Goal: Information Seeking & Learning: Learn about a topic

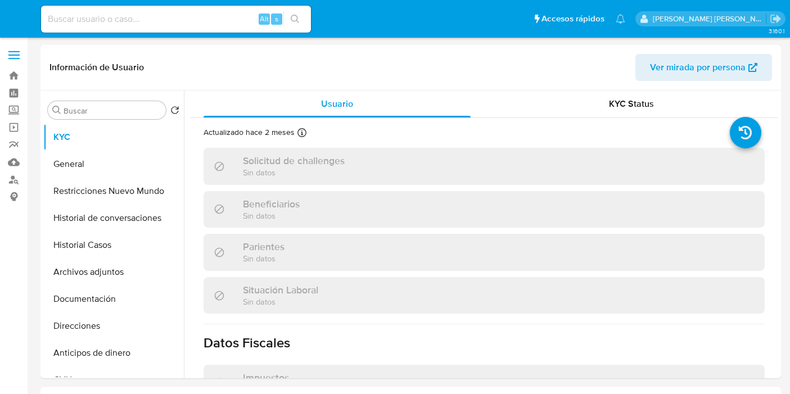
select select "10"
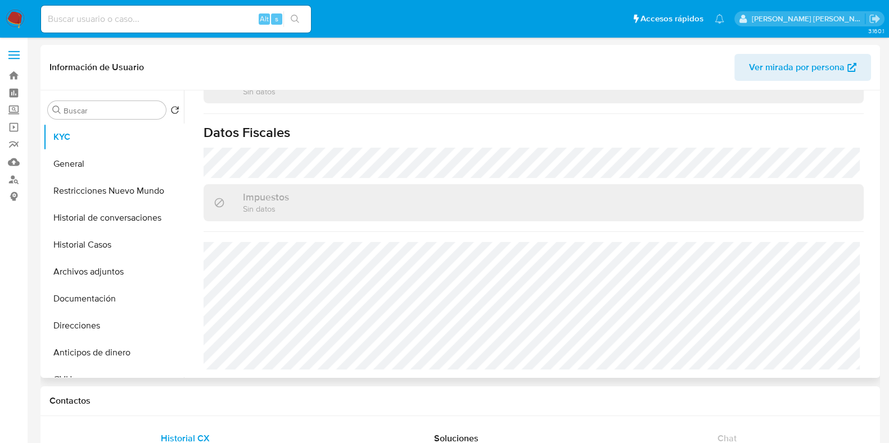
scroll to position [621, 0]
drag, startPoint x: 14, startPoint y: 178, endPoint x: 162, endPoint y: 183, distance: 147.9
click at [14, 178] on link "Buscador de personas" at bounding box center [67, 179] width 134 height 17
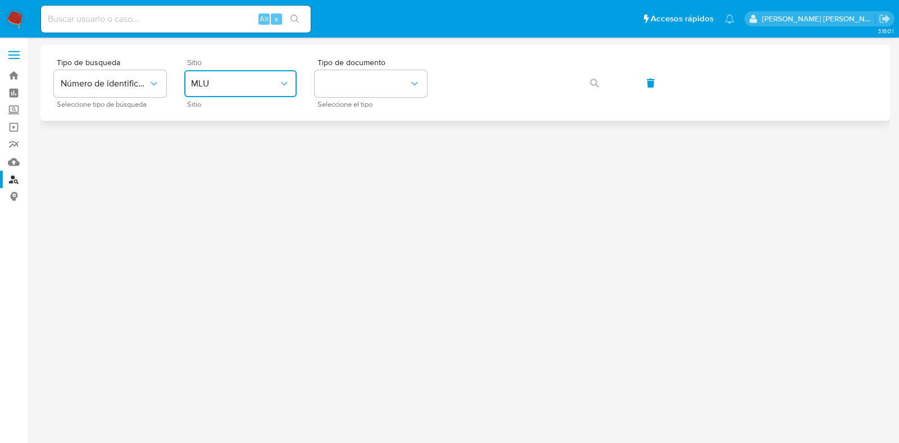
click at [239, 88] on span "MLU" at bounding box center [235, 83] width 88 height 11
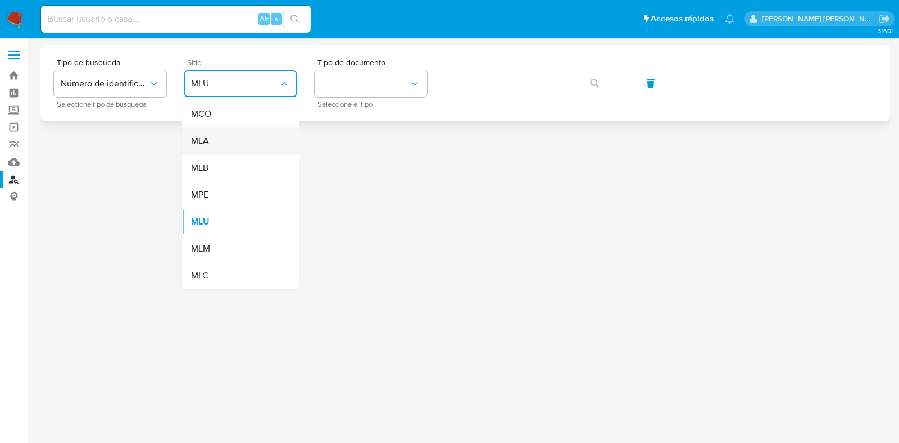
click at [244, 130] on div "MLA" at bounding box center [237, 141] width 92 height 27
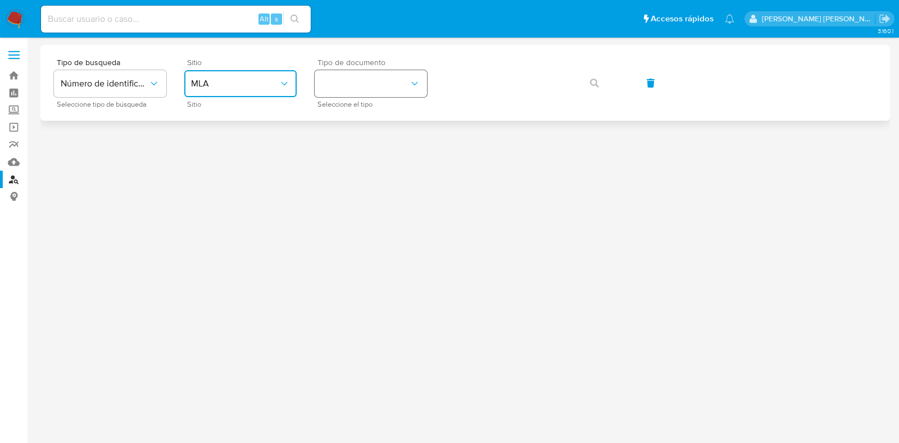
click at [365, 83] on button "identificationType" at bounding box center [371, 83] width 112 height 27
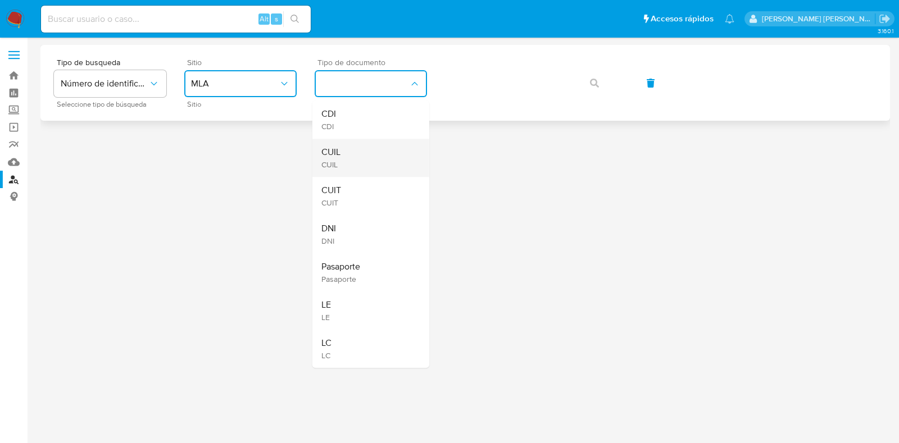
click at [358, 161] on div "CUIL CUIL" at bounding box center [367, 158] width 92 height 38
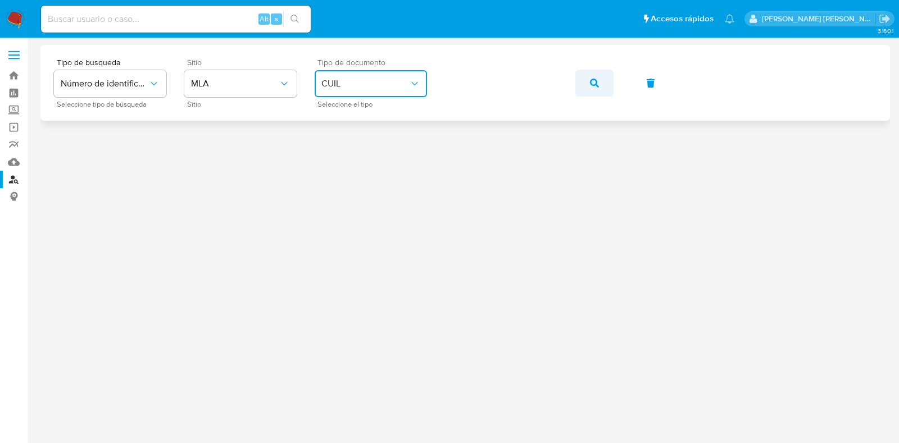
click at [595, 77] on span "button" at bounding box center [594, 83] width 9 height 25
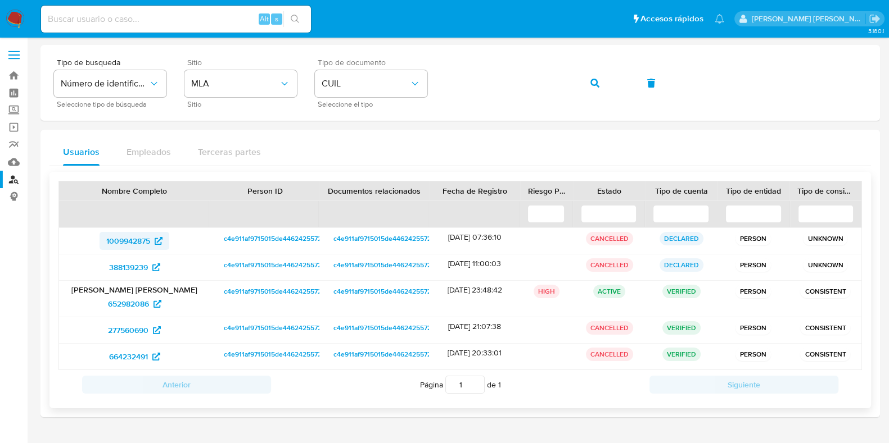
click at [148, 243] on span "1009942875" at bounding box center [128, 241] width 44 height 18
click at [89, 26] on div "Alt s" at bounding box center [176, 19] width 270 height 27
click at [84, 22] on input at bounding box center [176, 19] width 270 height 15
paste input "480415076"
type input "480415076"
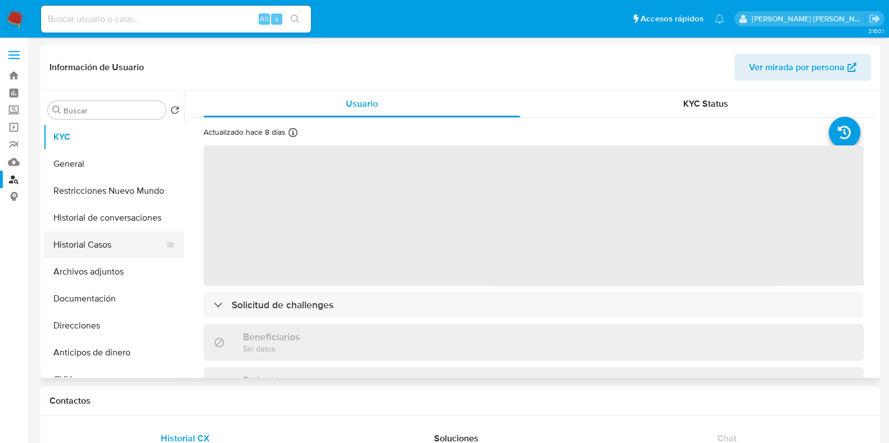
select select "10"
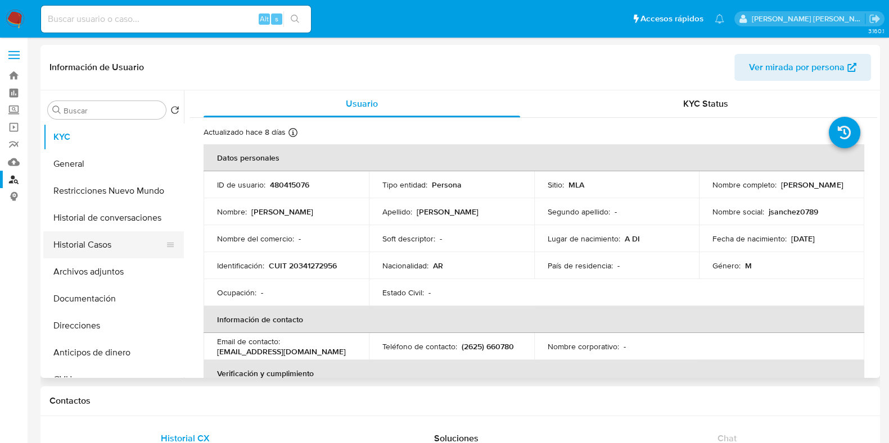
click at [109, 245] on button "Historial Casos" at bounding box center [109, 245] width 132 height 27
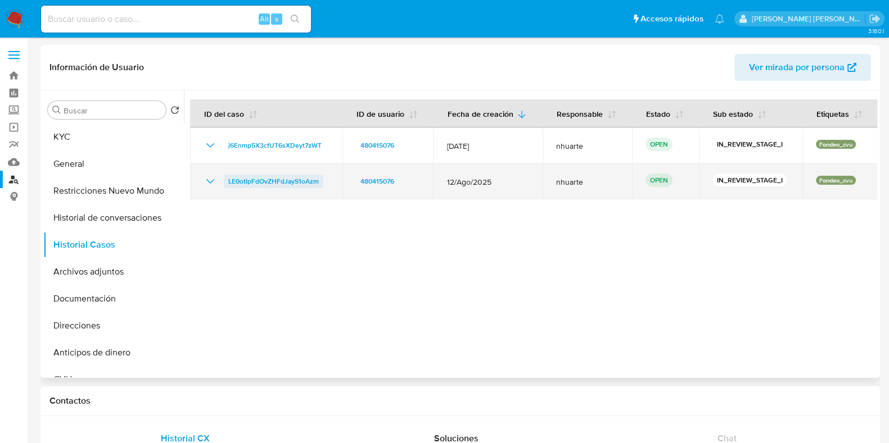
click at [284, 181] on span "LE0otIpFdOvZHFdJayS1oAzm" at bounding box center [273, 181] width 90 height 13
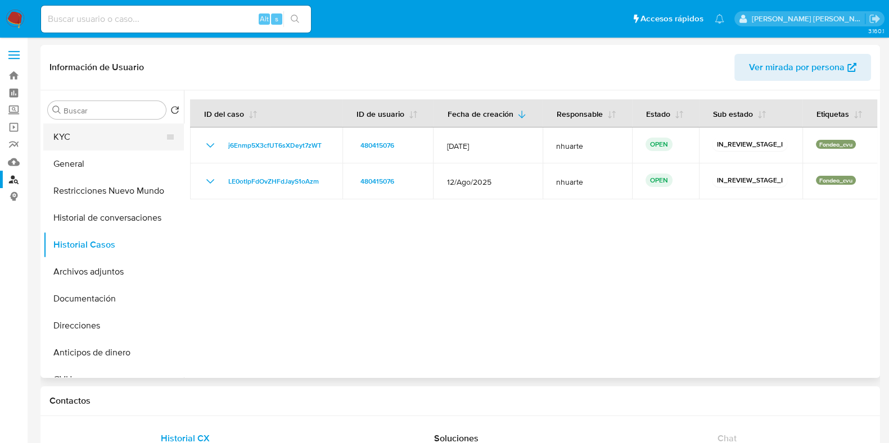
click at [108, 139] on button "KYC" at bounding box center [109, 137] width 132 height 27
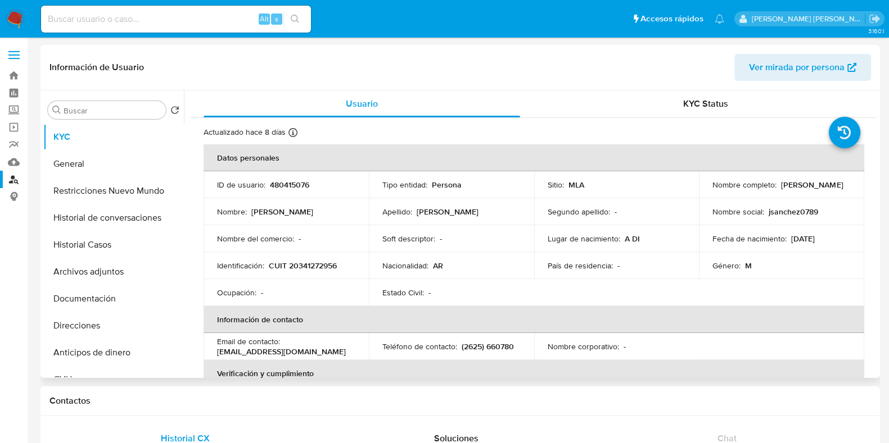
click at [329, 262] on p "CUIT 20341272956" at bounding box center [303, 266] width 68 height 10
copy p "20341272956"
drag, startPoint x: 216, startPoint y: 182, endPoint x: 310, endPoint y: 183, distance: 93.3
click at [310, 183] on div "ID de usuario : 480415076" at bounding box center [286, 185] width 138 height 10
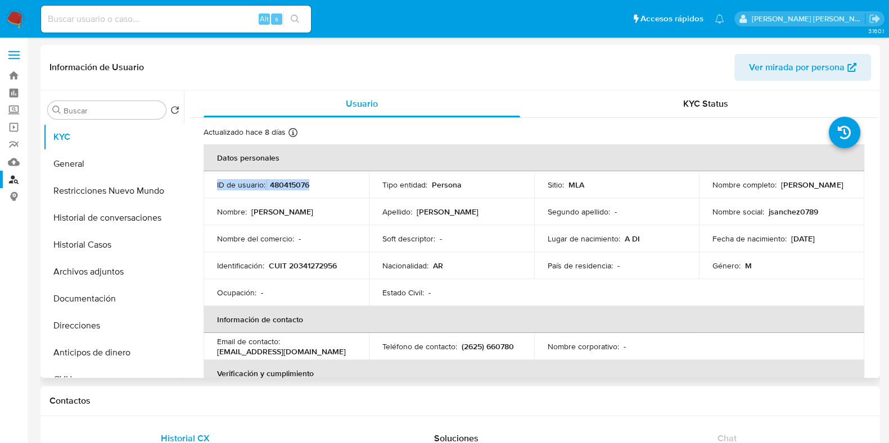
copy div "ID de usuario : 480415076"
click at [120, 295] on button "Documentación" at bounding box center [109, 299] width 132 height 27
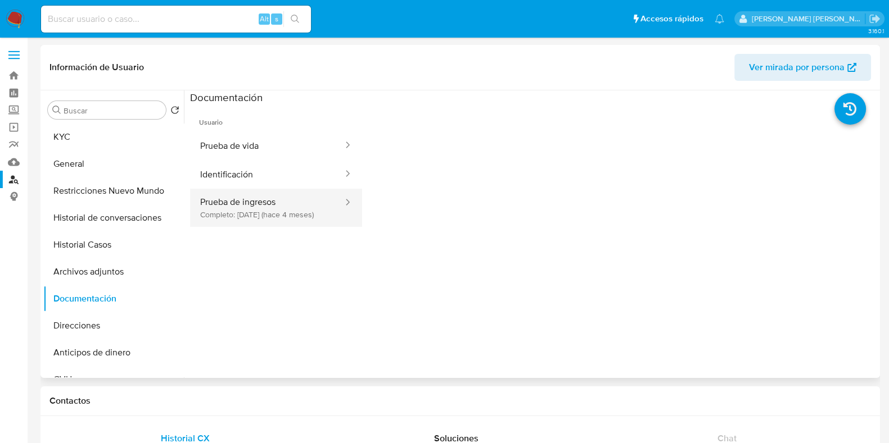
click at [278, 209] on button "Prueba de ingresos Completo: 22/05/2025 (hace 4 meses)" at bounding box center [267, 208] width 154 height 38
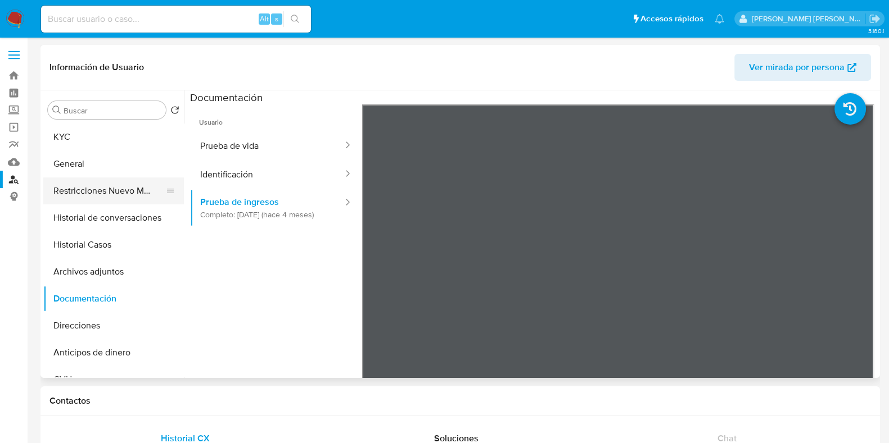
click at [119, 201] on button "Restricciones Nuevo Mundo" at bounding box center [109, 191] width 132 height 27
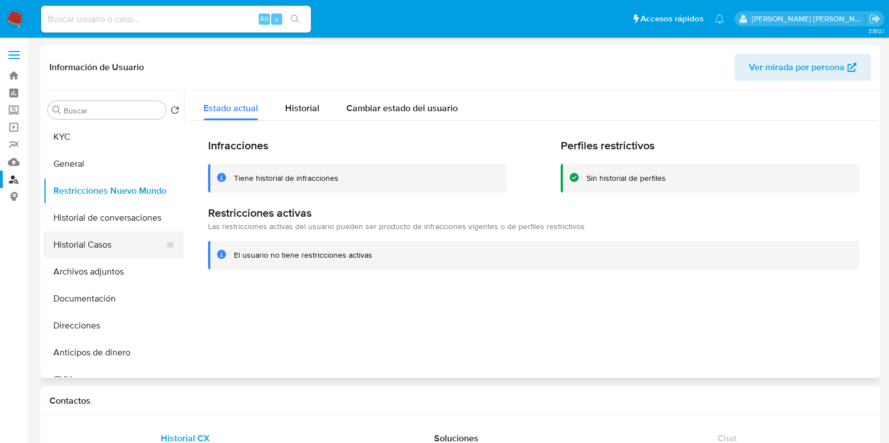
click at [96, 240] on button "Historial Casos" at bounding box center [109, 245] width 132 height 27
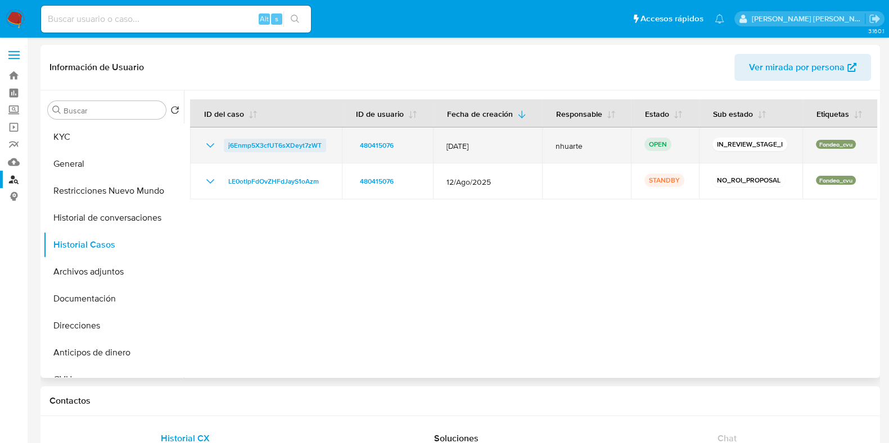
click at [239, 143] on span "j6Enmp5X3cfUT6sXDeyt7zWT" at bounding box center [274, 145] width 93 height 13
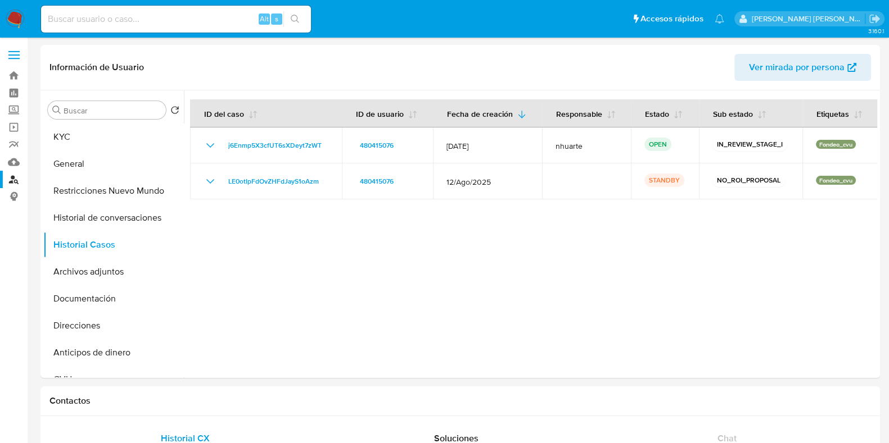
click at [85, 19] on input at bounding box center [176, 19] width 270 height 15
paste input "24164738"
type input "24164738"
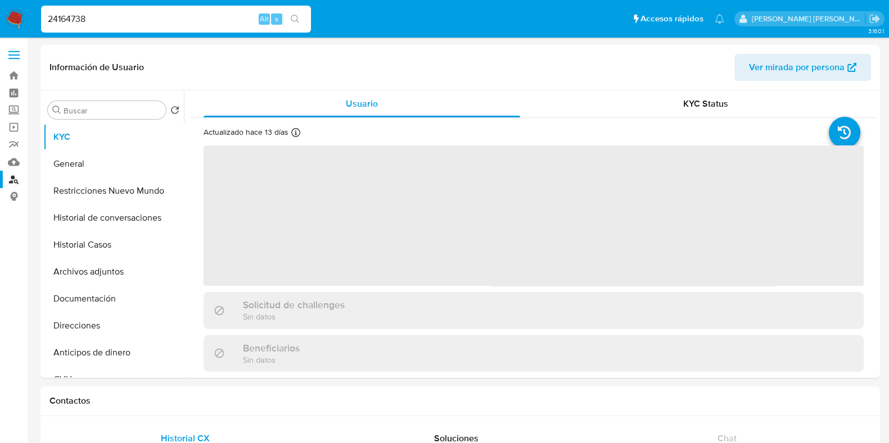
select select "10"
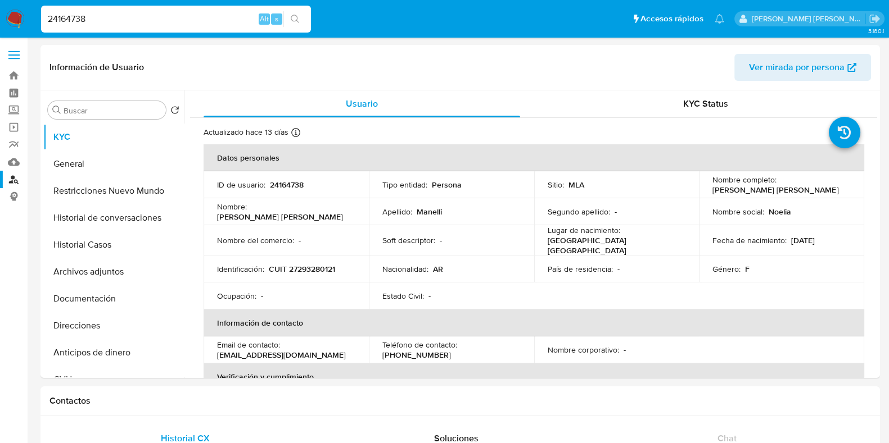
drag, startPoint x: 79, startPoint y: 15, endPoint x: 13, endPoint y: 6, distance: 66.3
click at [13, 6] on nav "Pausado Ver notificaciones 24164738 Alt s Accesos rápidos Presiona las siguient…" at bounding box center [444, 19] width 889 height 38
paste input "163199681"
type input "163199681"
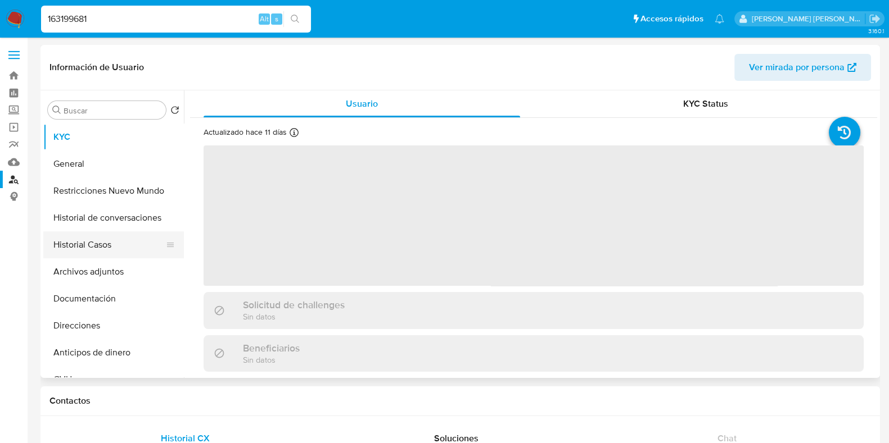
click at [112, 254] on button "Historial Casos" at bounding box center [109, 245] width 132 height 27
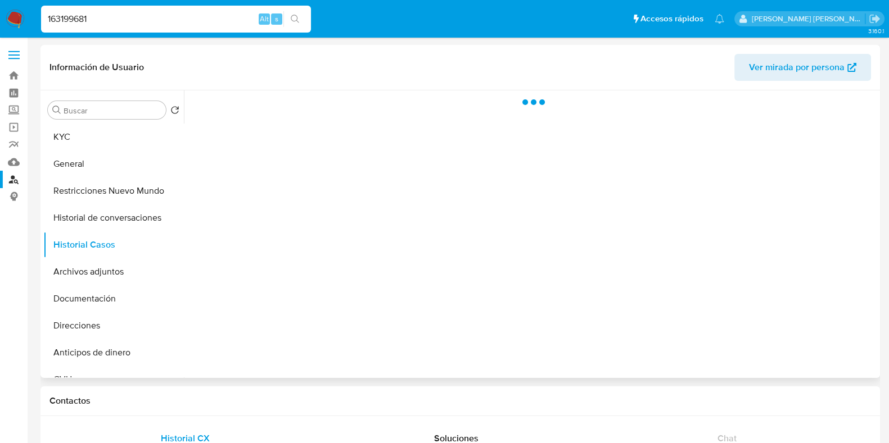
select select "10"
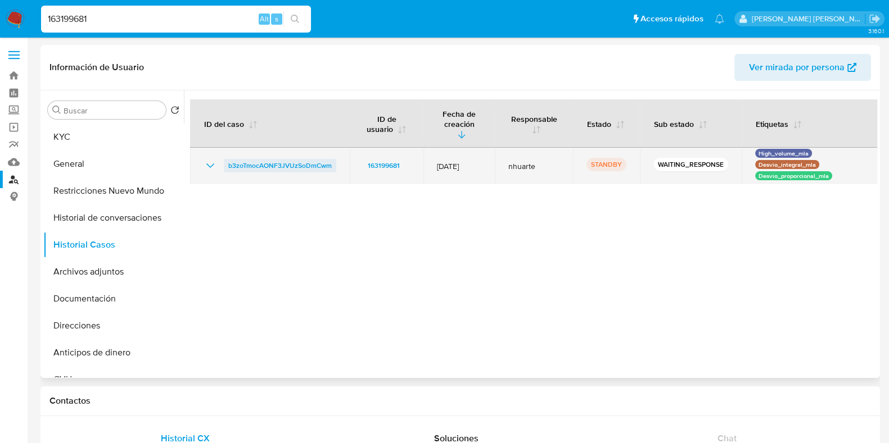
click at [312, 159] on span "b3zoTmocAONF3JVUzSoDmCwm" at bounding box center [279, 165] width 103 height 13
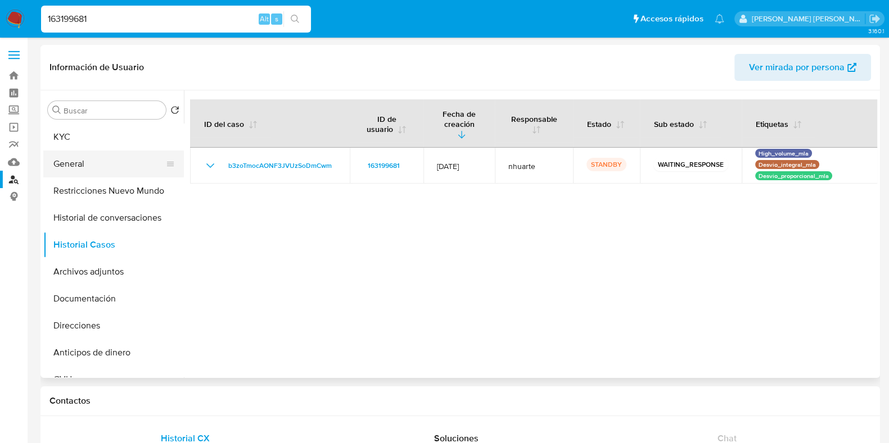
click at [99, 161] on button "General" at bounding box center [109, 164] width 132 height 27
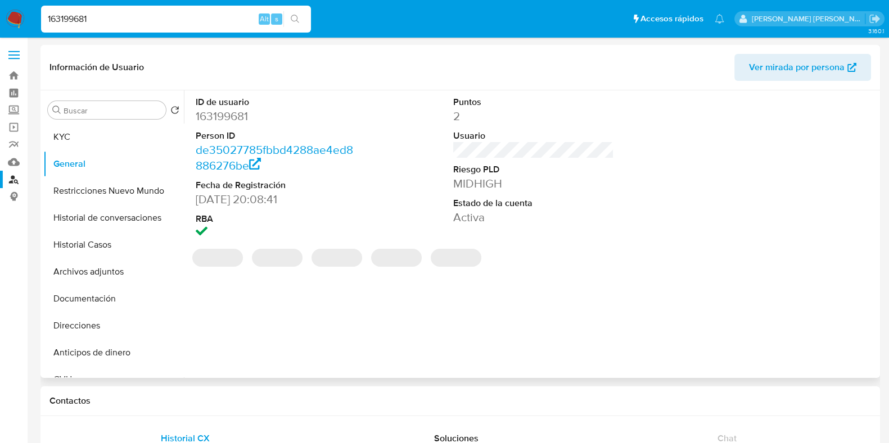
click at [230, 121] on dd "163199681" at bounding box center [276, 116] width 161 height 16
copy dd "163199681"
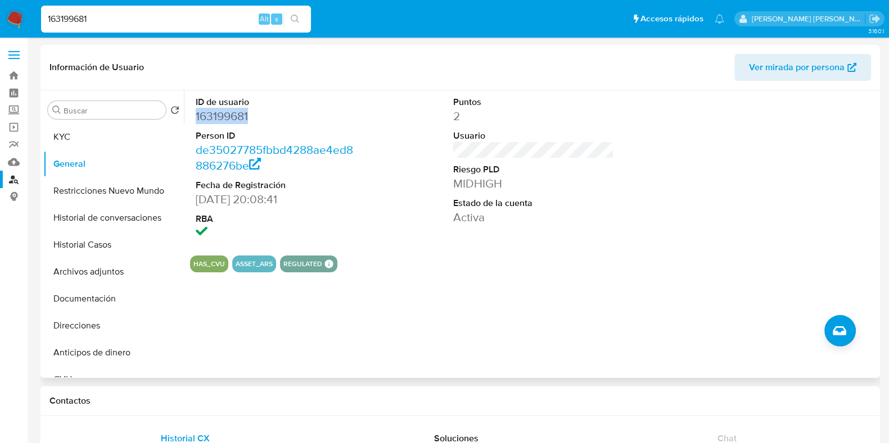
copy dd "163199681"
drag, startPoint x: 119, startPoint y: 139, endPoint x: 185, endPoint y: 144, distance: 66.0
click at [119, 139] on button "KYC" at bounding box center [113, 137] width 141 height 27
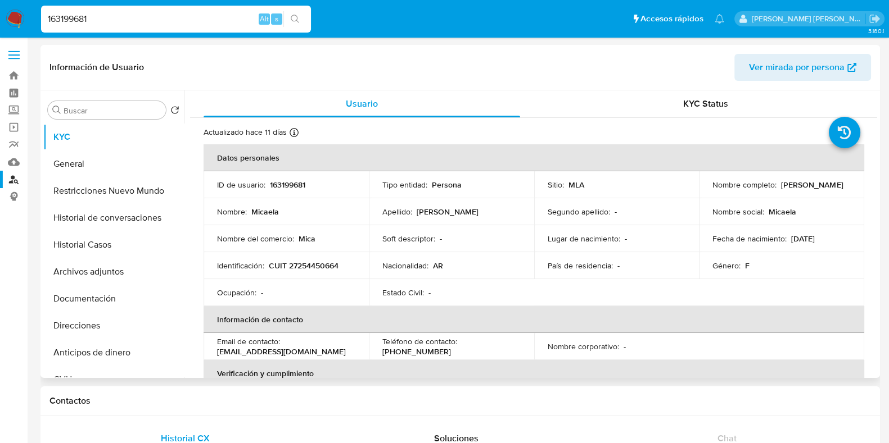
click at [307, 265] on p "CUIT 27254450664" at bounding box center [304, 266] width 70 height 10
copy p "27254450664"
click at [70, 302] on button "Documentación" at bounding box center [109, 299] width 132 height 27
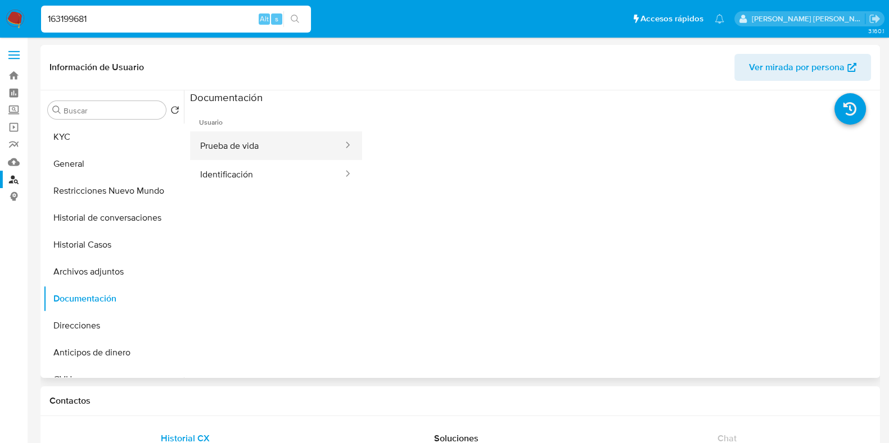
click at [252, 152] on button "Prueba de vida" at bounding box center [267, 146] width 154 height 29
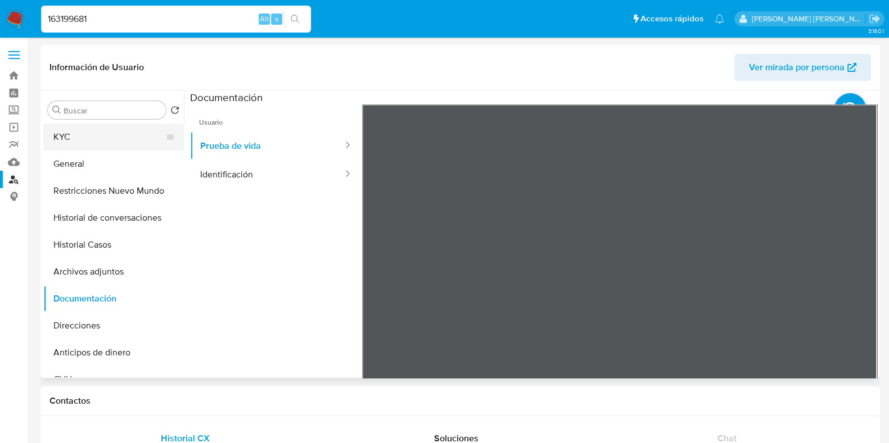
click at [75, 142] on button "KYC" at bounding box center [109, 137] width 132 height 27
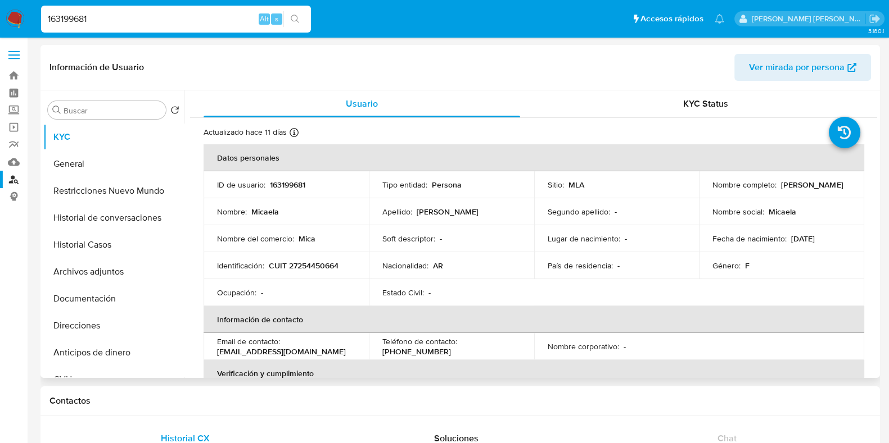
drag, startPoint x: 777, startPoint y: 184, endPoint x: 848, endPoint y: 183, distance: 70.3
click at [848, 183] on td "Nombre completo : Micaela Mendez" at bounding box center [781, 184] width 165 height 27
copy p "Micaela Mendez"
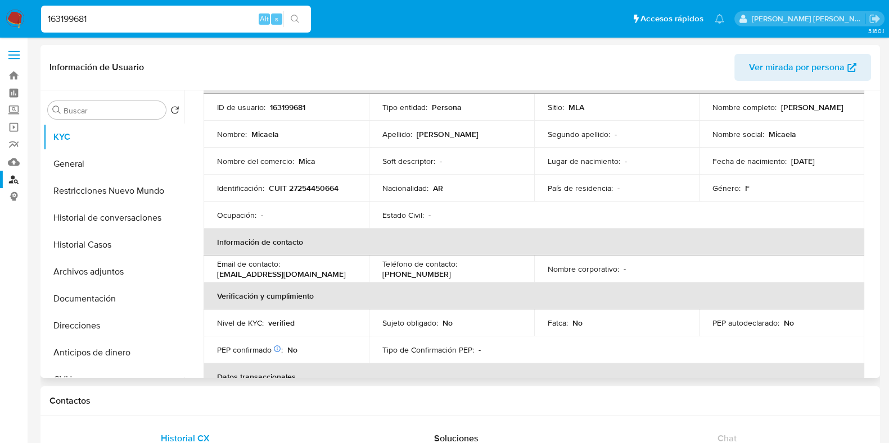
scroll to position [140, 0]
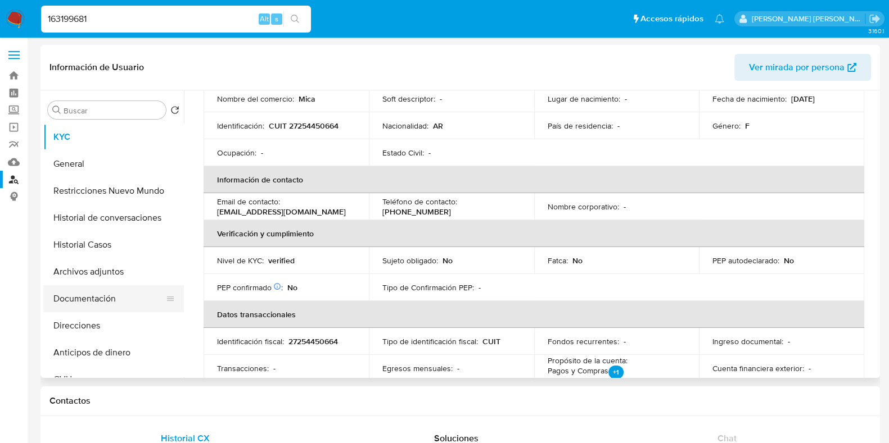
click at [96, 296] on button "Documentación" at bounding box center [109, 299] width 132 height 27
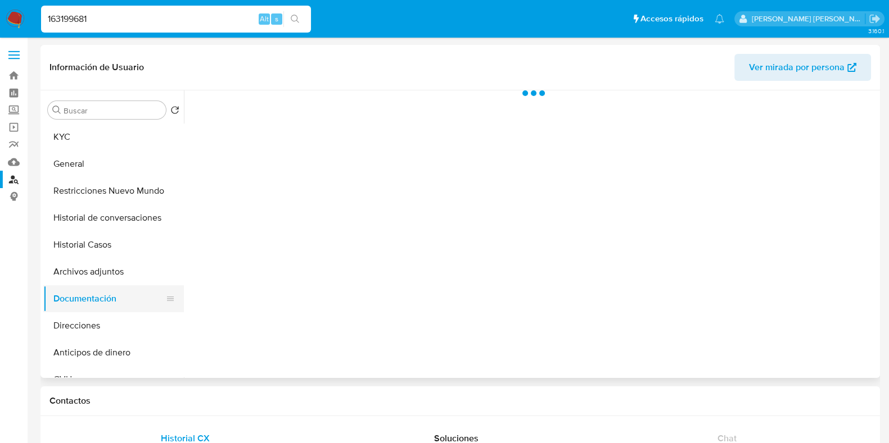
scroll to position [0, 0]
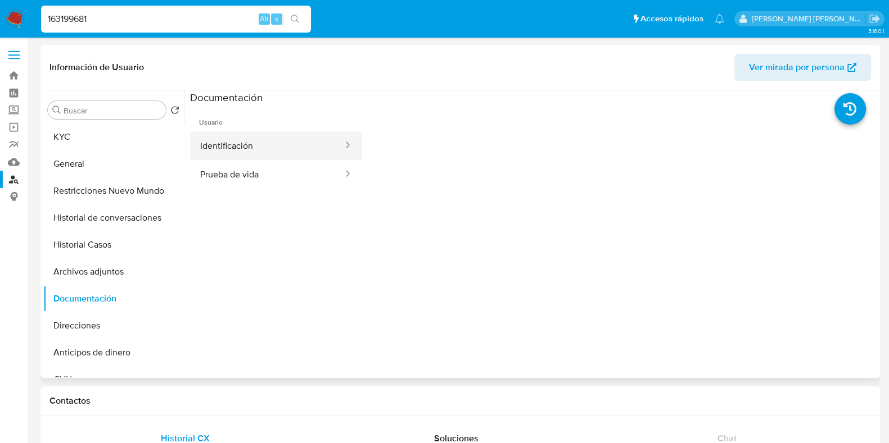
click at [292, 152] on button "Identificación" at bounding box center [267, 146] width 154 height 29
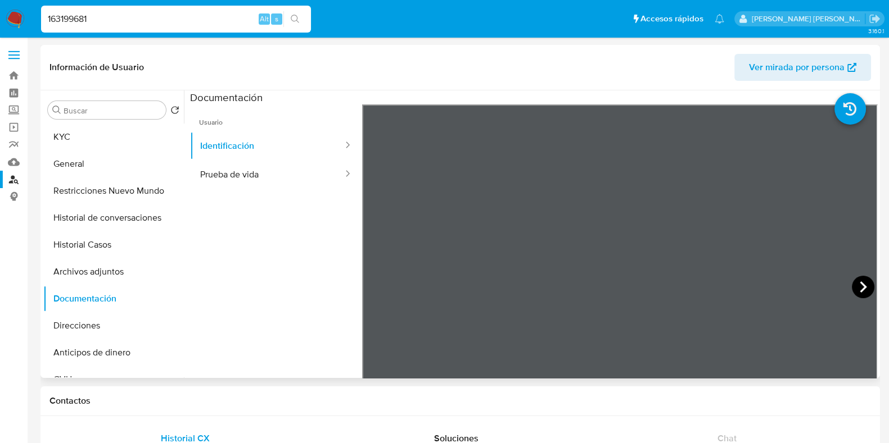
click at [866, 288] on icon at bounding box center [862, 287] width 22 height 22
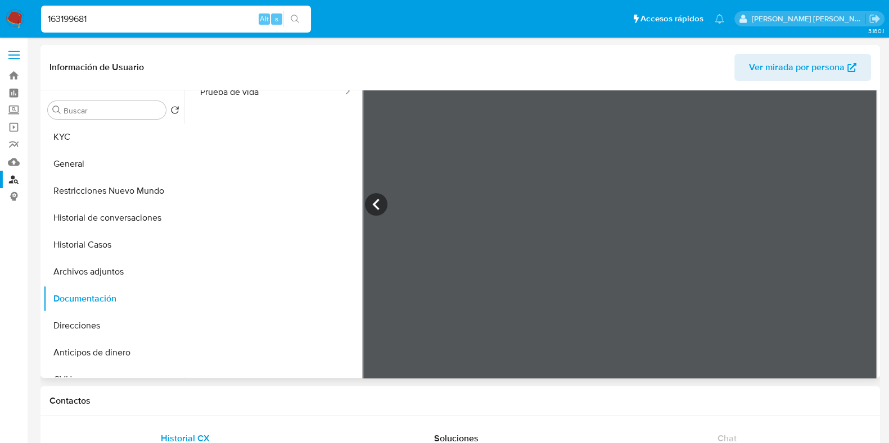
scroll to position [95, 0]
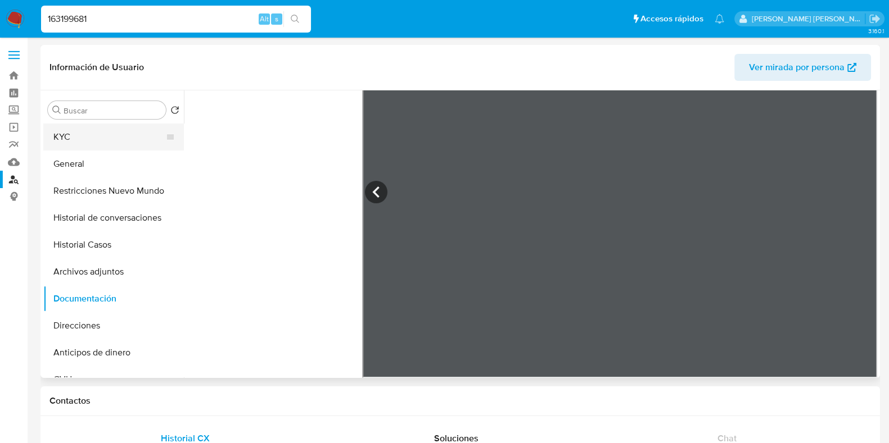
click at [59, 138] on button "KYC" at bounding box center [109, 137] width 132 height 27
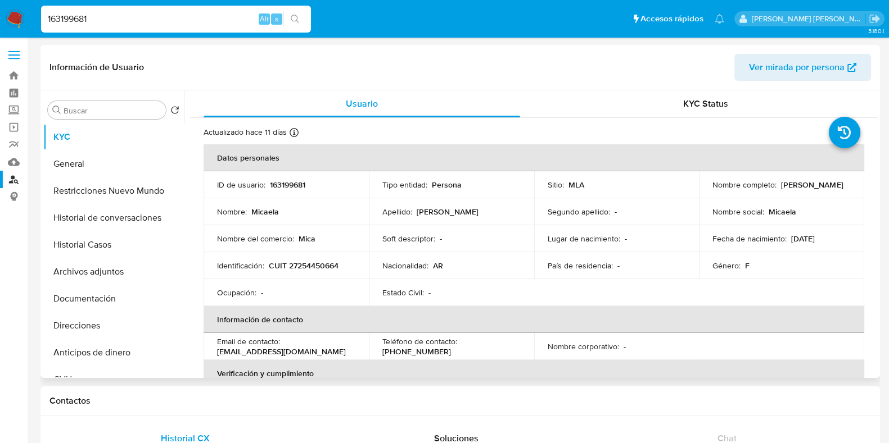
click at [300, 264] on p "CUIT 27254450664" at bounding box center [304, 266] width 70 height 10
copy p "27254450664"
drag, startPoint x: 778, startPoint y: 184, endPoint x: 841, endPoint y: 184, distance: 63.5
click at [841, 184] on div "Nombre completo : Micaela Mendez" at bounding box center [781, 185] width 138 height 10
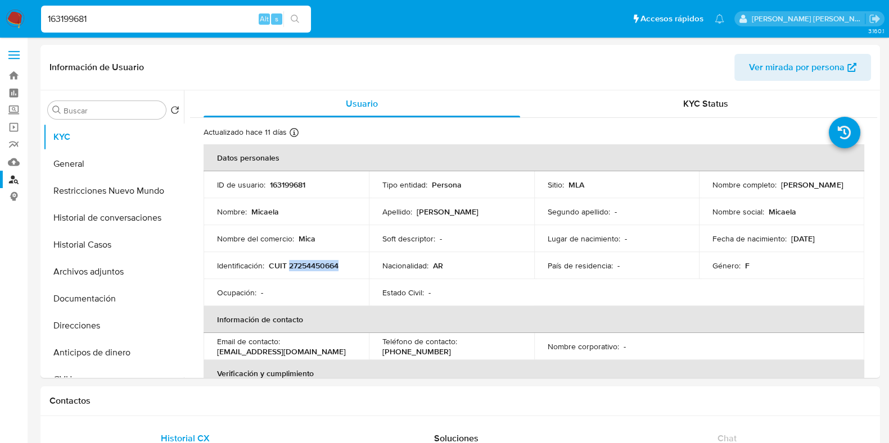
copy p "Micaela Mendez"
drag, startPoint x: 102, startPoint y: 15, endPoint x: 7, endPoint y: 19, distance: 95.6
click at [7, 19] on nav "Pausado Ver notificaciones 163199681 Alt s Accesos rápidos Presiona las siguien…" at bounding box center [444, 19] width 889 height 38
paste input "583810012"
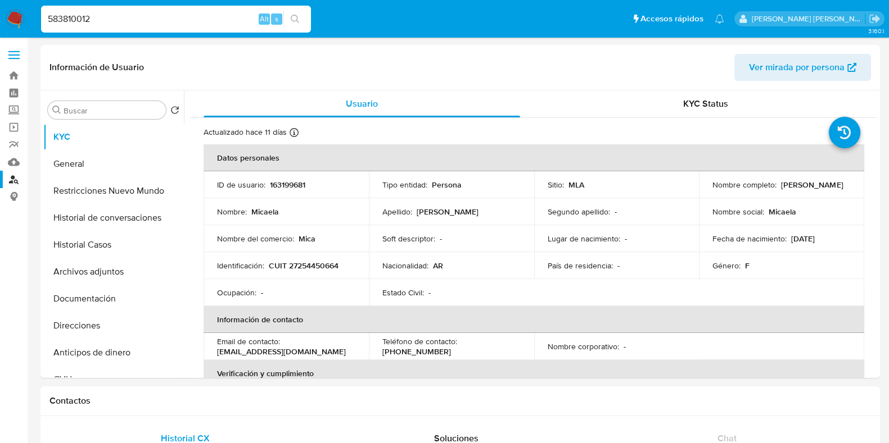
type input "583810012"
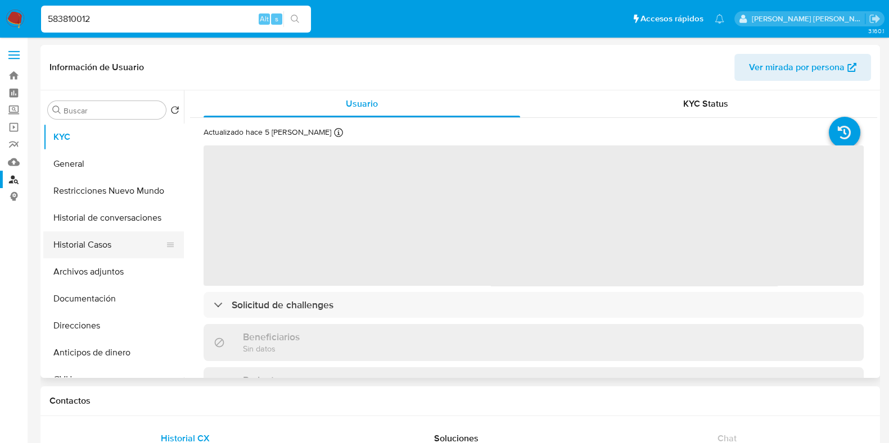
click at [121, 245] on button "Historial Casos" at bounding box center [109, 245] width 132 height 27
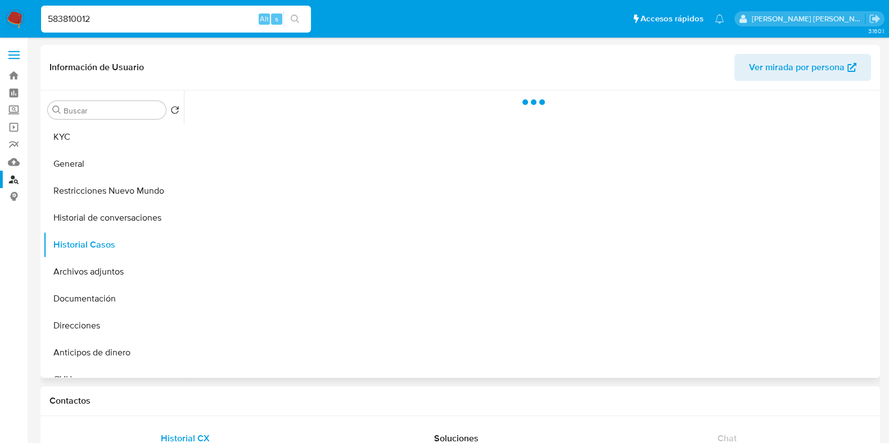
select select "10"
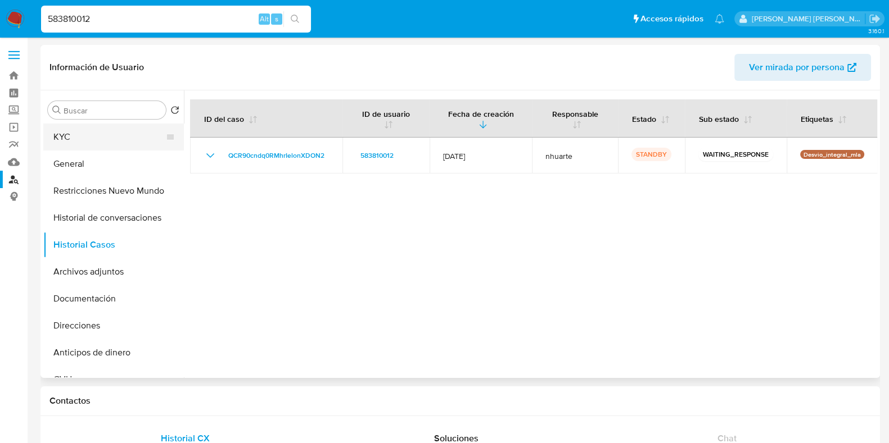
click at [94, 130] on button "KYC" at bounding box center [109, 137] width 132 height 27
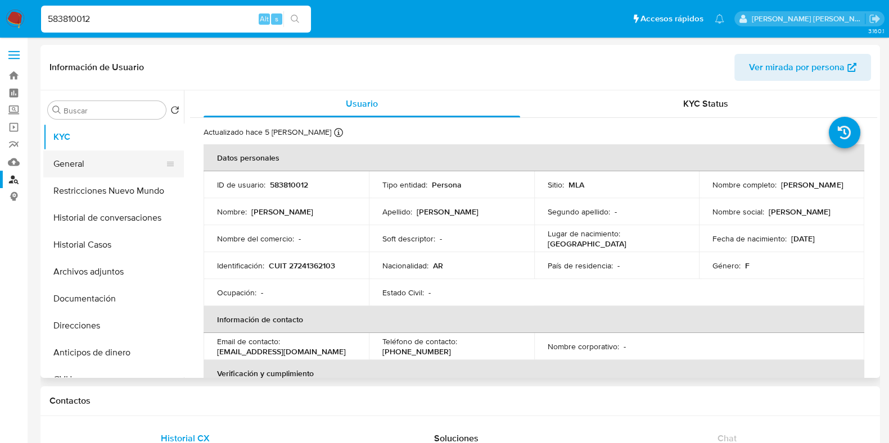
click at [121, 171] on button "General" at bounding box center [109, 164] width 132 height 27
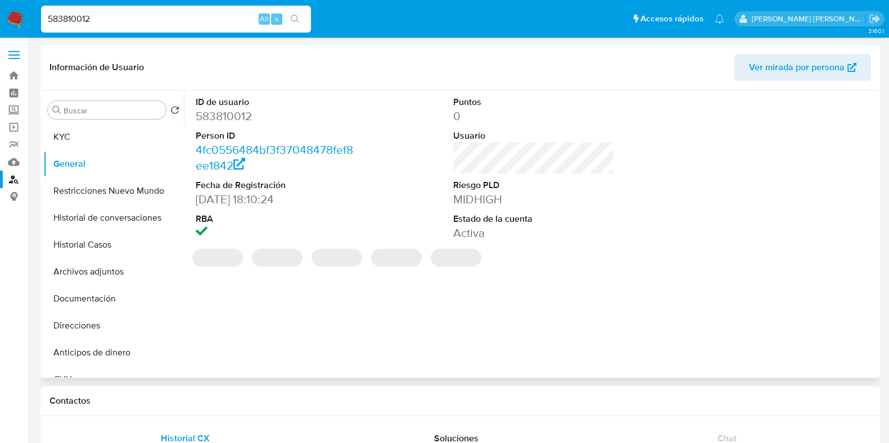
click at [223, 114] on dd "583810012" at bounding box center [276, 116] width 161 height 16
copy dd "583810012"
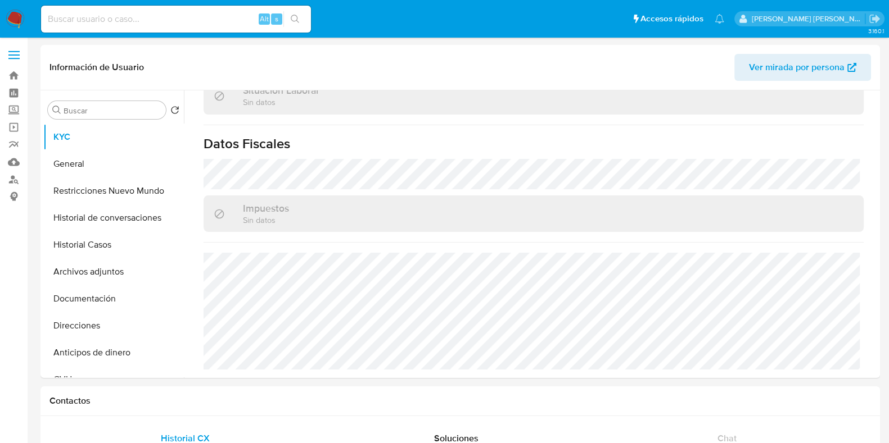
scroll to position [333, 0]
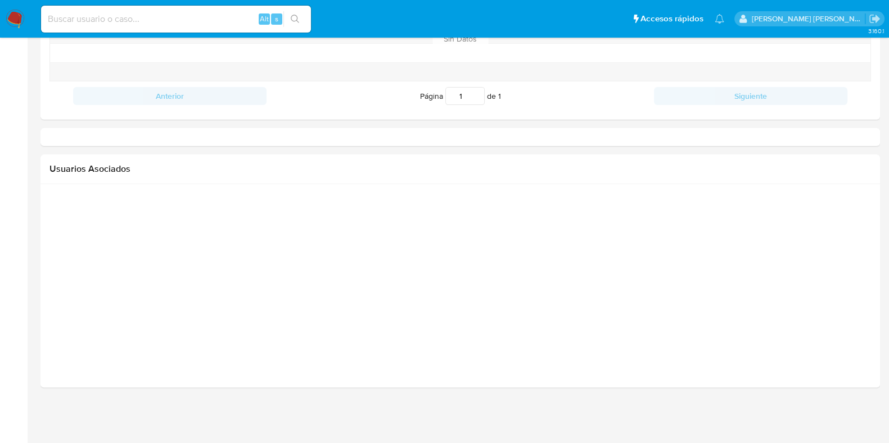
select select "10"
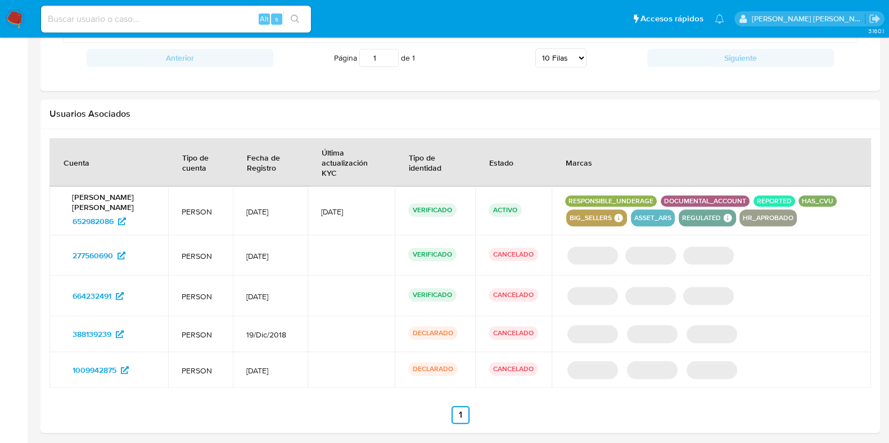
scroll to position [602, 0]
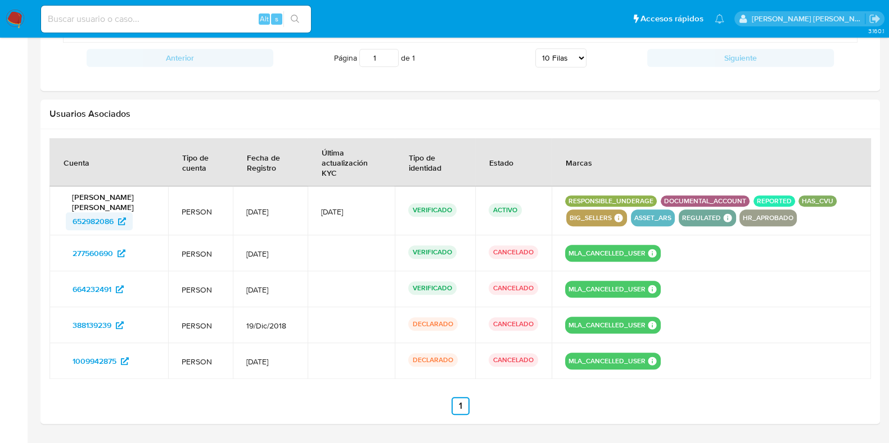
click at [101, 219] on span "652982086" at bounding box center [93, 221] width 41 height 18
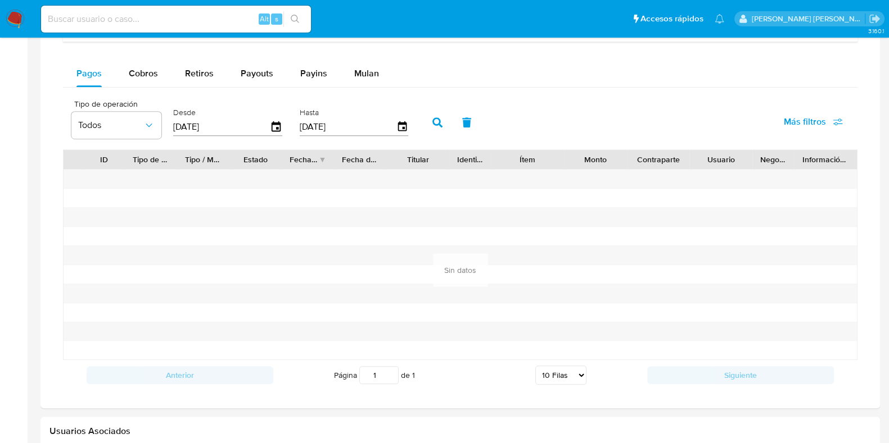
scroll to position [665, 0]
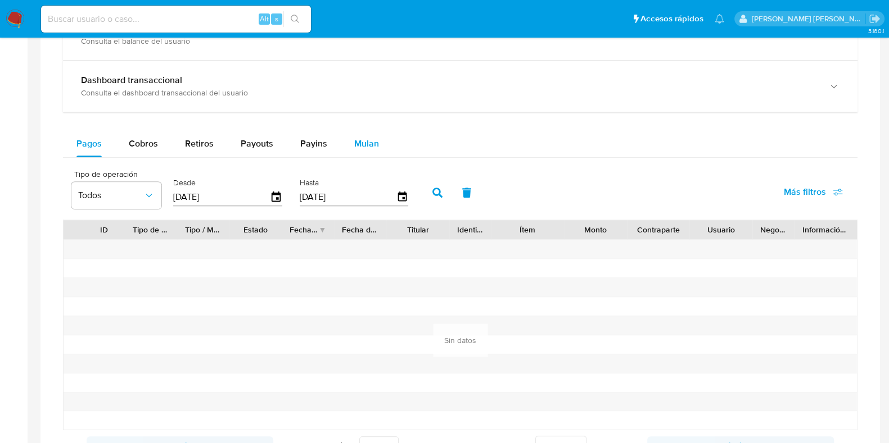
click at [367, 147] on span "Mulan" at bounding box center [366, 143] width 25 height 13
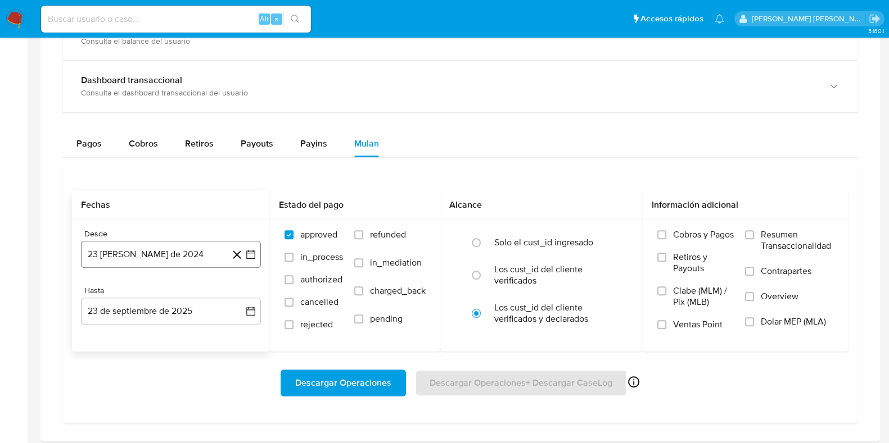
click at [146, 257] on button "23 de agosto de 2024" at bounding box center [171, 254] width 180 height 27
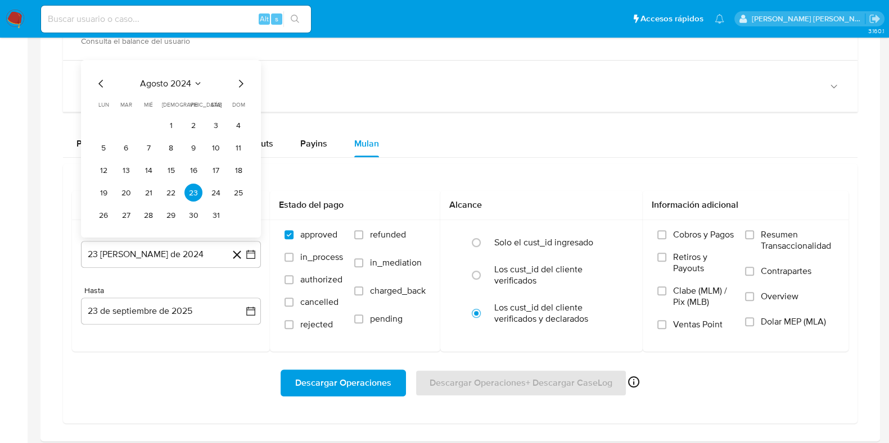
click at [146, 357] on div "Descargar Operaciones Descargar Operaciones + Descargar CaseLog Habilitado solo…" at bounding box center [460, 383] width 776 height 63
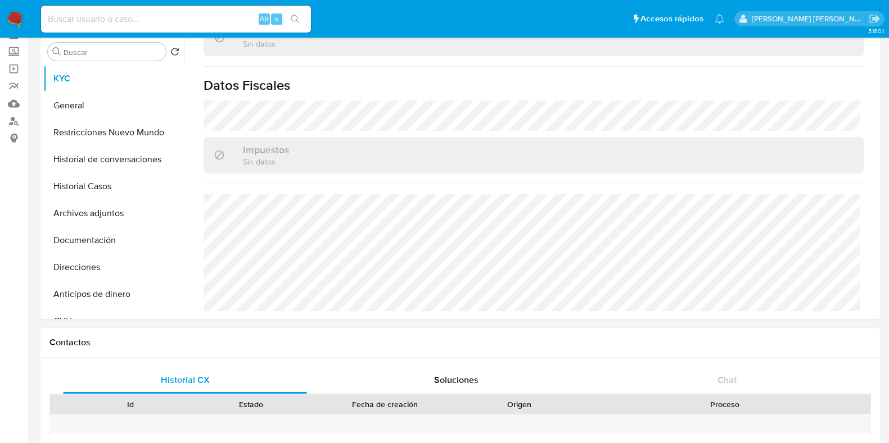
scroll to position [0, 0]
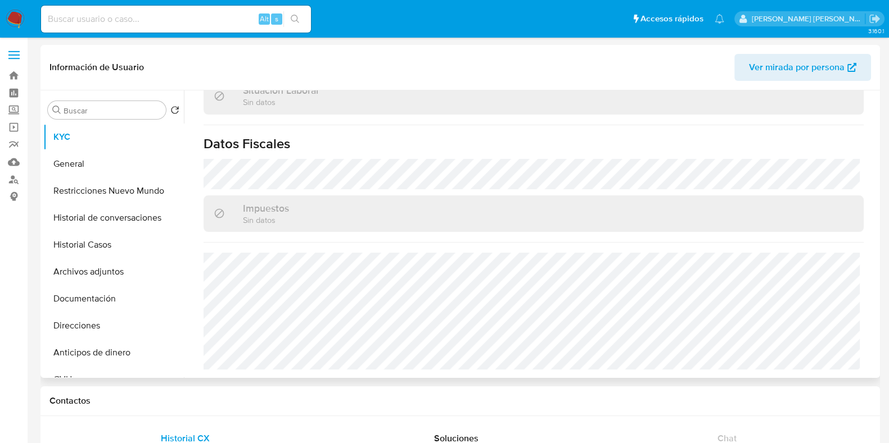
click at [776, 59] on span "Ver mirada por persona" at bounding box center [797, 67] width 96 height 27
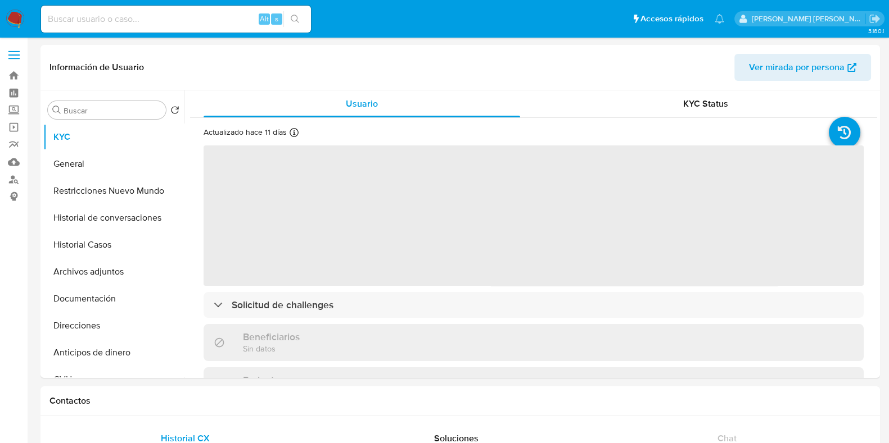
select select "10"
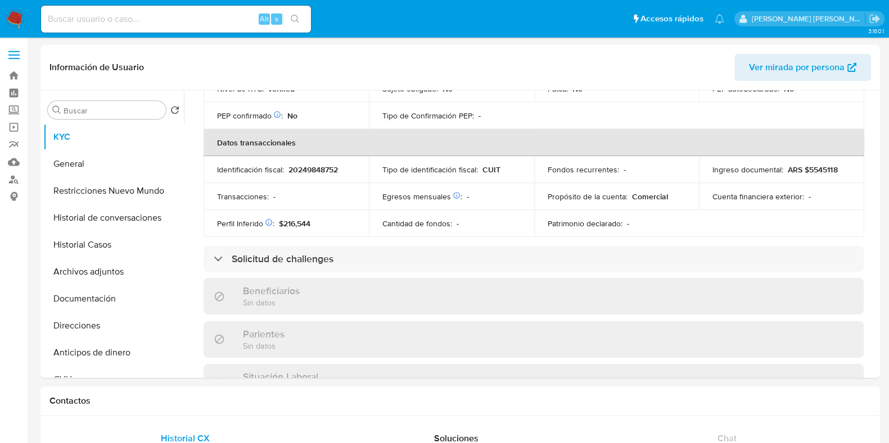
scroll to position [351, 0]
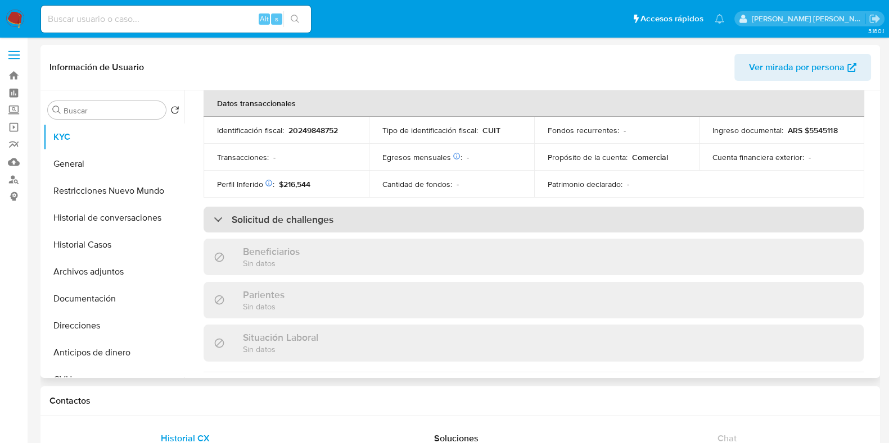
click at [289, 214] on h3 "Solicitud de challenges" at bounding box center [283, 220] width 102 height 12
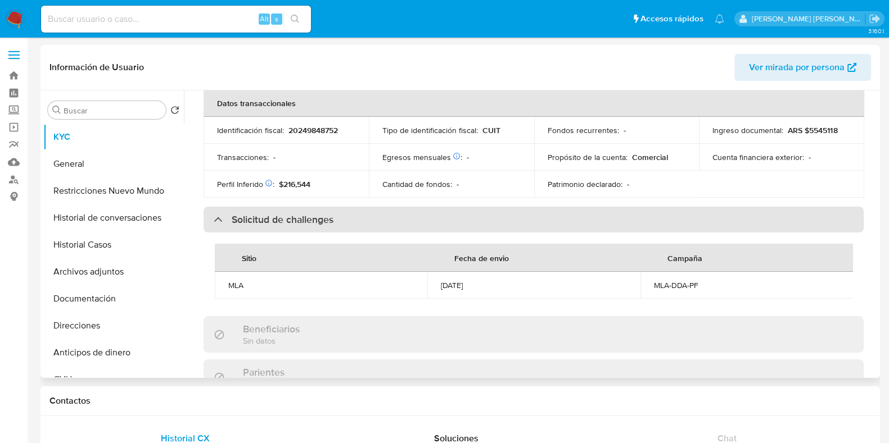
scroll to position [422, 0]
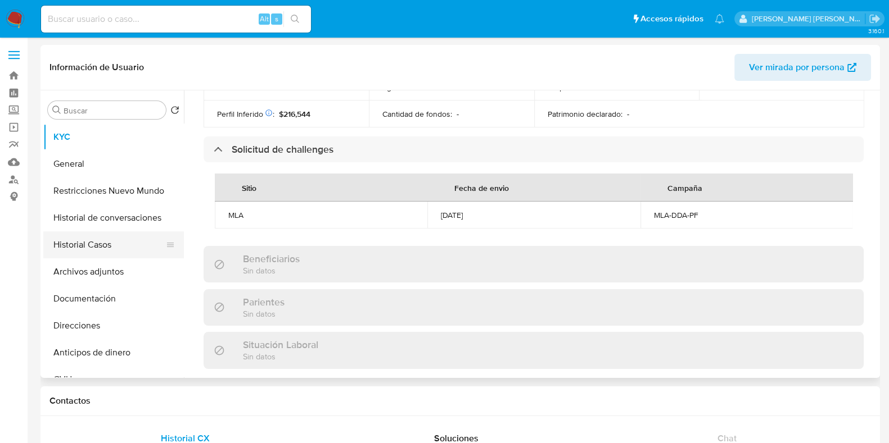
click at [98, 251] on button "Historial Casos" at bounding box center [109, 245] width 132 height 27
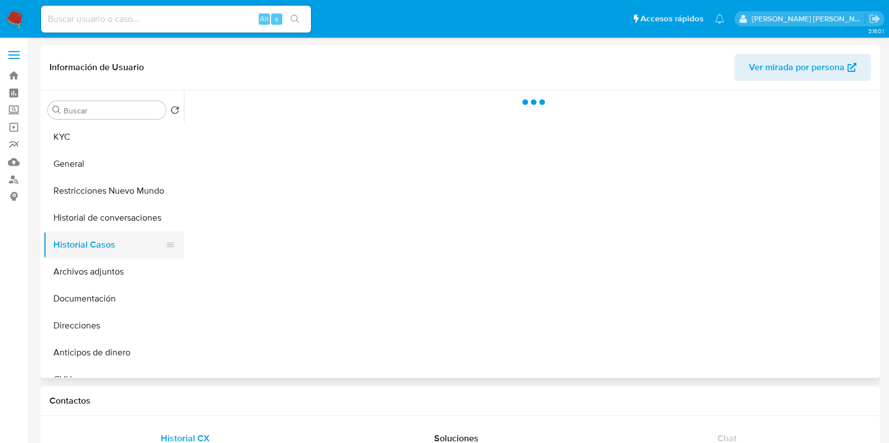
scroll to position [0, 0]
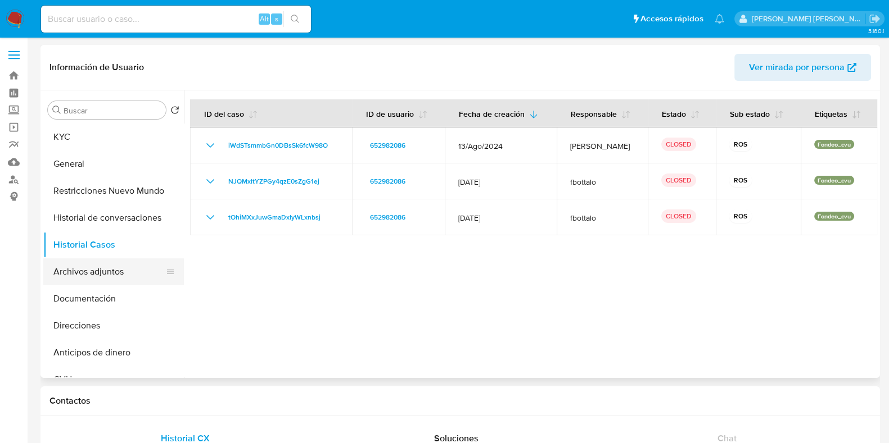
click at [98, 271] on button "Archivos adjuntos" at bounding box center [109, 272] width 132 height 27
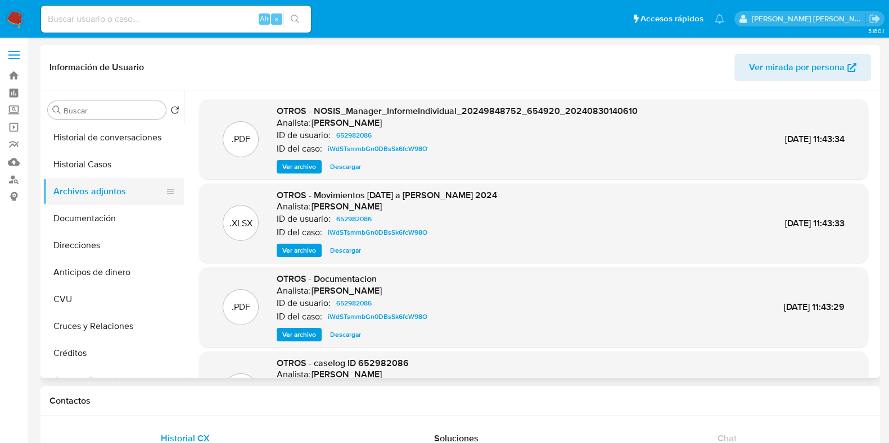
scroll to position [140, 0]
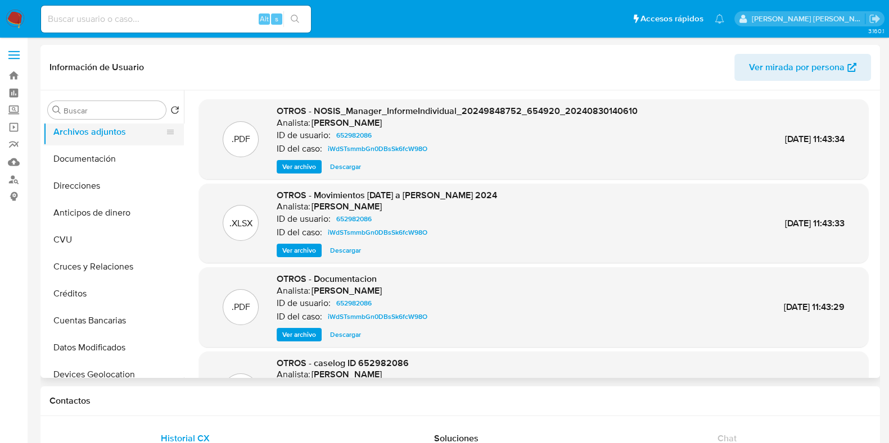
click at [98, 271] on button "Cruces y Relaciones" at bounding box center [113, 266] width 141 height 27
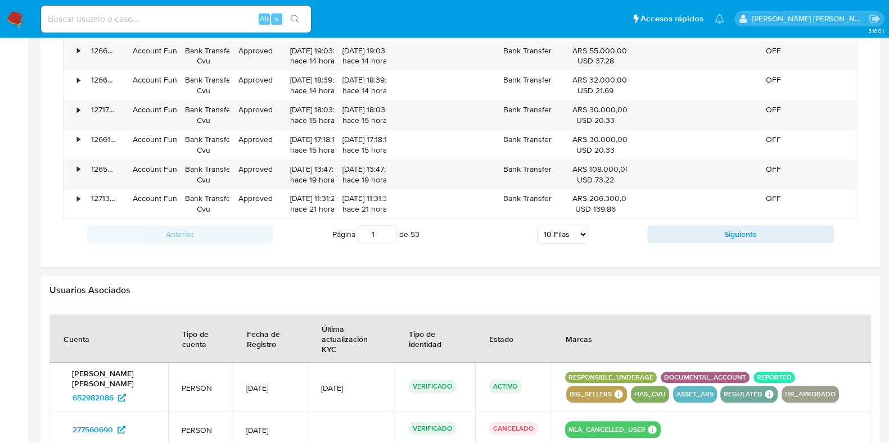
scroll to position [1123, 0]
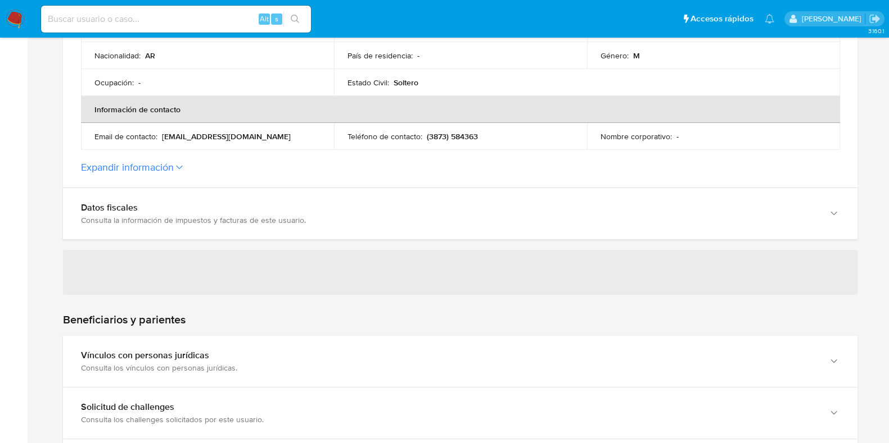
scroll to position [422, 0]
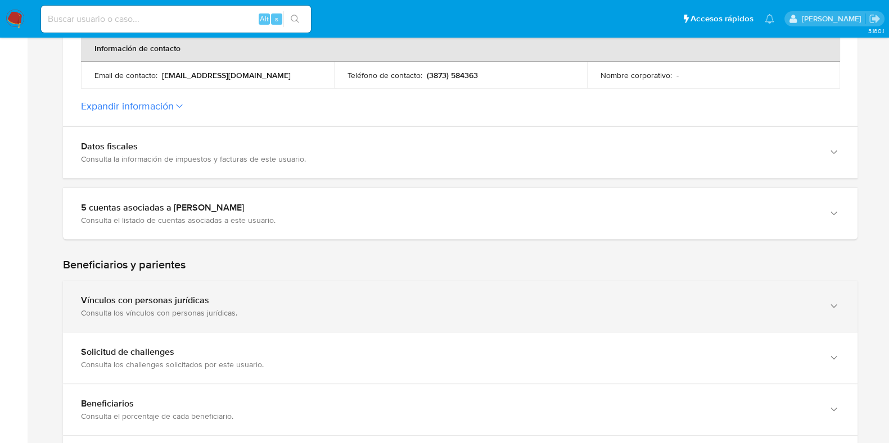
click at [419, 301] on div "Vínculos con personas jurídicas" at bounding box center [449, 300] width 736 height 11
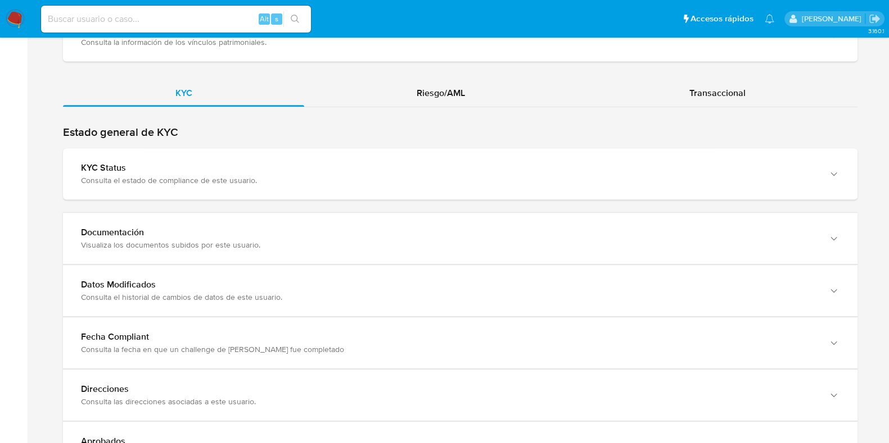
scroll to position [1123, 0]
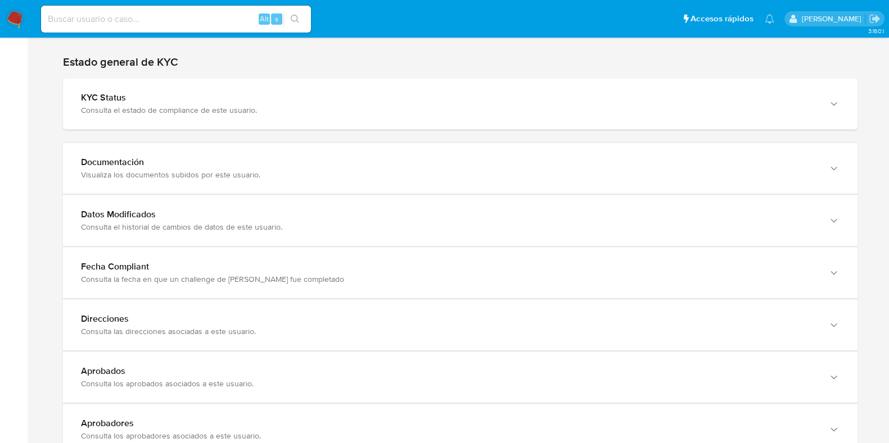
click at [365, 226] on div "Consulta el historial de cambios de datos de este usuario." at bounding box center [449, 227] width 736 height 10
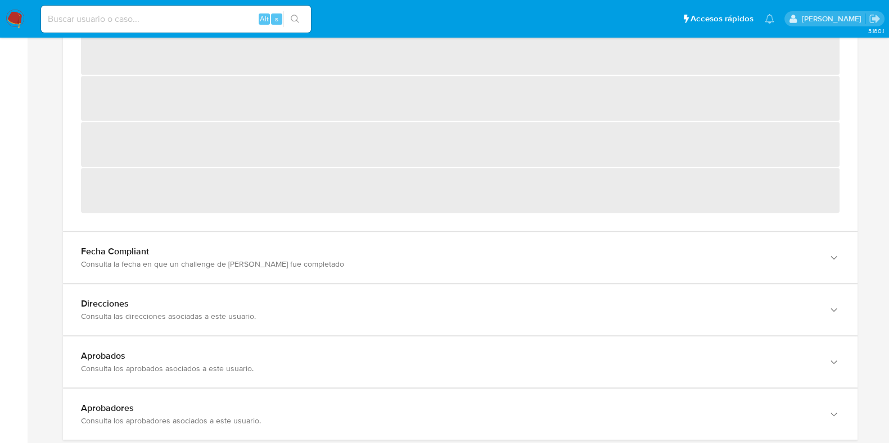
scroll to position [1414, 0]
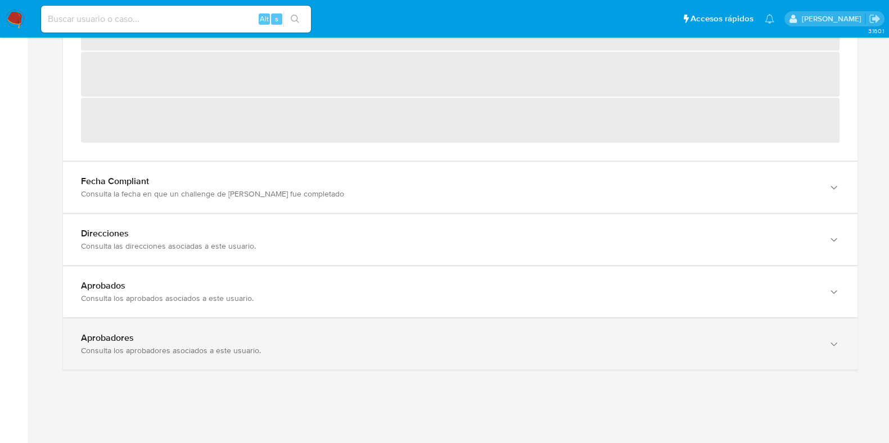
click at [207, 323] on div "Aprobadores Consulta los aprobadores asociados a este usuario." at bounding box center [460, 344] width 794 height 51
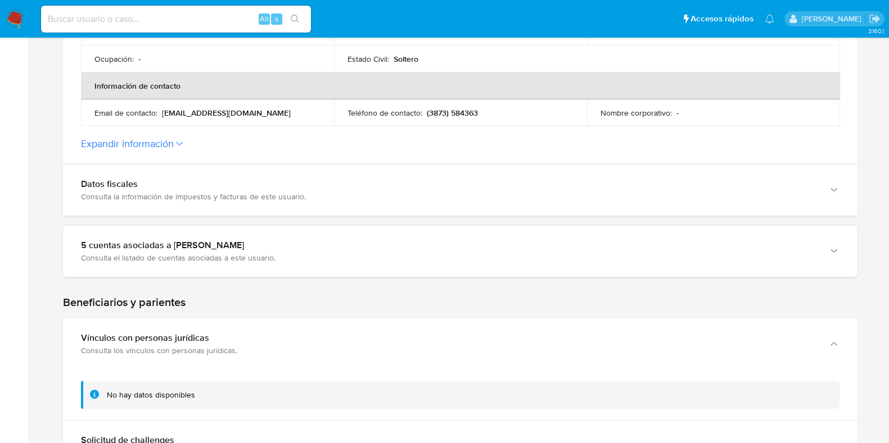
scroll to position [360, 0]
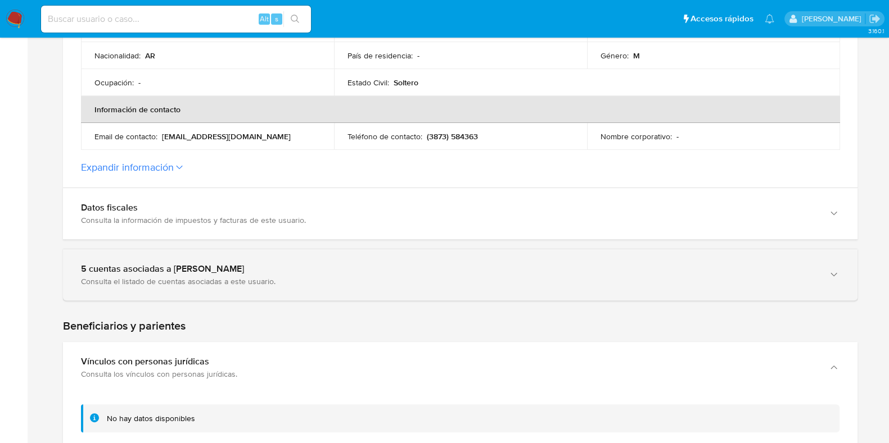
click at [216, 282] on div "Consulta el listado de cuentas asociadas a este usuario." at bounding box center [449, 282] width 736 height 10
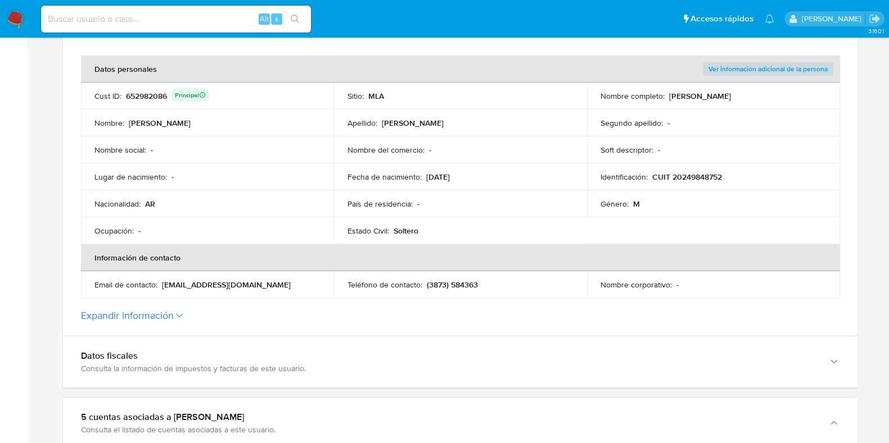
scroll to position [280, 0]
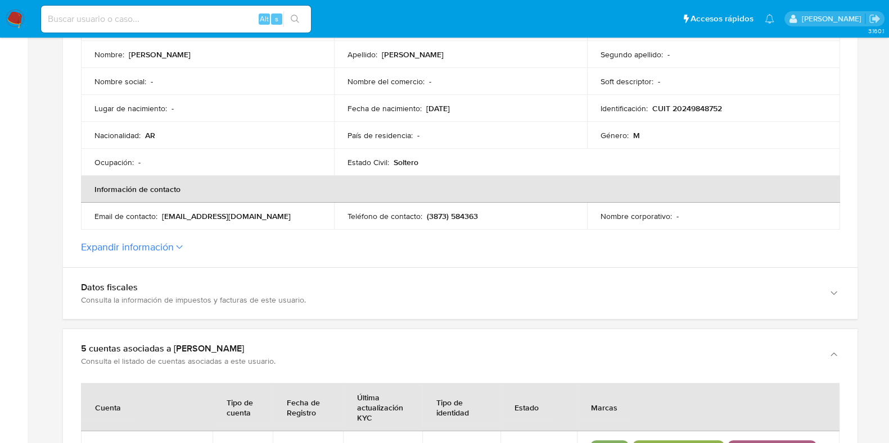
click at [130, 252] on button "Expandir información" at bounding box center [127, 247] width 93 height 12
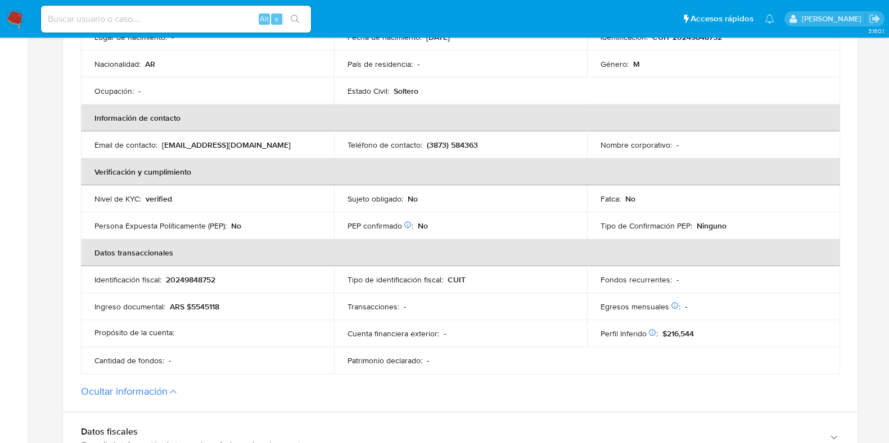
scroll to position [422, 0]
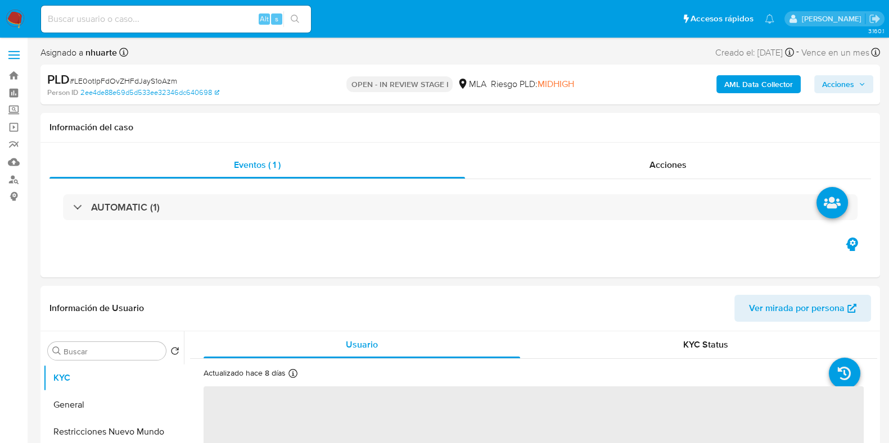
select select "10"
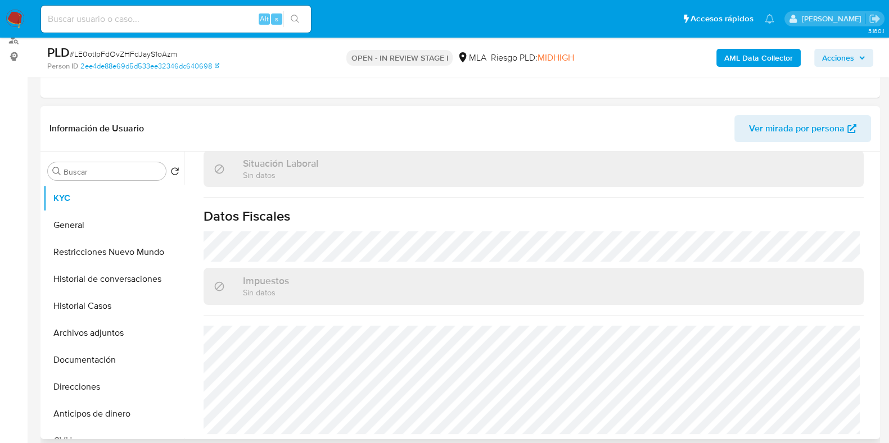
scroll to position [591, 0]
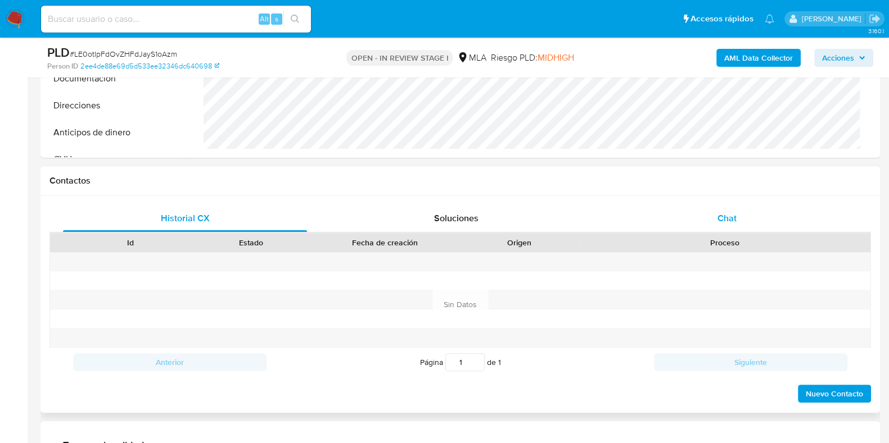
click at [724, 224] on div "Chat" at bounding box center [727, 218] width 244 height 27
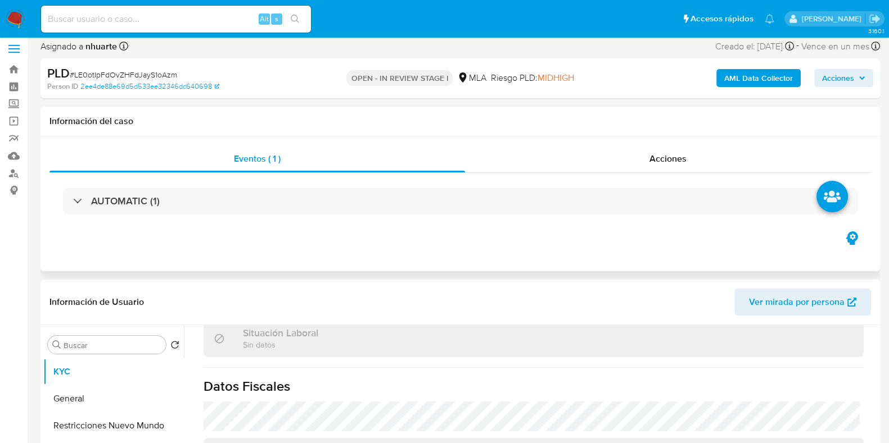
scroll to position [0, 0]
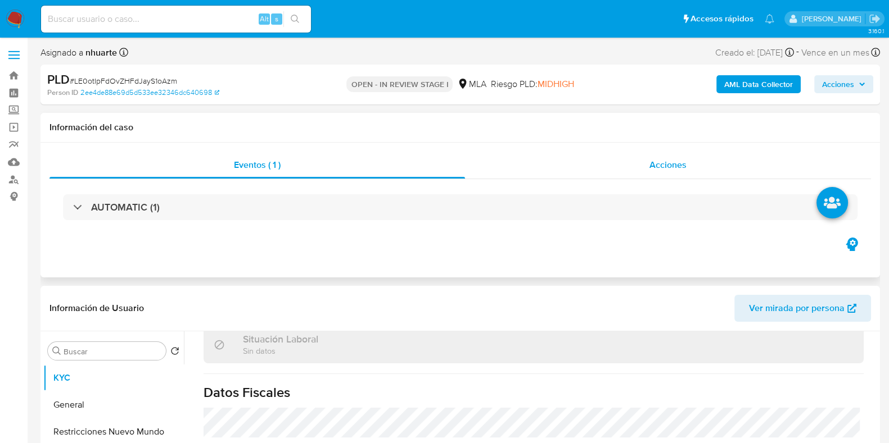
click at [687, 164] on div "Acciones" at bounding box center [668, 165] width 406 height 27
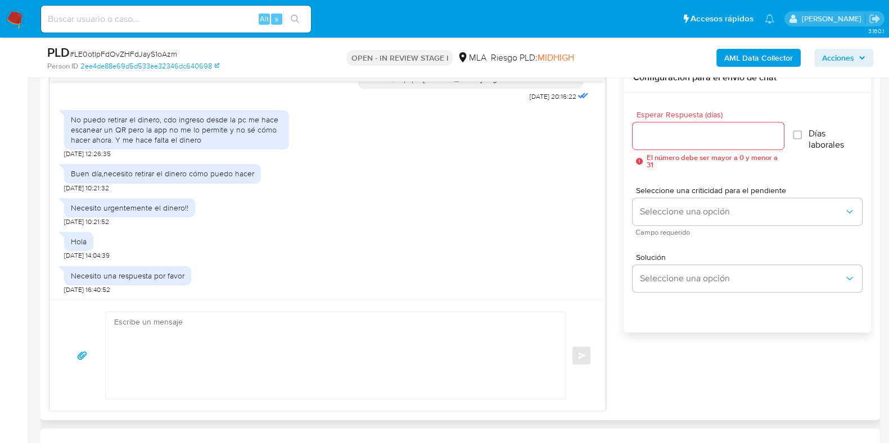
scroll to position [773, 0]
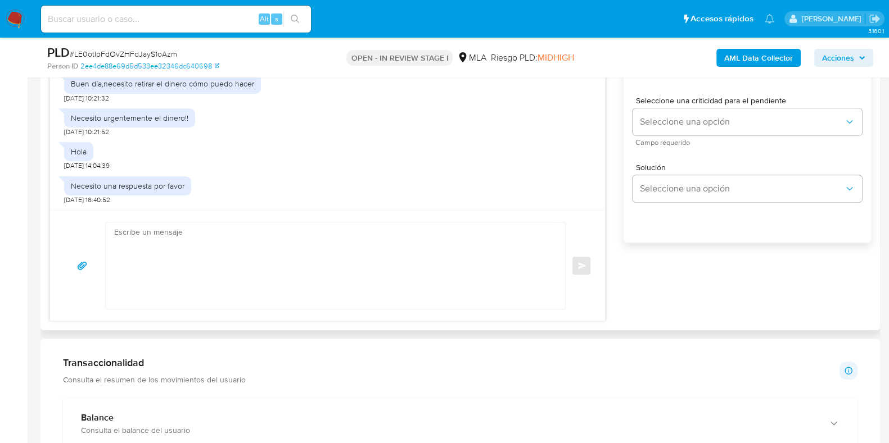
click at [255, 258] on textarea at bounding box center [332, 266] width 437 height 87
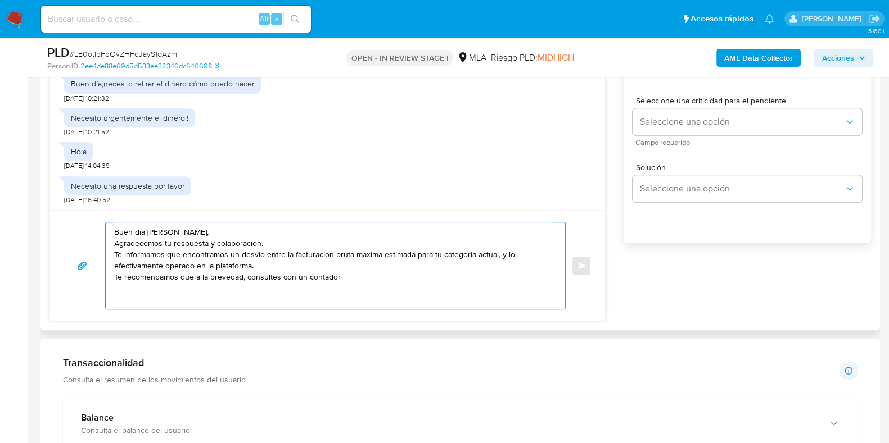
drag, startPoint x: 196, startPoint y: 278, endPoint x: 243, endPoint y: 277, distance: 47.8
click at [243, 277] on textarea "Buen dia Carlos, Agradecemos tu respuesta y colaboracion. Te informamos que enc…" at bounding box center [332, 266] width 437 height 87
click at [291, 278] on textarea "Buen dia Carlos, Agradecemos tu respuesta y colaboracion. Te informamos que enc…" at bounding box center [332, 266] width 437 height 87
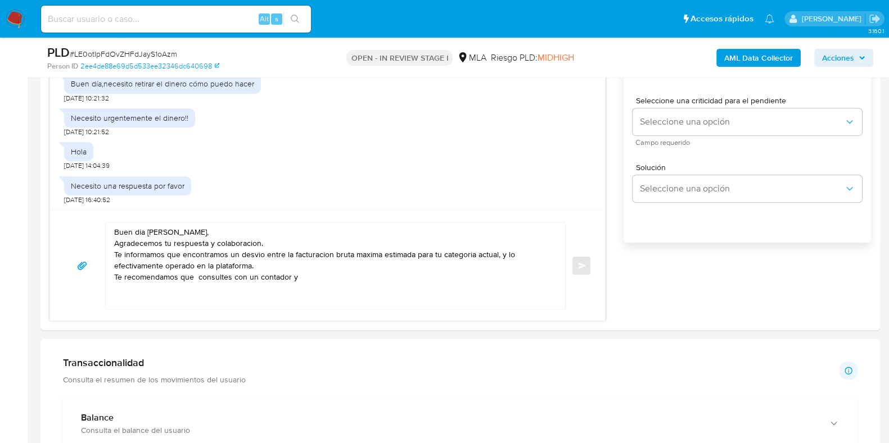
drag, startPoint x: 740, startPoint y: 400, endPoint x: 646, endPoint y: 380, distance: 95.5
click at [740, 400] on div "Balance Consulta el balance del usuario" at bounding box center [460, 423] width 794 height 51
click at [319, 281] on textarea "Buen dia Carlos, Agradecemos tu respuesta y colaboracion. Te informamos que enc…" at bounding box center [332, 266] width 437 height 87
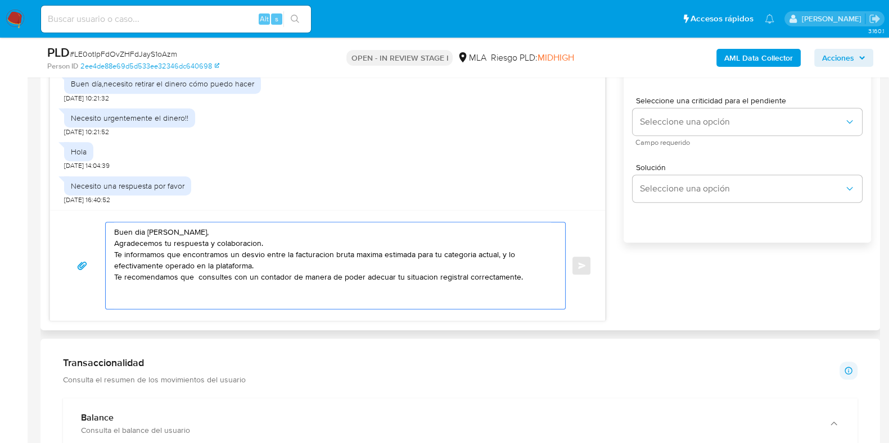
drag, startPoint x: 116, startPoint y: 233, endPoint x: 523, endPoint y: 288, distance: 410.6
click at [523, 288] on textarea "Buen dia Carlos, Agradecemos tu respuesta y colaboracion. Te informamos que enc…" at bounding box center [332, 266] width 437 height 87
paste textarea "ía, Carlos: Agradecemos tu respuesta y colaboración. Hemos identificado un desv…"
click at [479, 279] on textarea "Buen día, Carlos: Agradecemos tu respuesta y colaboración. Hemos identificado u…" at bounding box center [332, 266] width 437 height 87
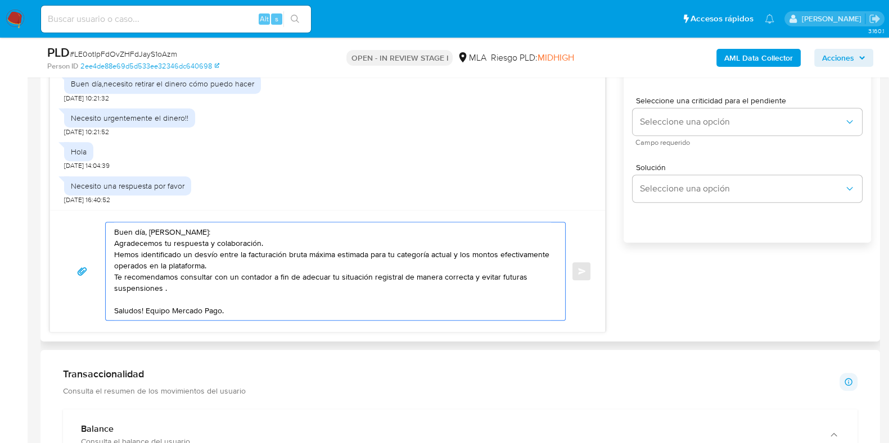
click at [232, 313] on textarea "Buen día, Carlos: Agradecemos tu respuesta y colaboración. Hemos identificado u…" at bounding box center [332, 272] width 437 height 98
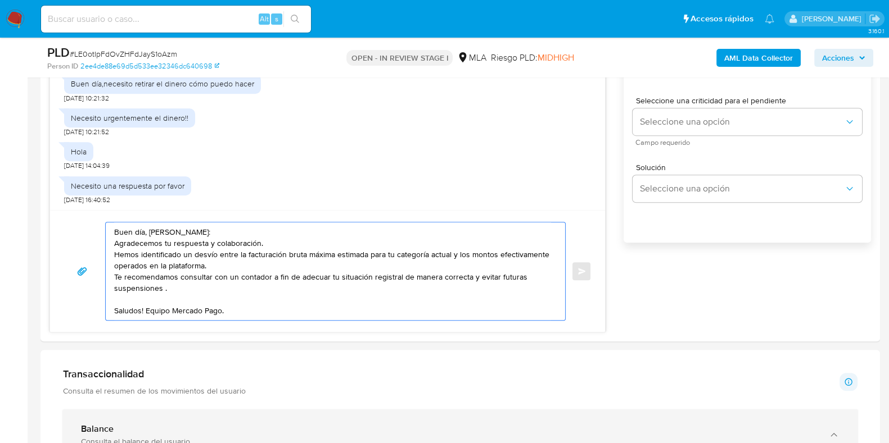
type textarea "Buen día, Carlos: Agradecemos tu respuesta y colaboración. Hemos identificado u…"
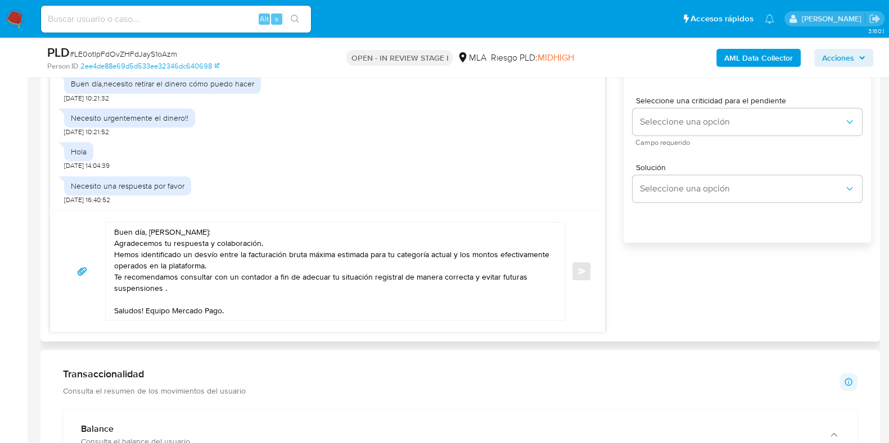
drag, startPoint x: 113, startPoint y: 233, endPoint x: 230, endPoint y: 310, distance: 140.8
click at [230, 311] on div "Buen día, Carlos: Agradecemos tu respuesta y colaboración. Hemos identificado u…" at bounding box center [333, 272] width 454 height 98
drag, startPoint x: 230, startPoint y: 309, endPoint x: 111, endPoint y: 232, distance: 142.3
click at [111, 232] on div "Buen día, Carlos: Agradecemos tu respuesta y colaboración. Hemos identificado u…" at bounding box center [333, 272] width 454 height 98
click at [743, 395] on div "Transaccionalidad Consulta el resumen de los movimientos del usuario Informació…" at bounding box center [460, 382] width 794 height 28
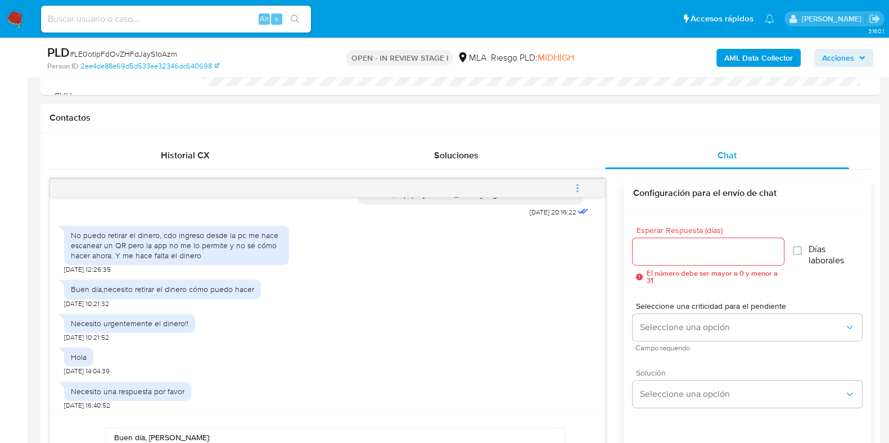
scroll to position [561, 0]
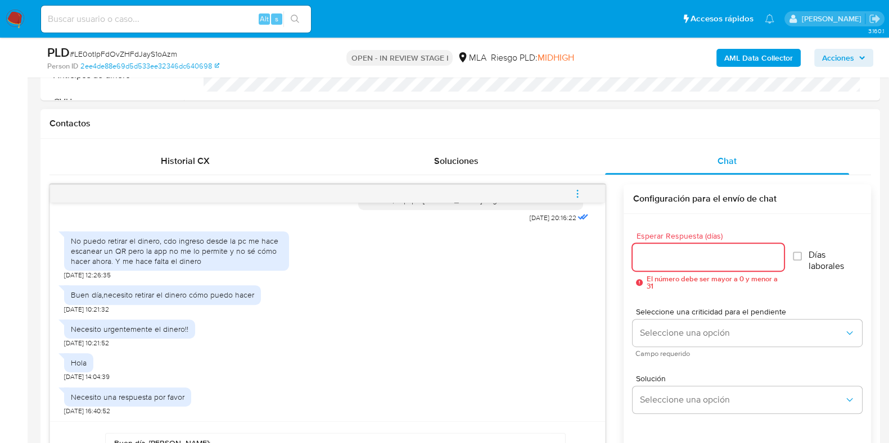
click at [642, 261] on input "Esperar Respuesta (días)" at bounding box center [707, 257] width 151 height 15
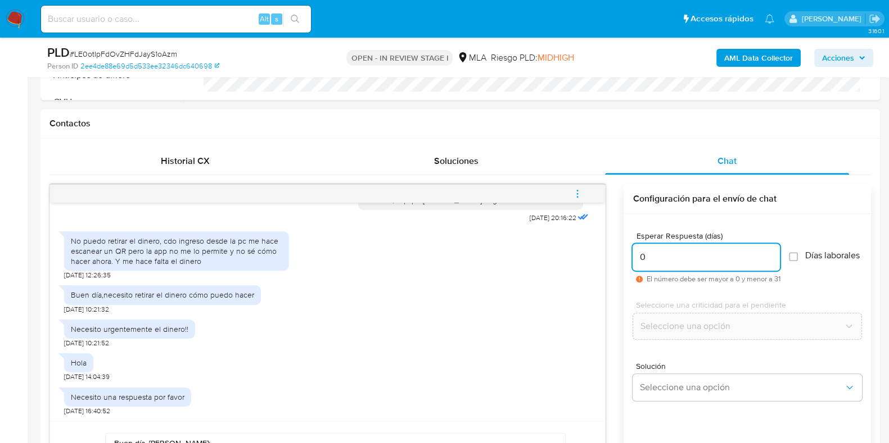
type input "0"
click at [161, 52] on span "# LE0otIpFdOvZHFdJayS1oAzm" at bounding box center [123, 53] width 107 height 11
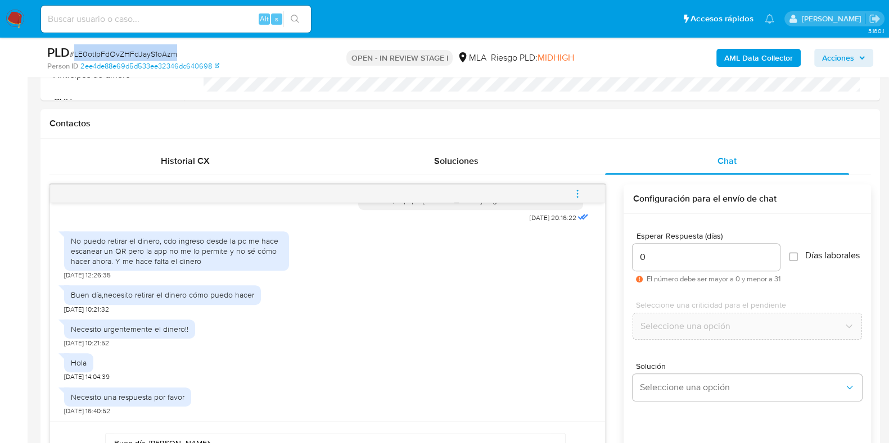
click at [161, 52] on span "# LE0otIpFdOvZHFdJayS1oAzm" at bounding box center [123, 53] width 107 height 11
copy span "LE0otIpFdOvZHFdJayS1oAzm"
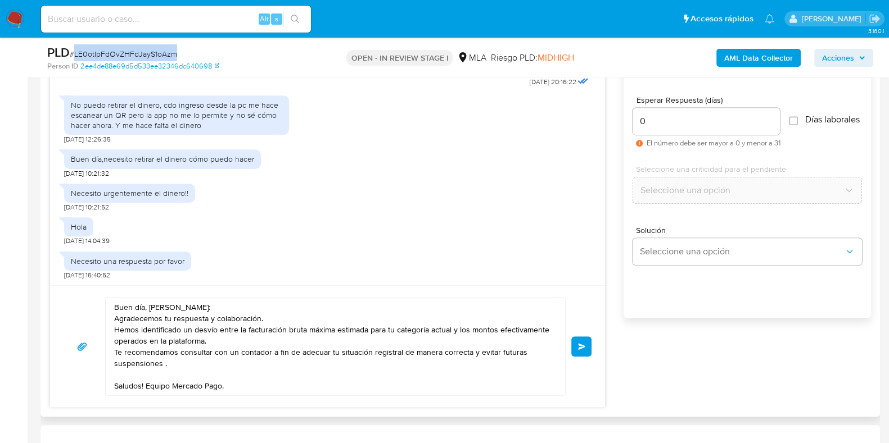
scroll to position [703, 0]
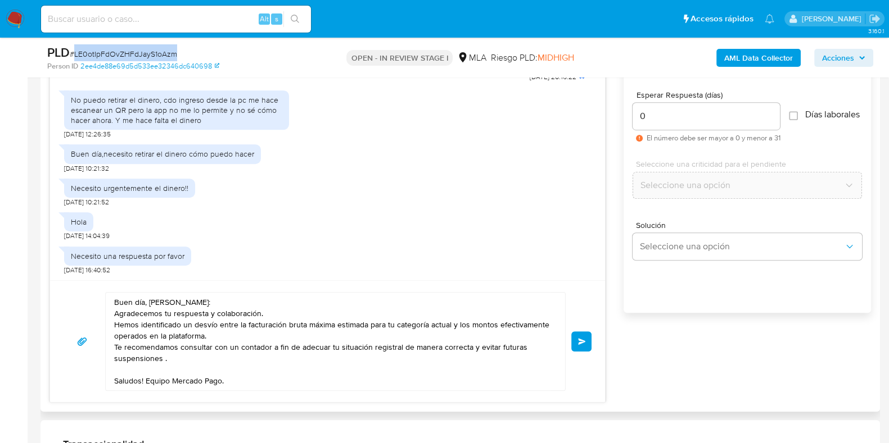
click at [584, 333] on button "Enviar" at bounding box center [581, 342] width 20 height 20
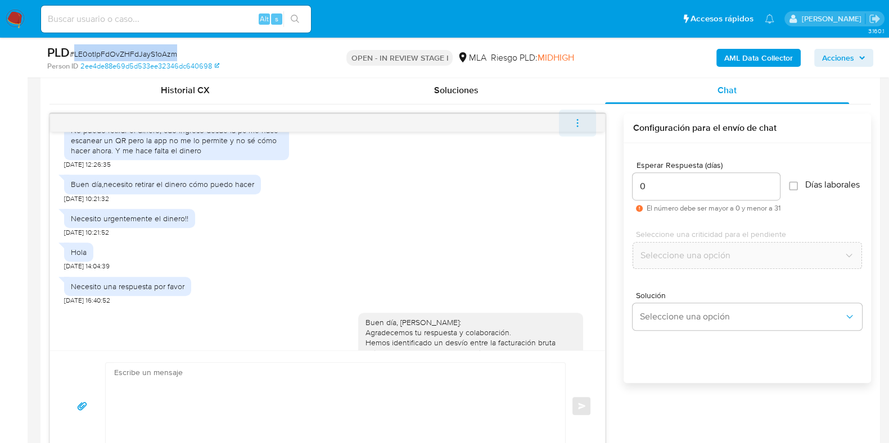
scroll to position [1208, 0]
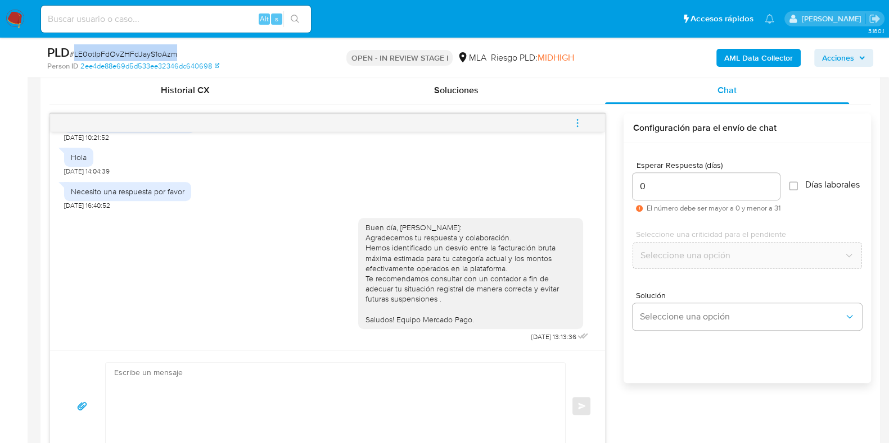
click at [575, 125] on icon "menu-action" at bounding box center [577, 123] width 10 height 10
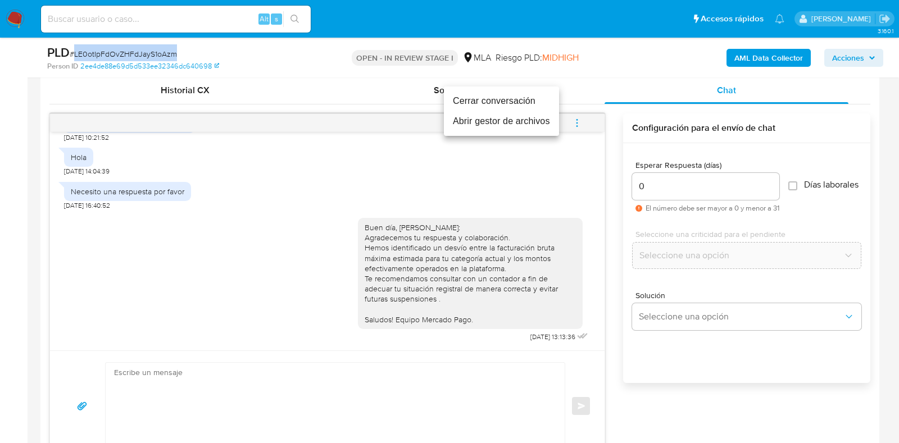
click at [515, 106] on li "Cerrar conversación" at bounding box center [501, 101] width 115 height 20
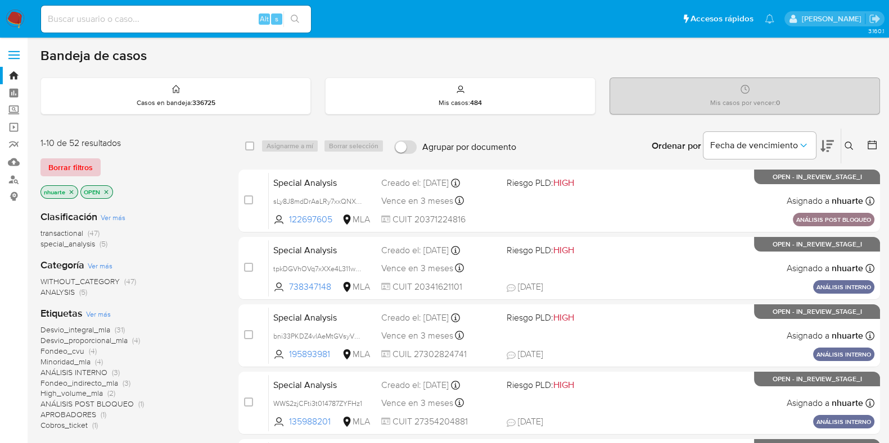
click at [79, 161] on span "Borrar filtros" at bounding box center [70, 168] width 44 height 16
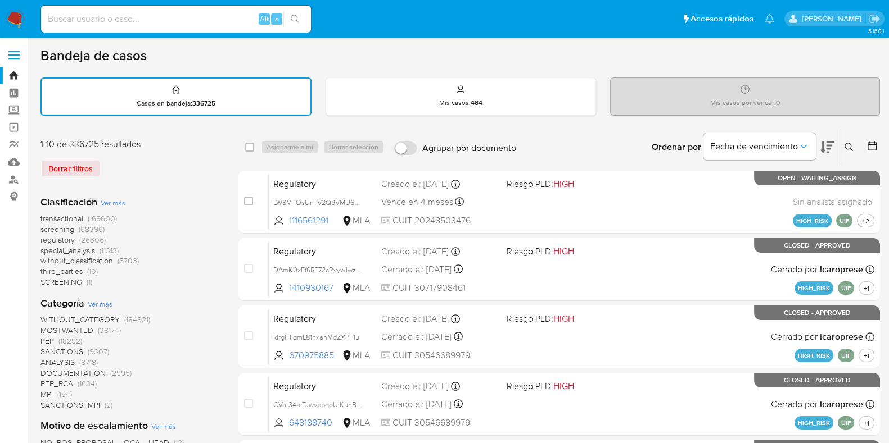
click at [852, 144] on icon at bounding box center [848, 147] width 9 height 9
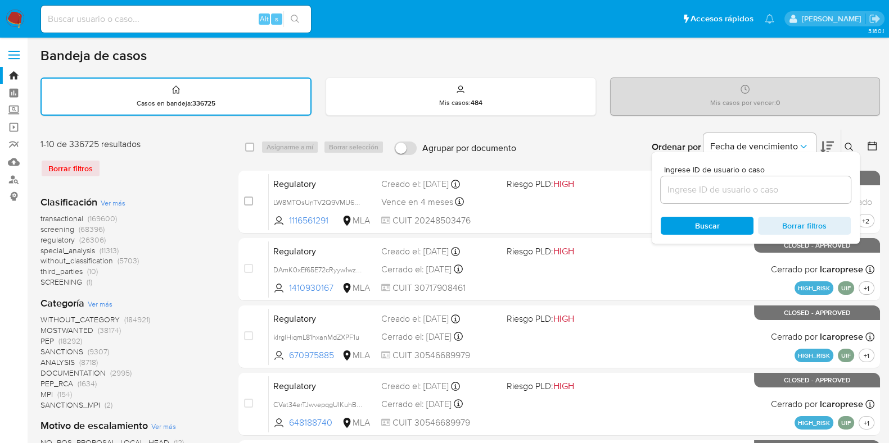
click at [777, 194] on input at bounding box center [755, 190] width 190 height 15
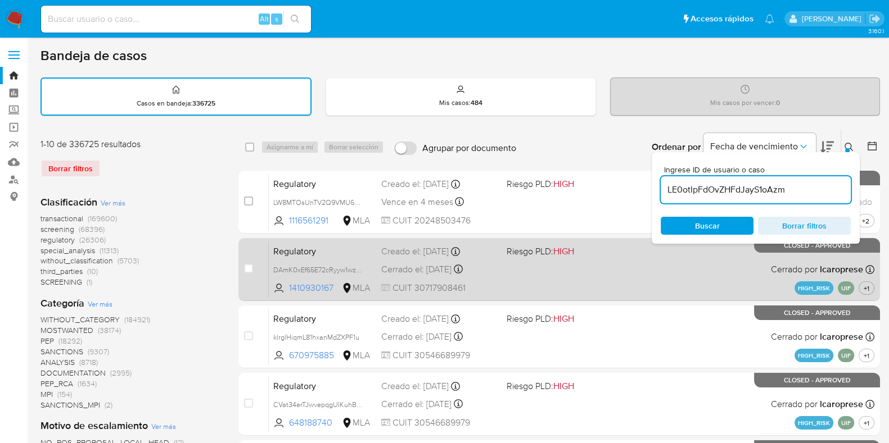
type input "LE0otIpFdOvZHFdJayS1oAzm"
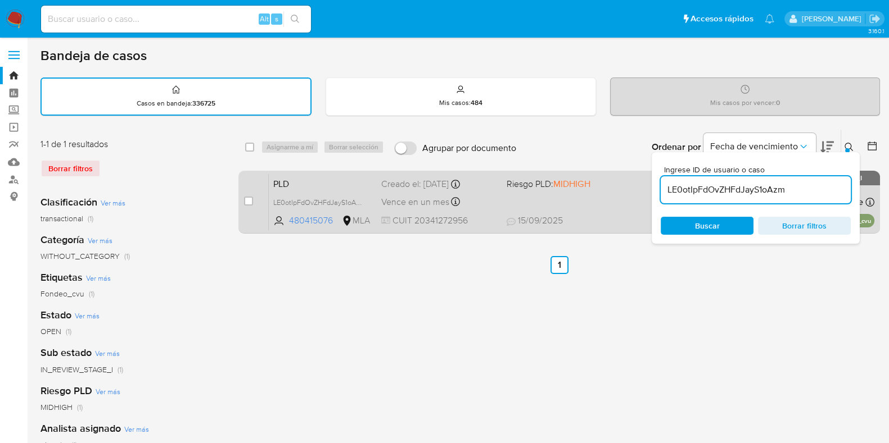
click at [253, 200] on div "case-item-checkbox No es posible asignar el caso" at bounding box center [256, 202] width 25 height 57
click at [247, 200] on input "checkbox" at bounding box center [248, 201] width 9 height 9
checkbox input "true"
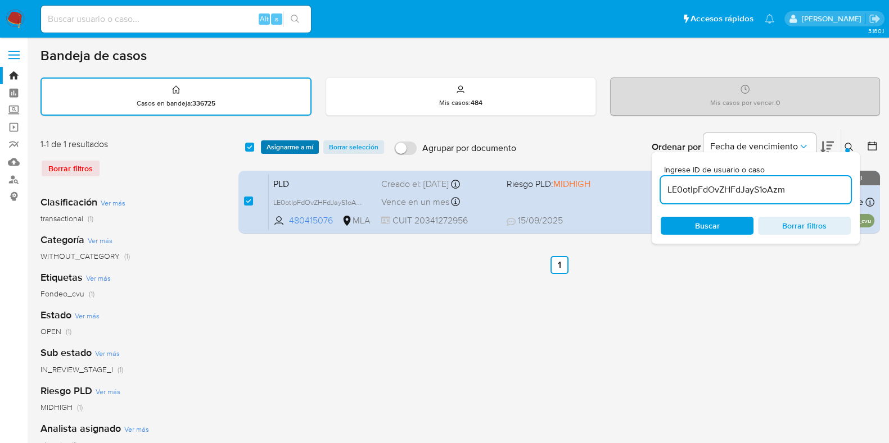
click at [295, 143] on span "Asignarme a mí" at bounding box center [289, 147] width 47 height 11
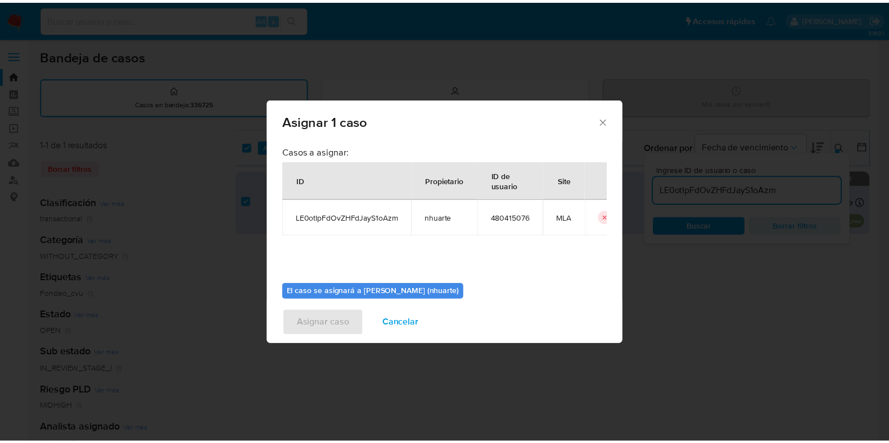
scroll to position [58, 0]
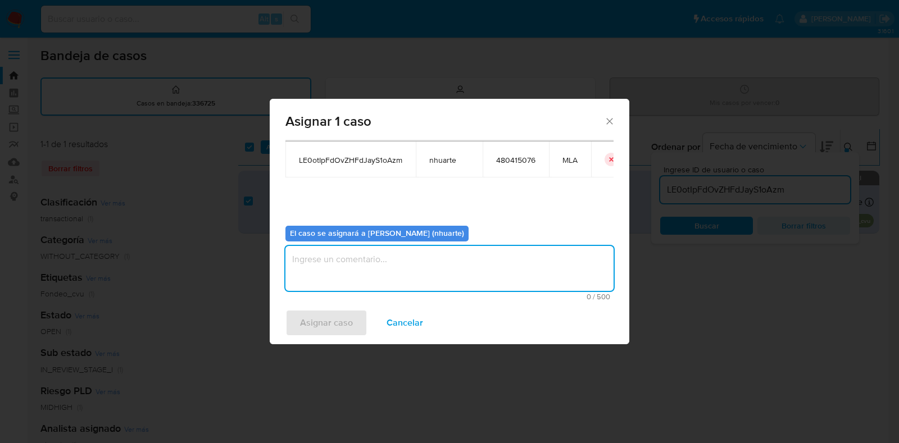
click at [361, 271] on textarea "assign-modal" at bounding box center [450, 268] width 328 height 45
type textarea "Asignación"
click at [341, 327] on span "Asignar caso" at bounding box center [326, 323] width 53 height 25
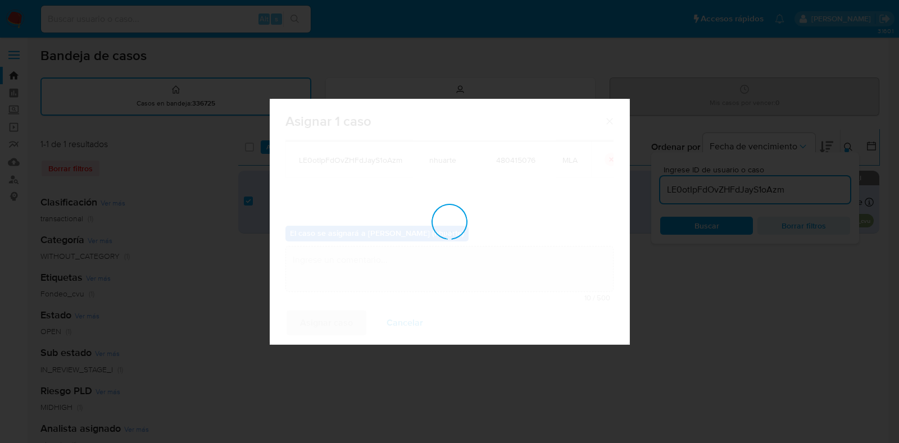
checkbox input "false"
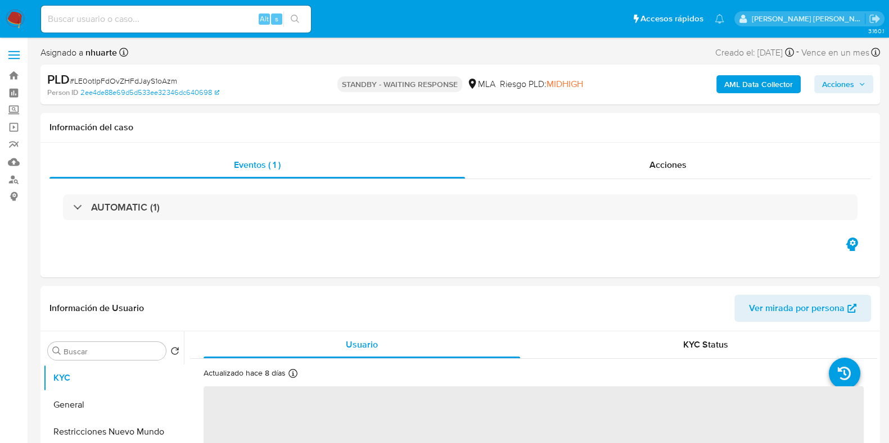
select select "10"
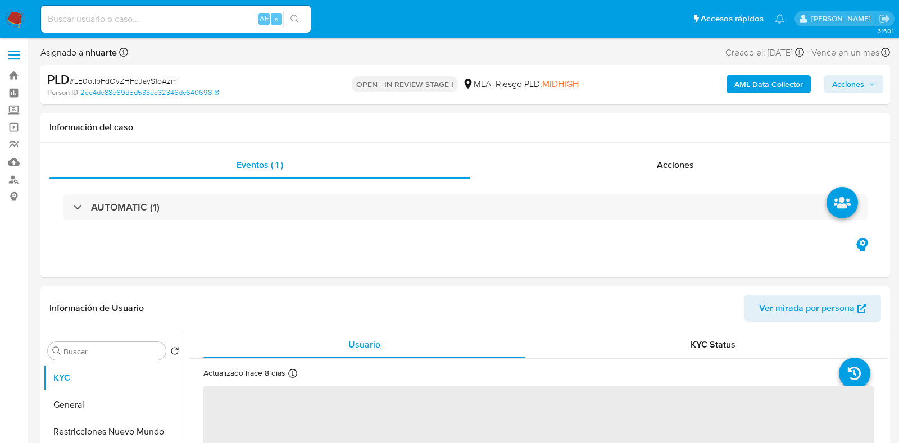
select select "10"
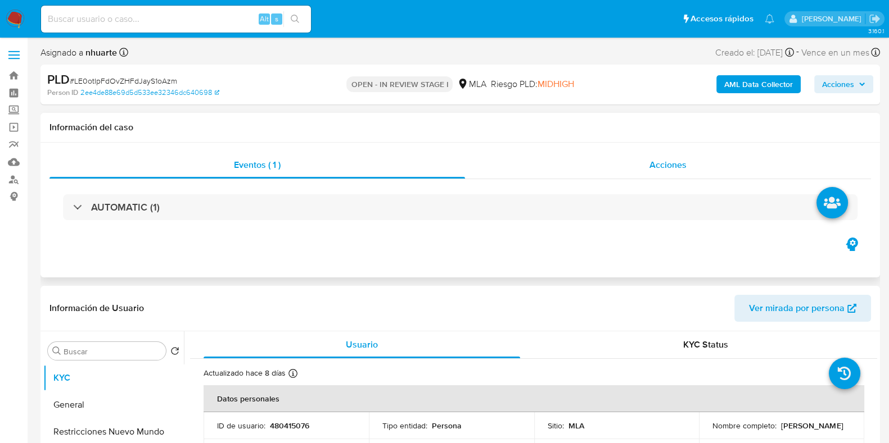
click at [658, 168] on span "Acciones" at bounding box center [667, 164] width 37 height 13
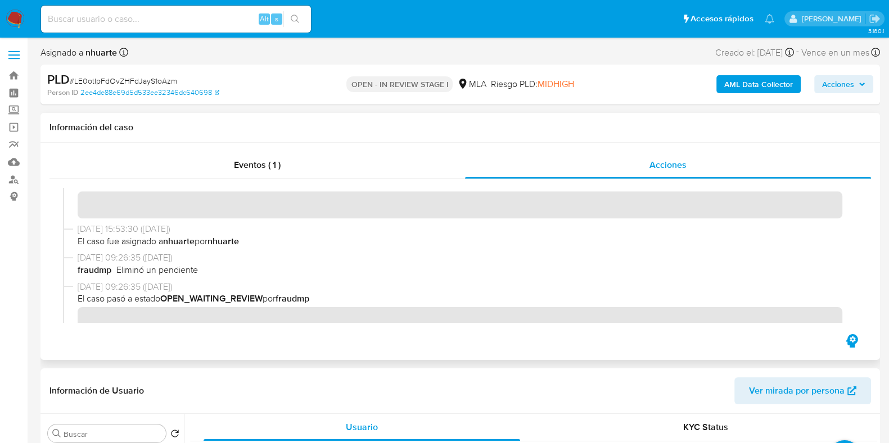
scroll to position [703, 0]
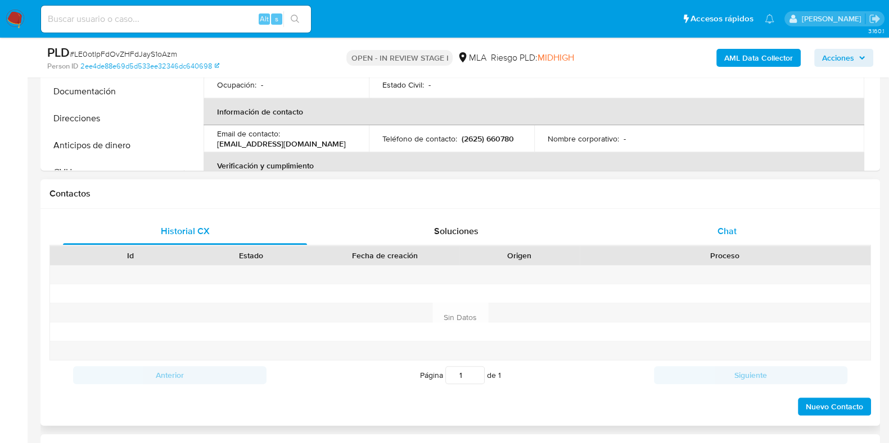
click at [736, 232] on div "Chat" at bounding box center [727, 231] width 244 height 27
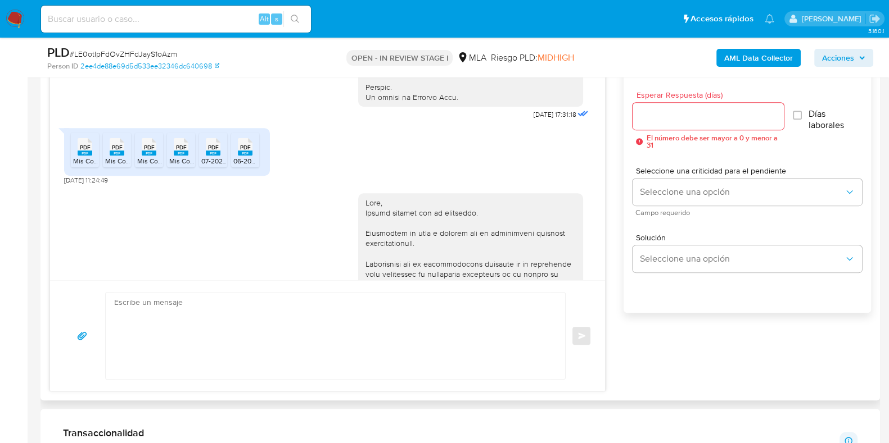
scroll to position [561, 0]
click at [85, 149] on span "PDF" at bounding box center [85, 145] width 11 height 7
click at [114, 154] on rect at bounding box center [117, 151] width 15 height 5
click at [145, 149] on span "PDF" at bounding box center [149, 145] width 11 height 7
click at [179, 154] on rect at bounding box center [181, 151] width 15 height 5
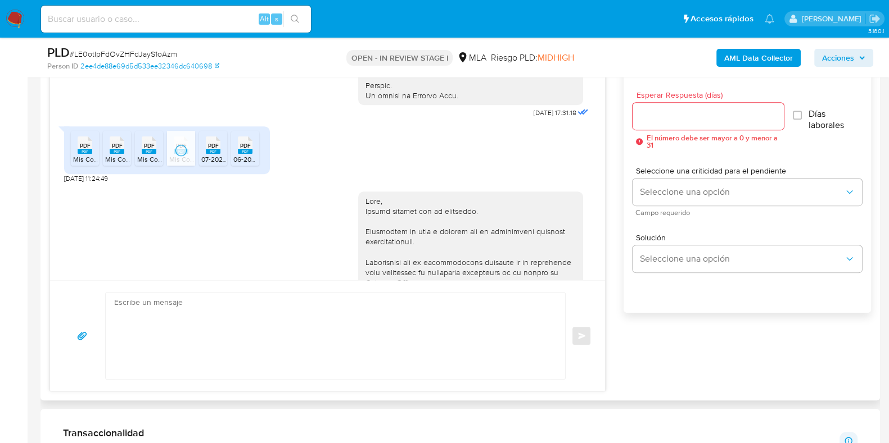
click at [211, 149] on span "PDF" at bounding box center [213, 145] width 11 height 7
click at [240, 149] on span "PDF" at bounding box center [245, 145] width 11 height 7
click at [237, 226] on div "01/09/2025 17:40:38" at bounding box center [327, 420] width 527 height 472
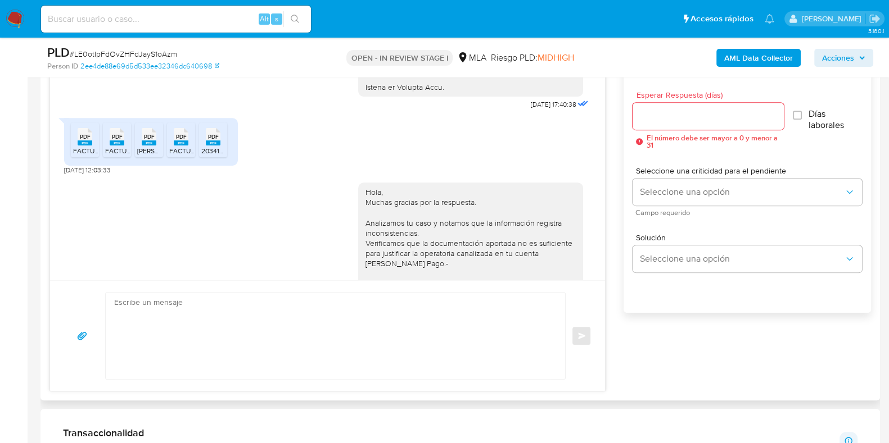
scroll to position [1123, 0]
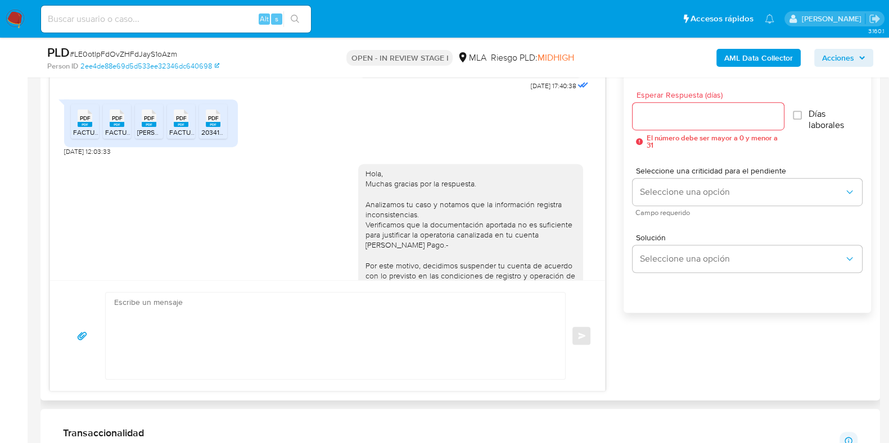
click at [81, 122] on span "PDF" at bounding box center [85, 118] width 11 height 7
click at [108, 128] on div "PDF PDF" at bounding box center [117, 117] width 24 height 22
click at [146, 122] on span "PDF" at bounding box center [149, 118] width 11 height 7
click at [176, 127] on rect at bounding box center [181, 124] width 15 height 5
click at [207, 127] on icon at bounding box center [213, 118] width 15 height 17
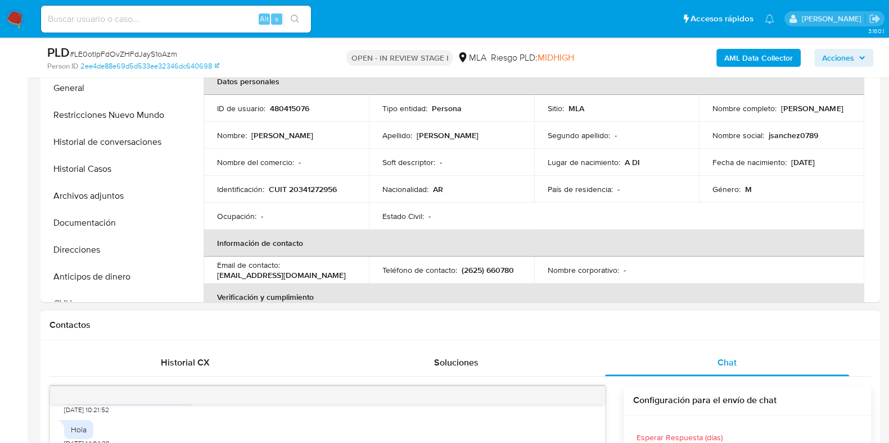
scroll to position [351, 0]
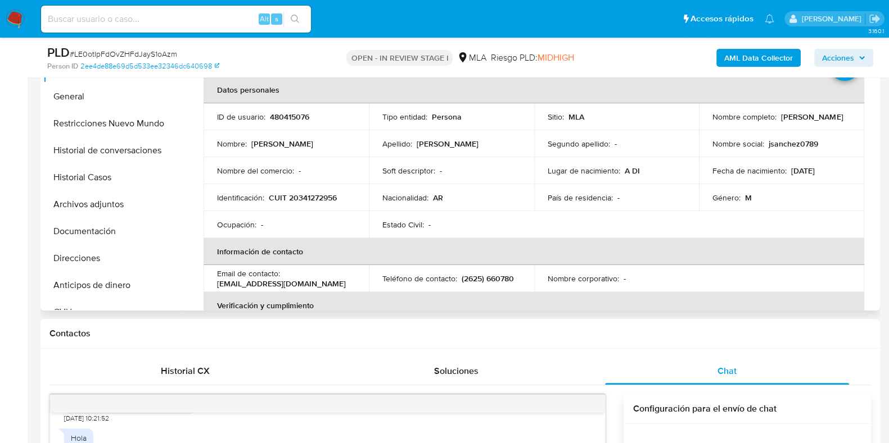
drag, startPoint x: 93, startPoint y: 206, endPoint x: 551, endPoint y: 237, distance: 459.7
click at [93, 206] on button "Archivos adjuntos" at bounding box center [113, 204] width 141 height 27
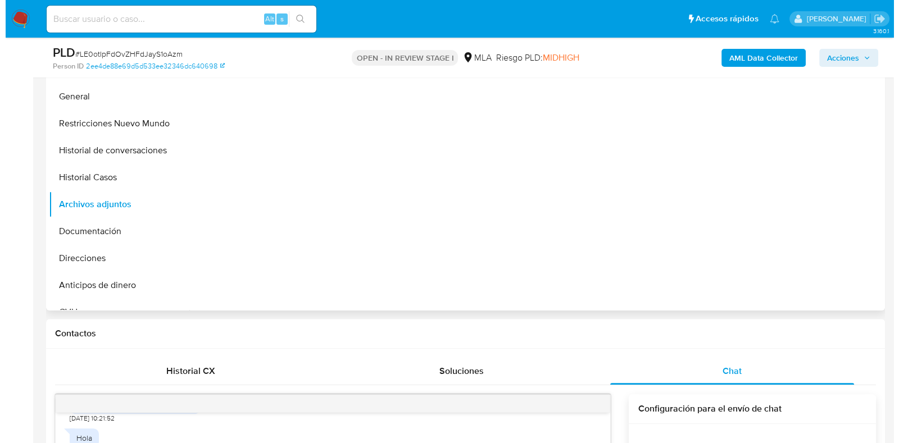
scroll to position [280, 0]
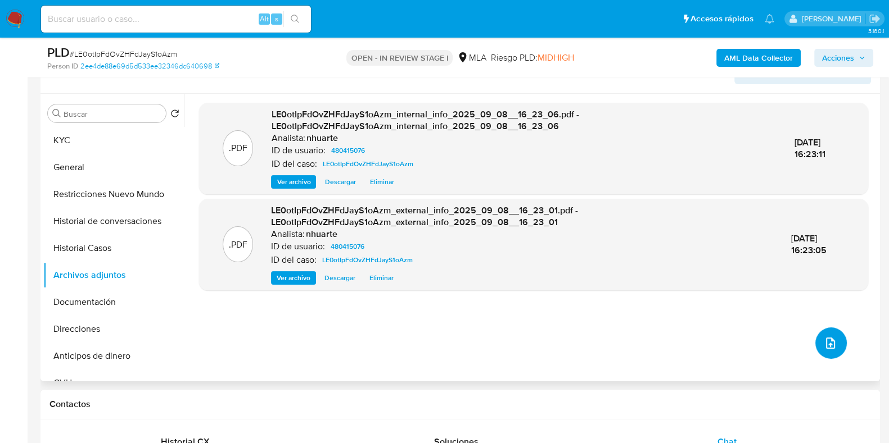
click at [832, 345] on span "upload-file" at bounding box center [829, 343] width 13 height 13
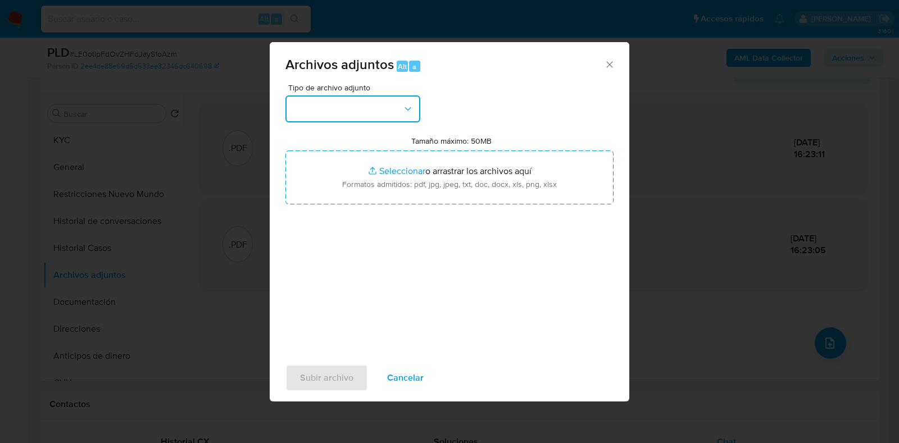
click at [406, 110] on icon "button" at bounding box center [407, 108] width 11 height 11
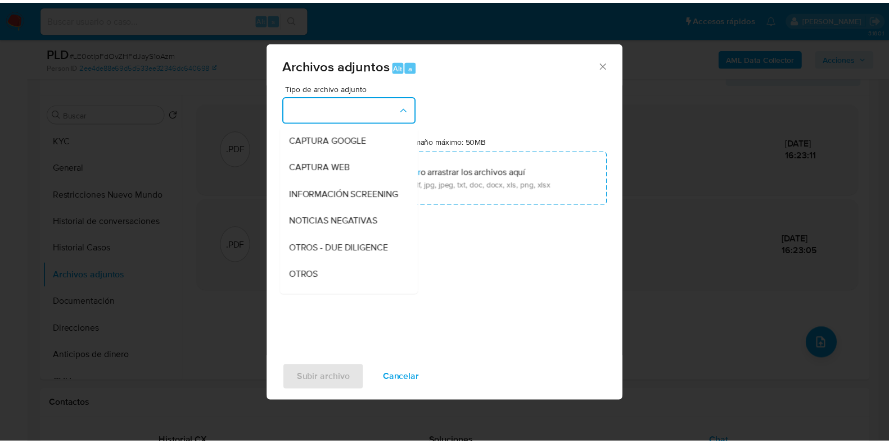
scroll to position [123, 0]
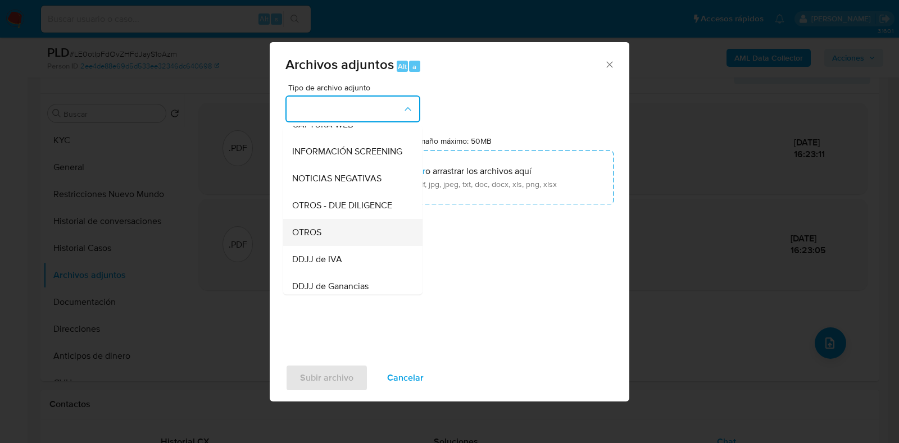
click at [350, 246] on div "OTROS" at bounding box center [349, 232] width 115 height 27
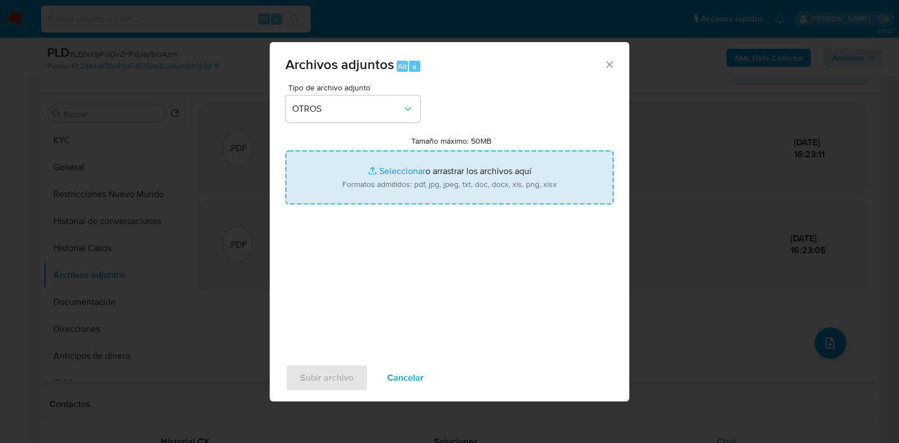
type input "C:\fakepath\ID de usuario 480415076.pdf"
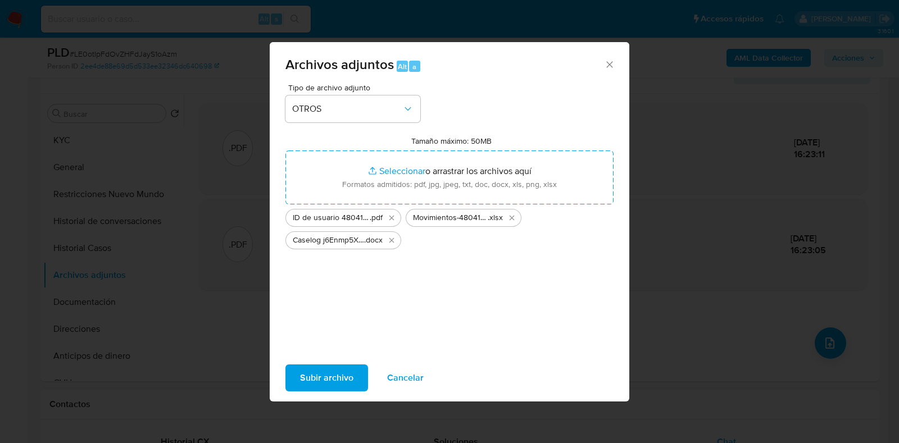
click at [336, 373] on span "Subir archivo" at bounding box center [326, 378] width 53 height 25
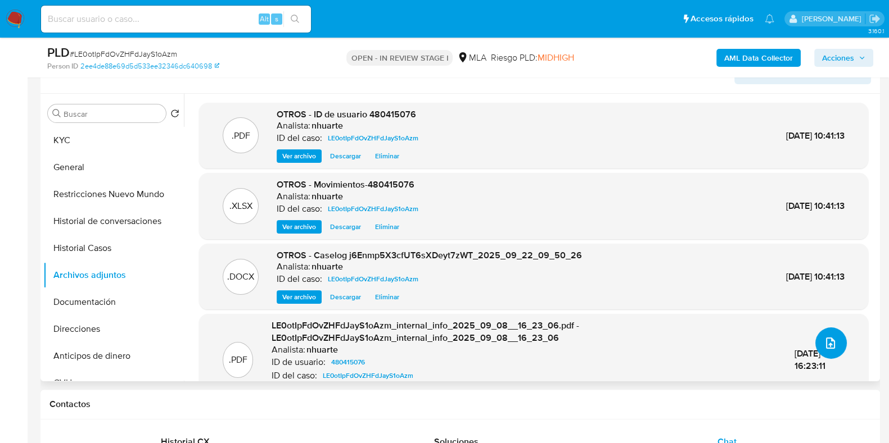
scroll to position [0, 0]
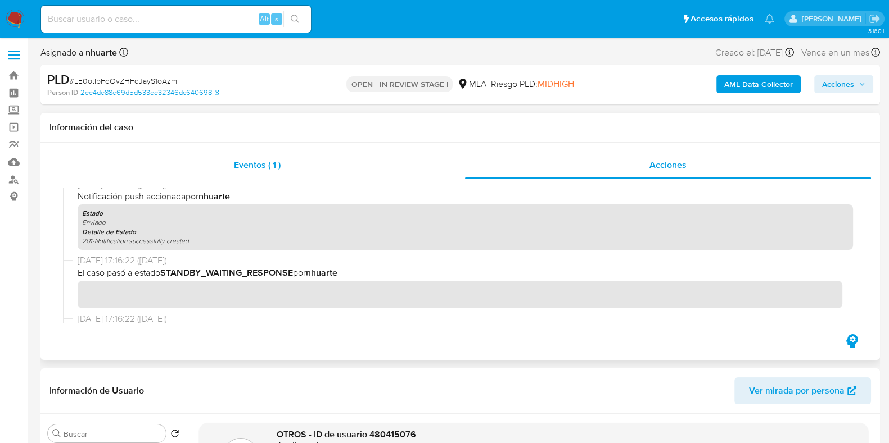
click at [267, 156] on div "Eventos ( 1 )" at bounding box center [256, 165] width 415 height 27
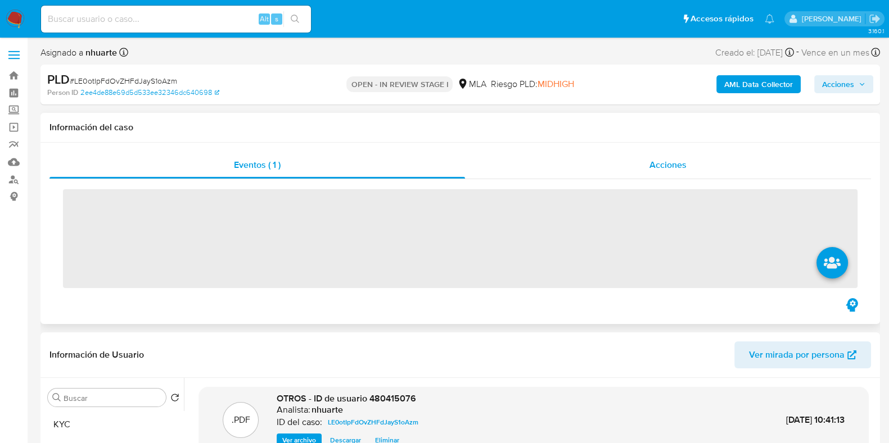
click at [696, 161] on div "Acciones" at bounding box center [668, 165] width 406 height 27
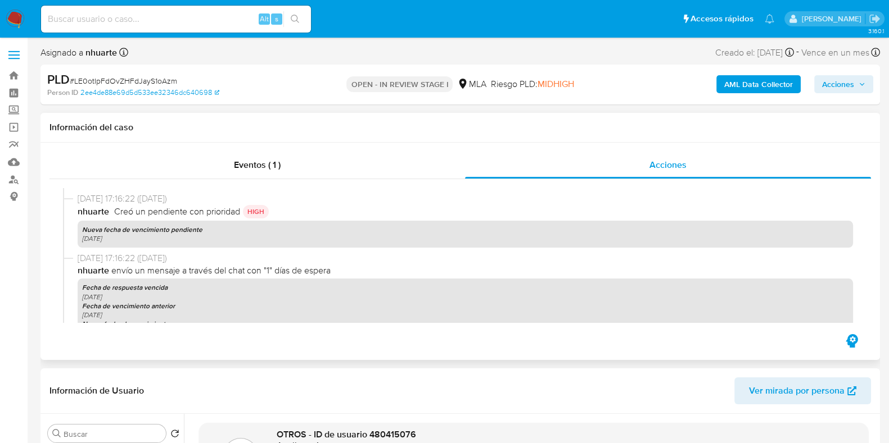
scroll to position [1053, 0]
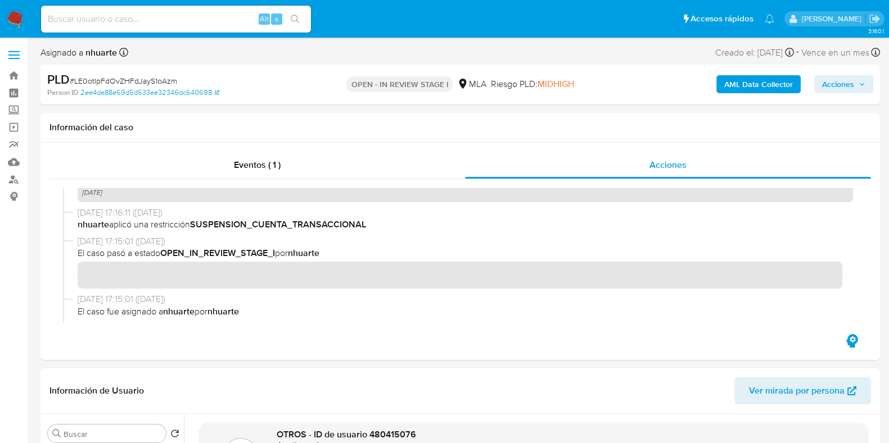
click at [838, 90] on span "Acciones" at bounding box center [838, 84] width 32 height 18
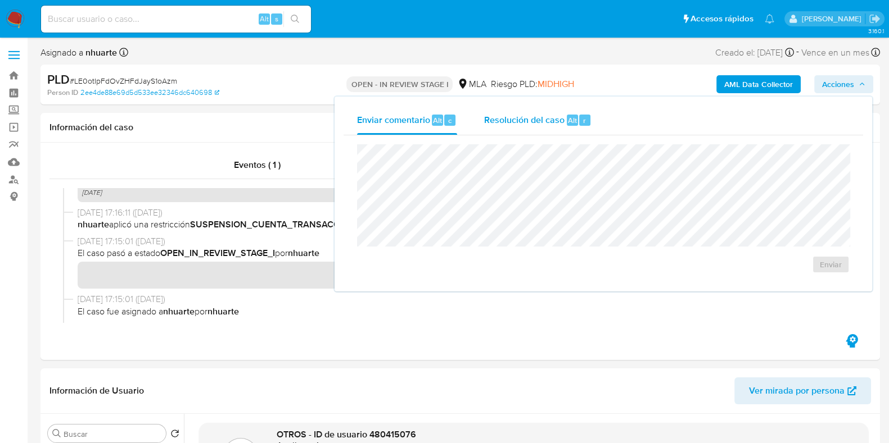
click at [538, 128] on div "Resolución del caso Alt r" at bounding box center [537, 120] width 107 height 29
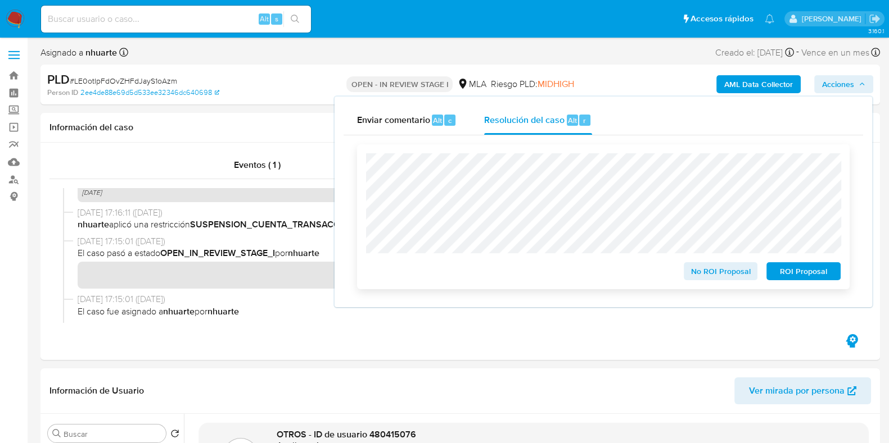
click at [704, 270] on span "No ROI Proposal" at bounding box center [720, 272] width 58 height 16
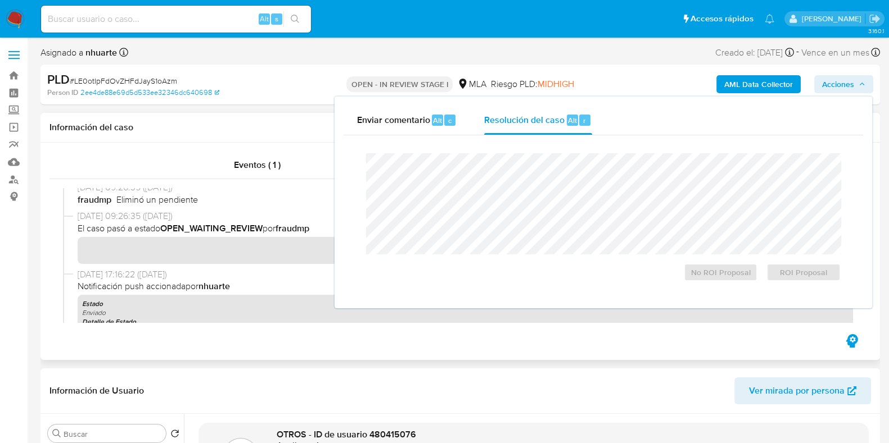
scroll to position [654, 0]
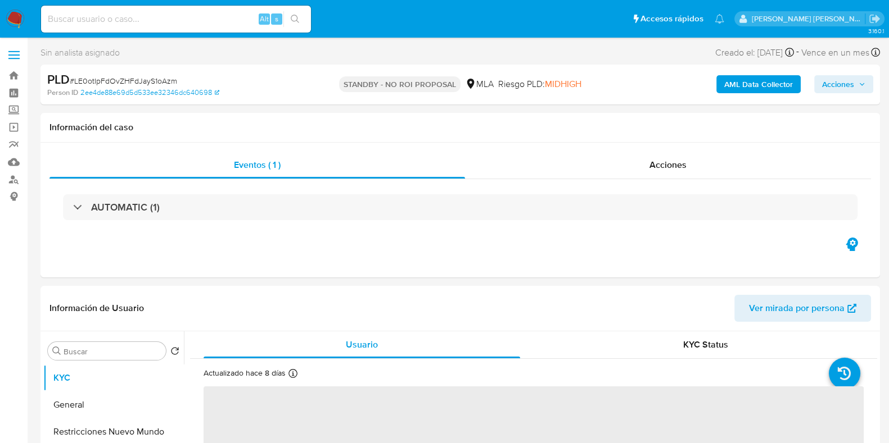
select select "10"
click at [828, 81] on span "Acciones" at bounding box center [838, 84] width 32 height 18
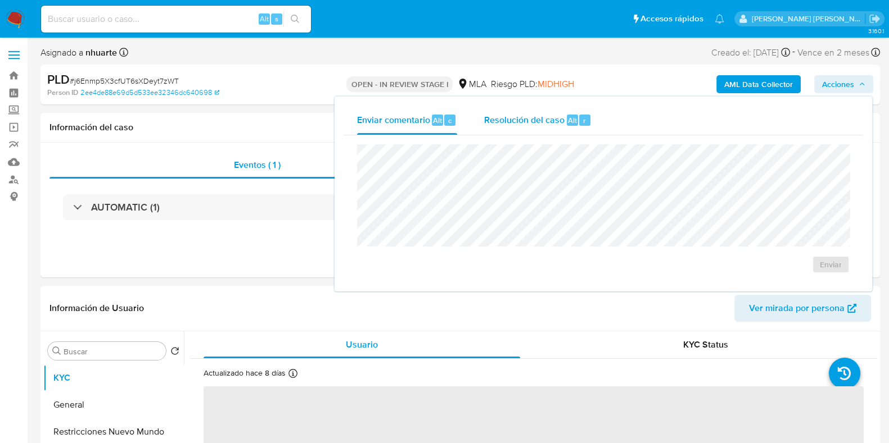
click at [556, 114] on span "Resolución del caso" at bounding box center [524, 120] width 80 height 13
select select "10"
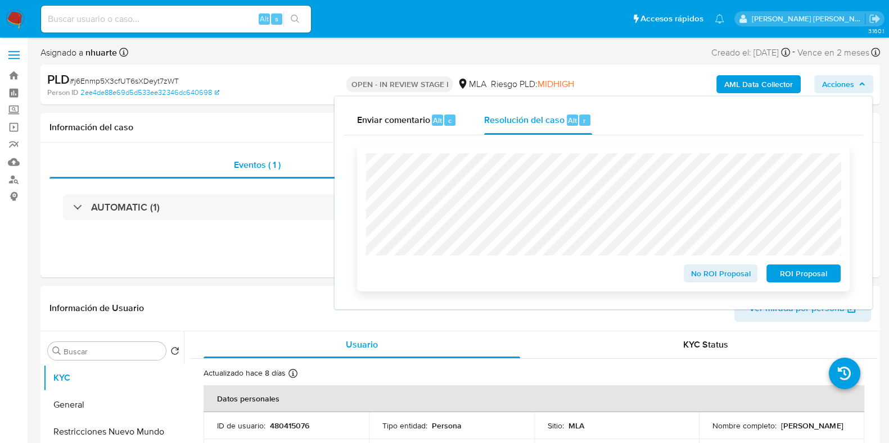
click at [710, 275] on span "No ROI Proposal" at bounding box center [720, 274] width 58 height 16
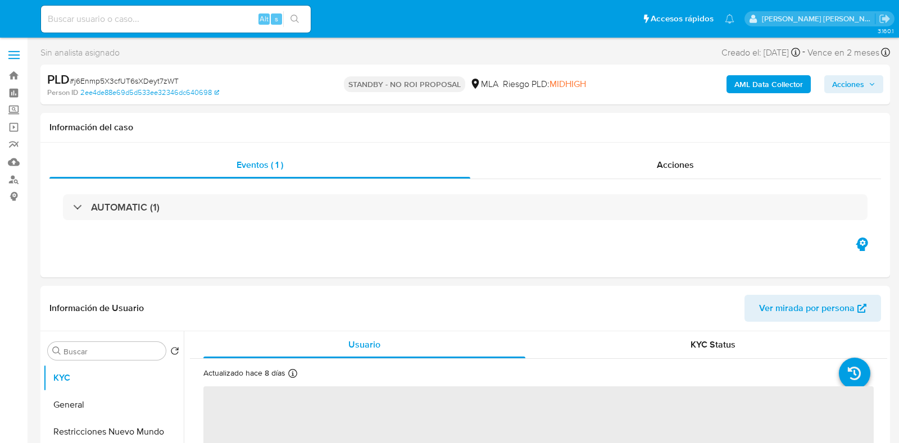
select select "10"
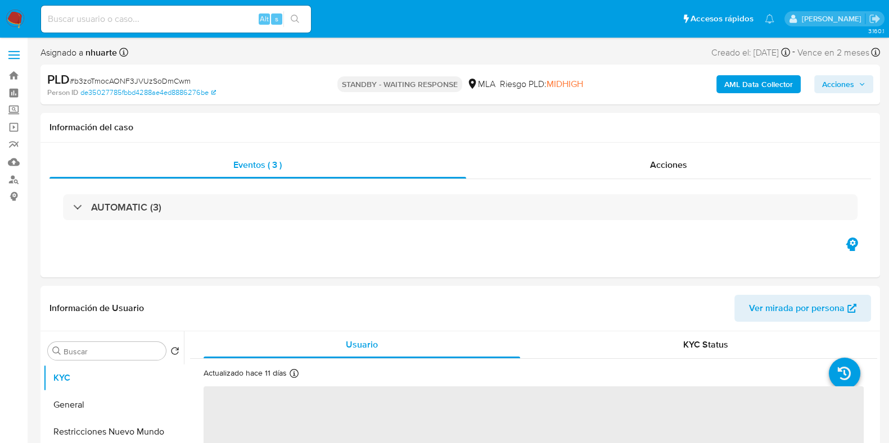
select select "10"
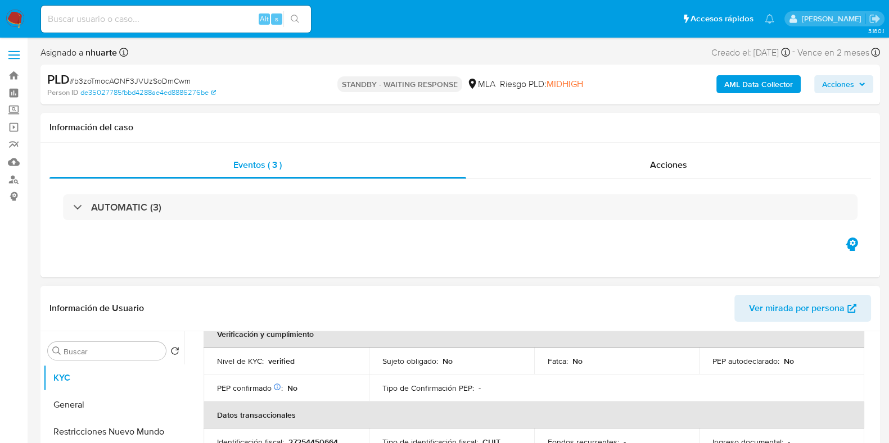
scroll to position [280, 0]
click at [669, 153] on div "Acciones" at bounding box center [668, 165] width 405 height 27
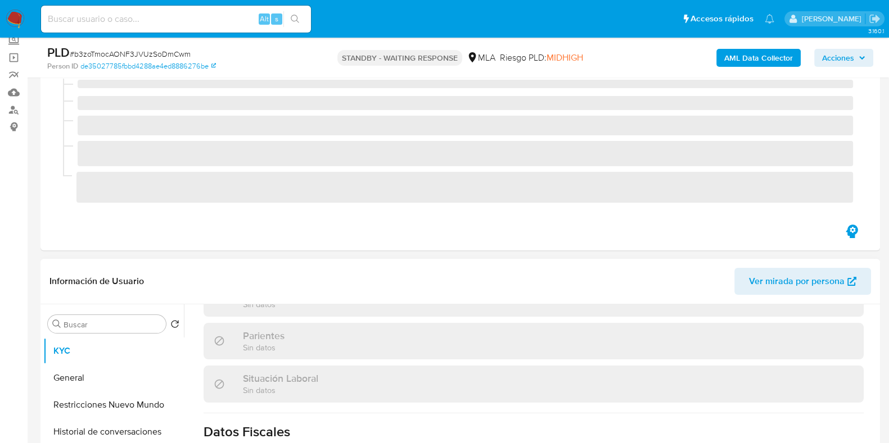
scroll to position [601, 0]
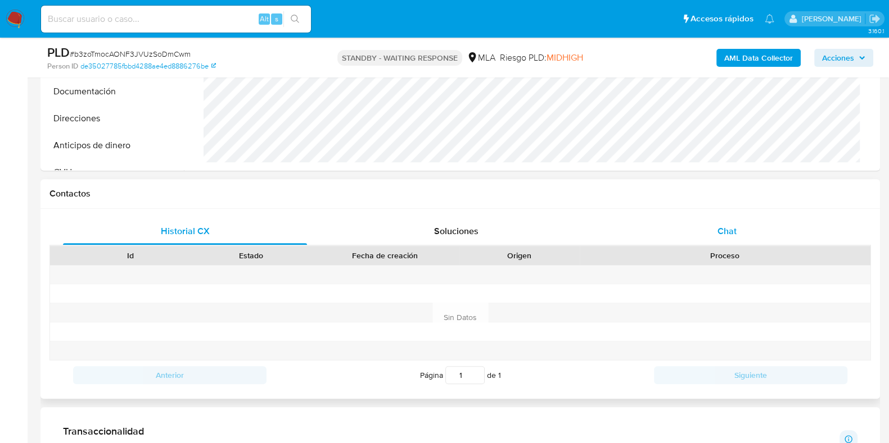
click at [710, 243] on div "Chat" at bounding box center [727, 231] width 244 height 27
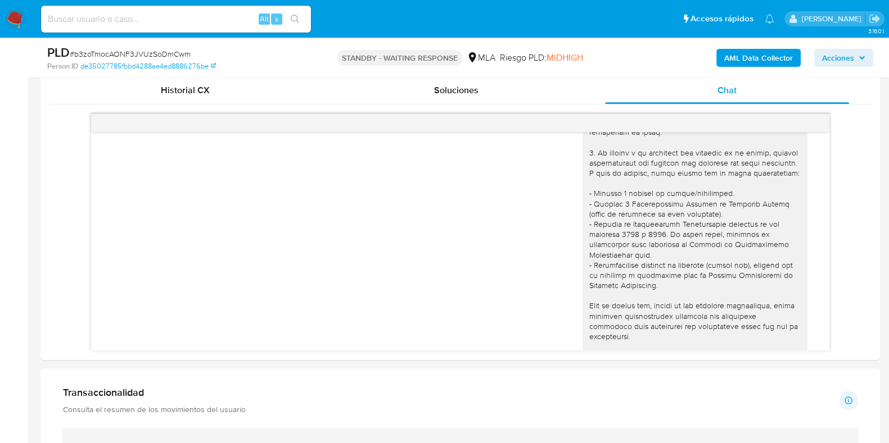
scroll to position [103, 0]
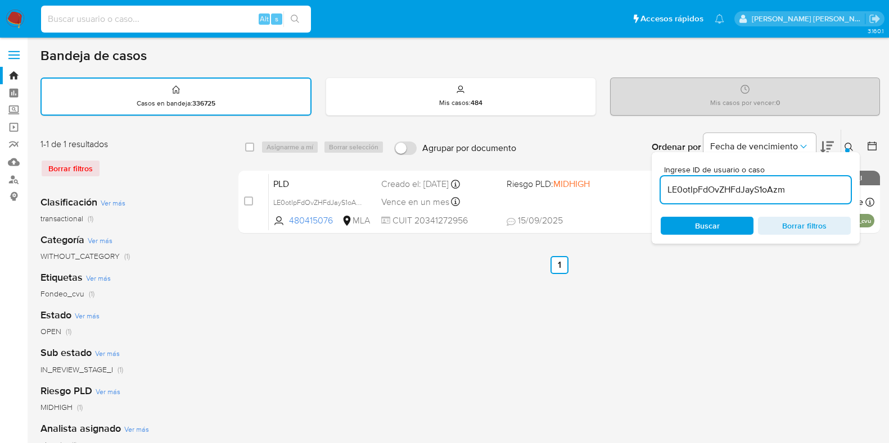
click at [161, 24] on input at bounding box center [176, 19] width 270 height 15
type input "59321960"
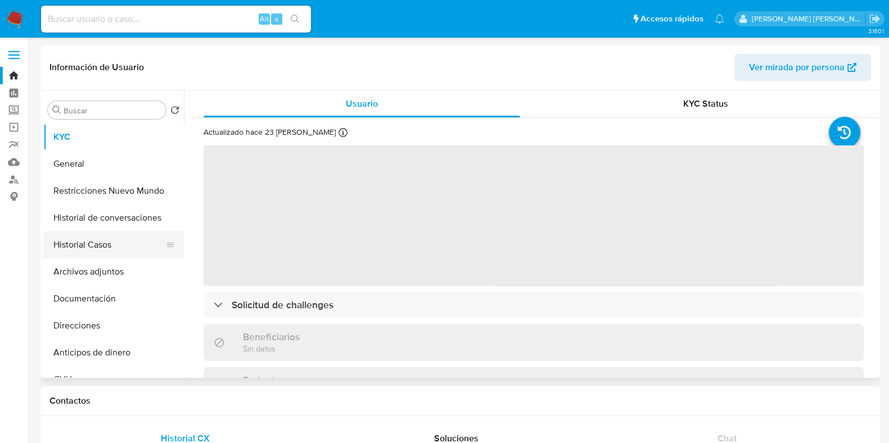
click at [139, 243] on button "Historial Casos" at bounding box center [109, 245] width 132 height 27
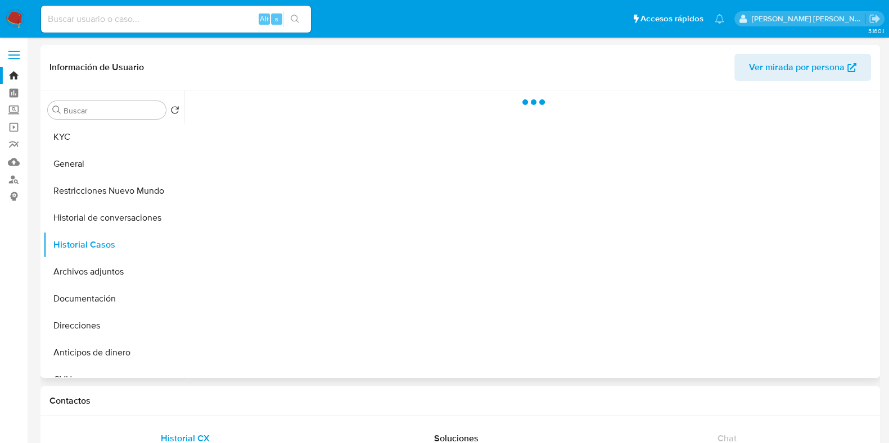
select select "10"
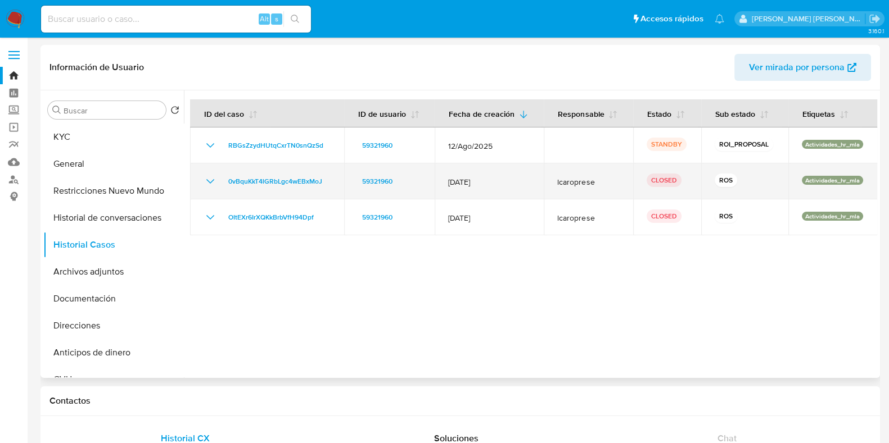
click at [213, 175] on icon "Mostrar/Ocultar" at bounding box center [209, 181] width 13 height 13
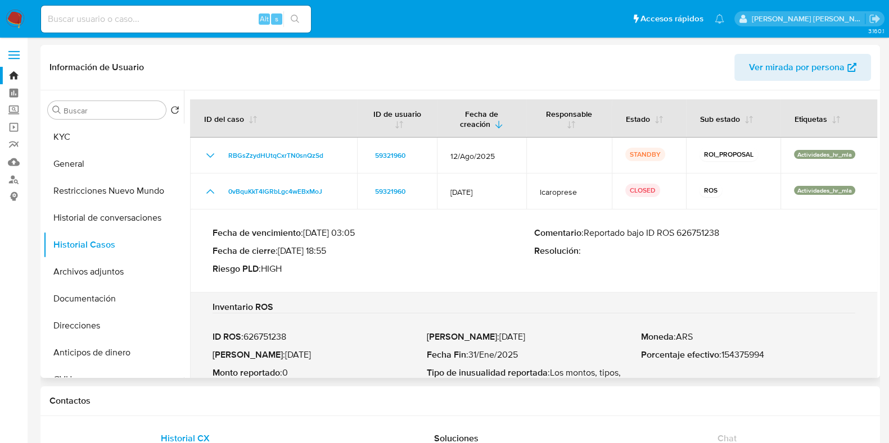
drag, startPoint x: 678, startPoint y: 231, endPoint x: 725, endPoint y: 230, distance: 47.2
click at [725, 230] on p "Comentario : Reportado bajo ID ROS 626751238" at bounding box center [694, 233] width 321 height 11
drag, startPoint x: 121, startPoint y: 279, endPoint x: 156, endPoint y: 278, distance: 34.9
click at [121, 279] on button "Archivos adjuntos" at bounding box center [109, 272] width 132 height 27
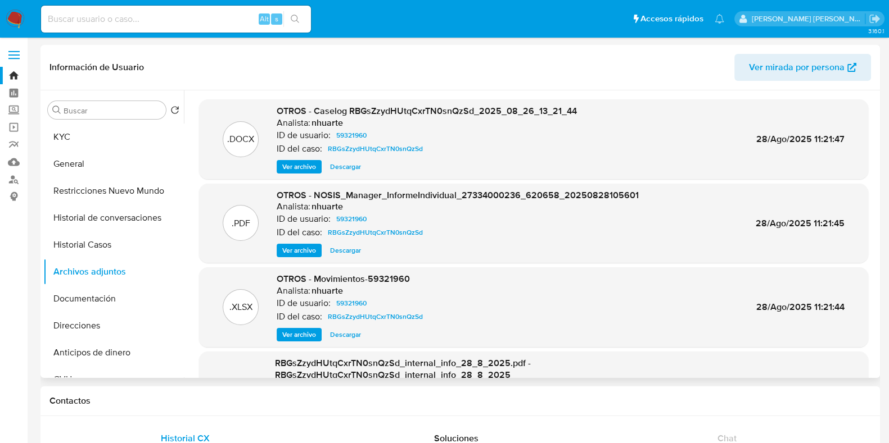
click at [312, 170] on span "Ver archivo" at bounding box center [299, 166] width 34 height 11
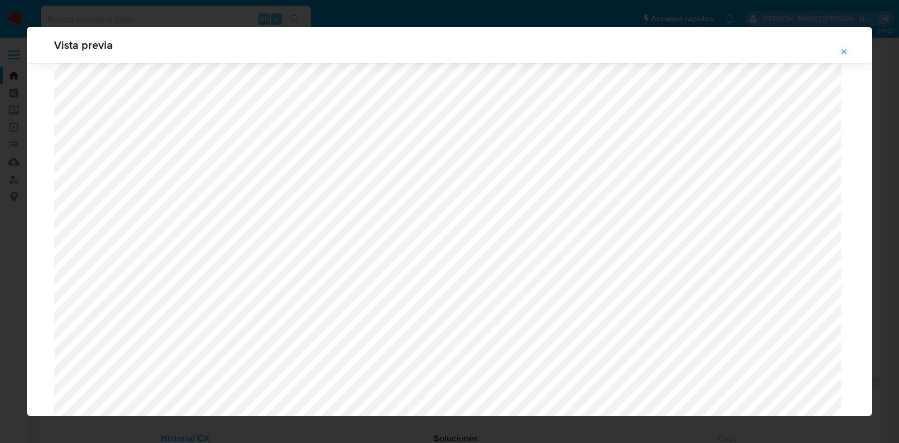
scroll to position [469, 0]
click at [847, 48] on icon "Attachment preview" at bounding box center [844, 51] width 9 height 9
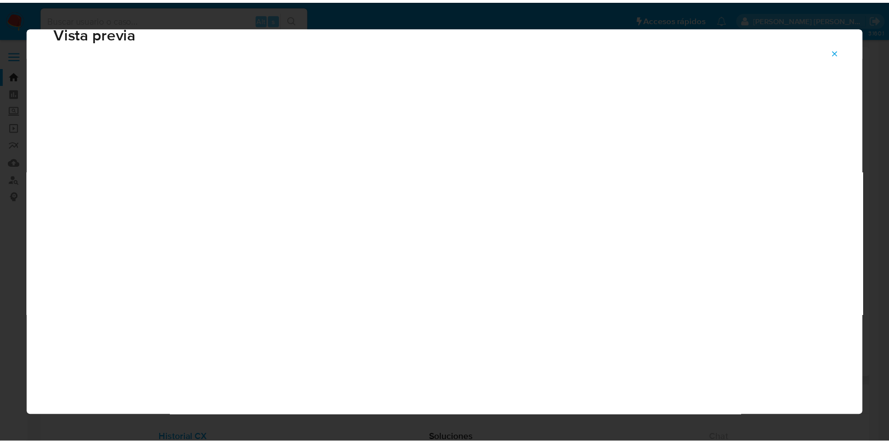
scroll to position [28, 0]
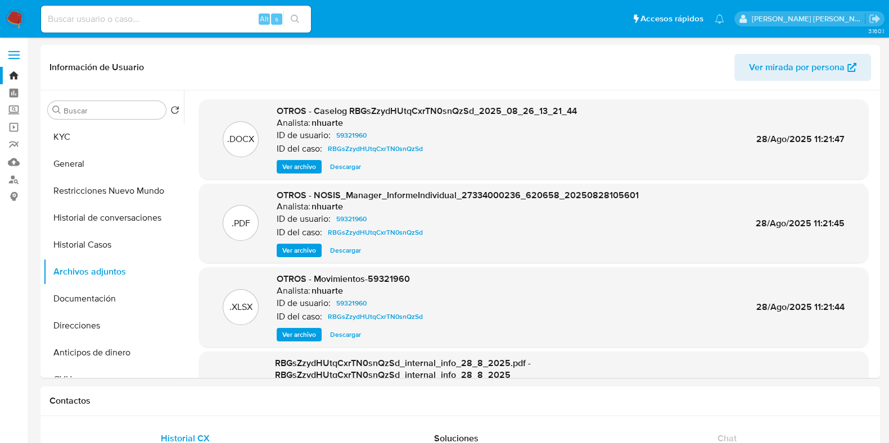
click at [158, 18] on input at bounding box center [176, 19] width 270 height 15
paste input "2118760800"
type input "2118760800"
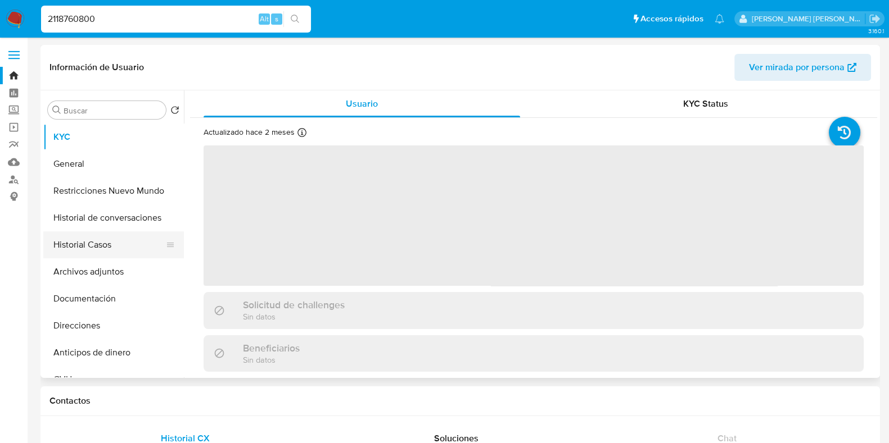
click at [108, 256] on button "Historial Casos" at bounding box center [109, 245] width 132 height 27
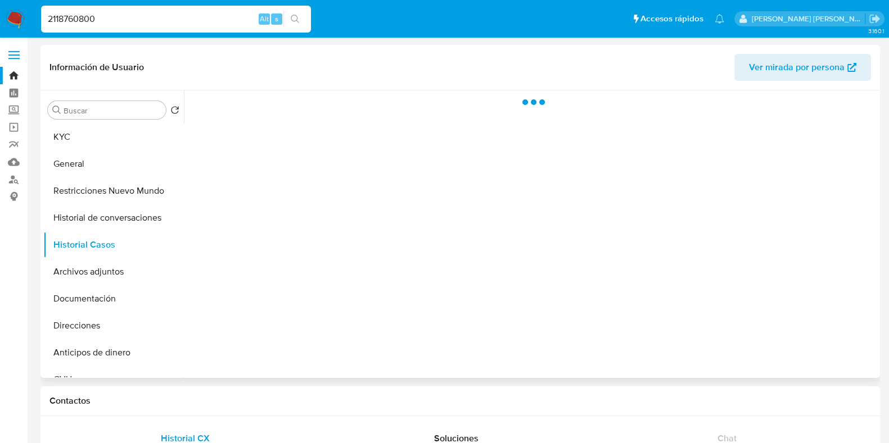
select select "10"
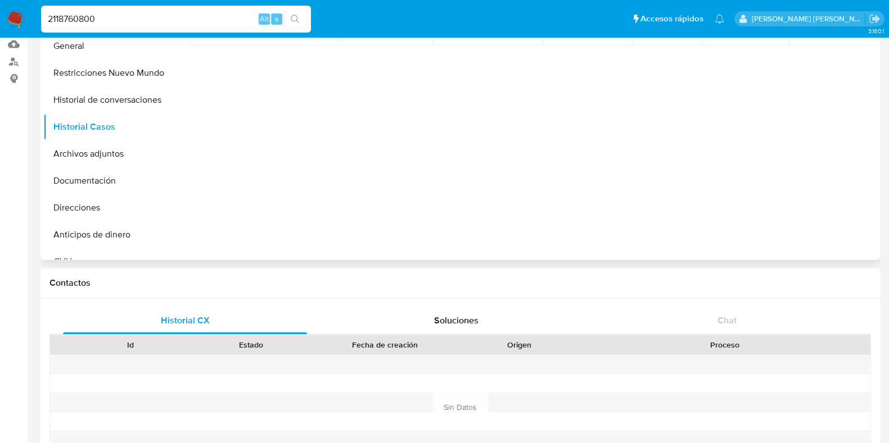
scroll to position [48, 0]
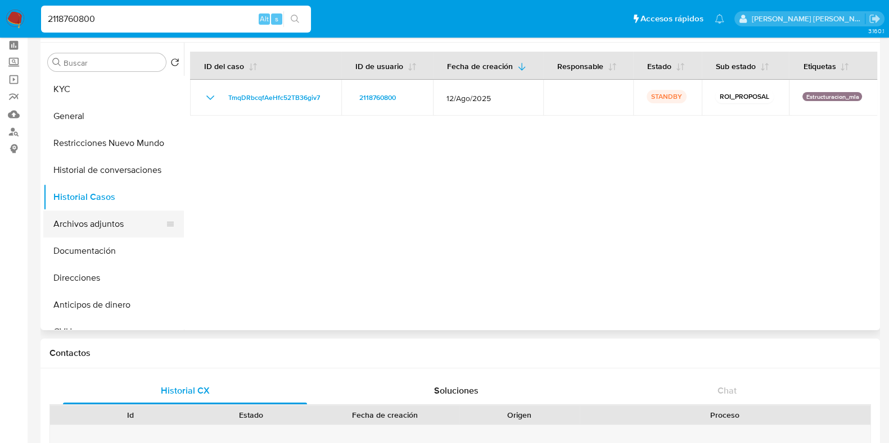
click at [121, 230] on button "Archivos adjuntos" at bounding box center [109, 224] width 132 height 27
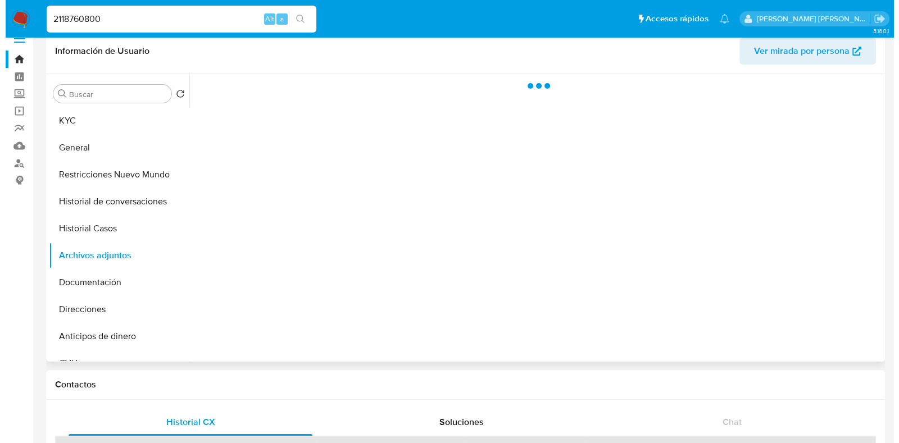
scroll to position [0, 0]
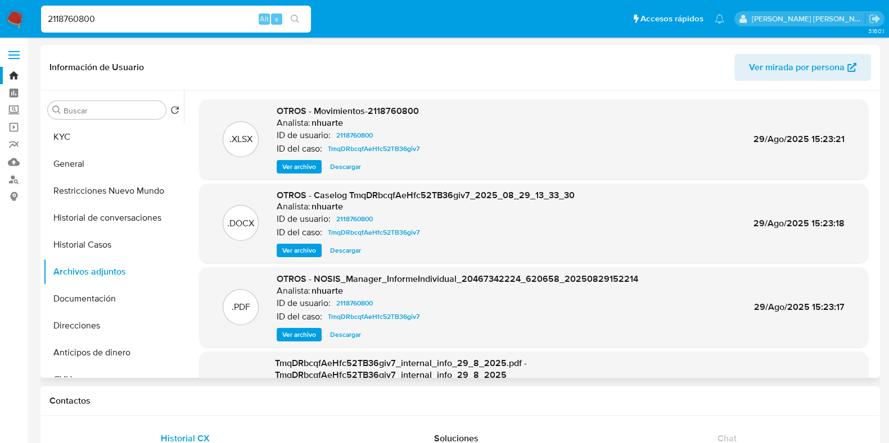
click at [298, 256] on span "Ver archivo" at bounding box center [299, 250] width 34 height 11
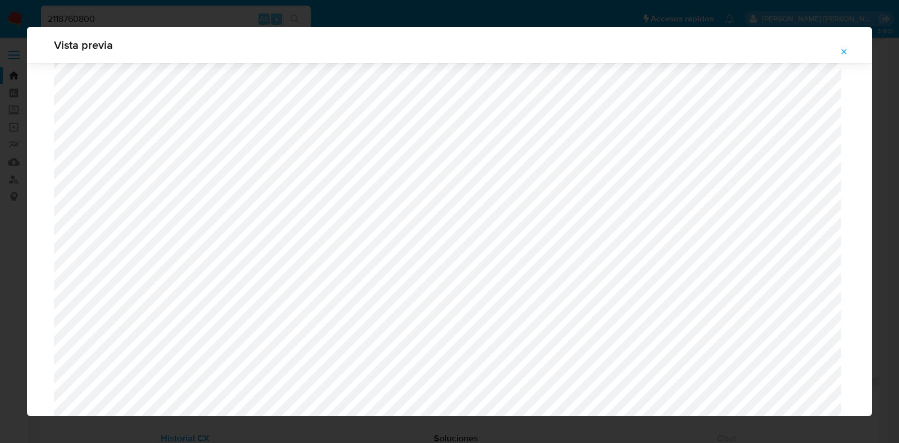
scroll to position [1101, 0]
click at [844, 53] on icon "Attachment preview" at bounding box center [844, 51] width 9 height 9
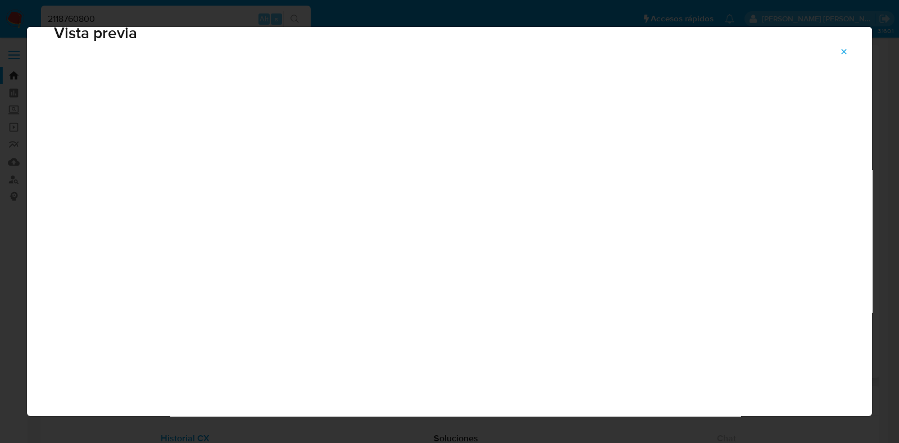
scroll to position [28, 0]
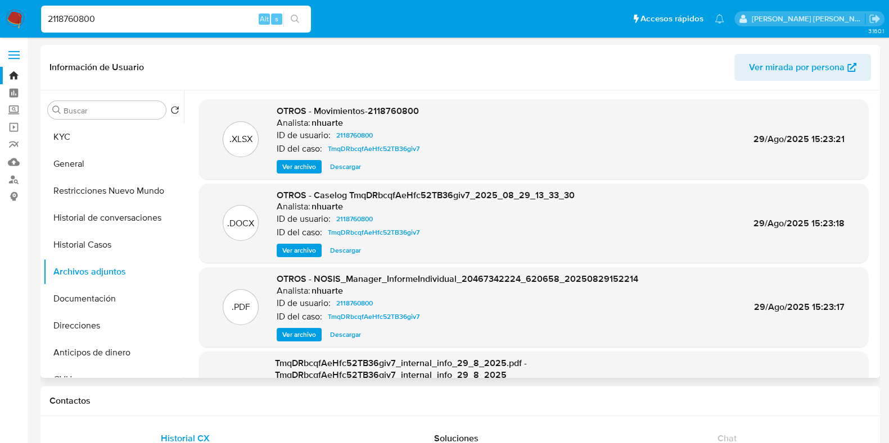
drag, startPoint x: 135, startPoint y: 22, endPoint x: 23, endPoint y: 18, distance: 111.9
click at [23, 18] on nav "Pausado Ver notificaciones 2118760800 Alt s Accesos rápidos Presiona las siguie…" at bounding box center [444, 19] width 889 height 38
paste input "179218609"
type input "179218609"
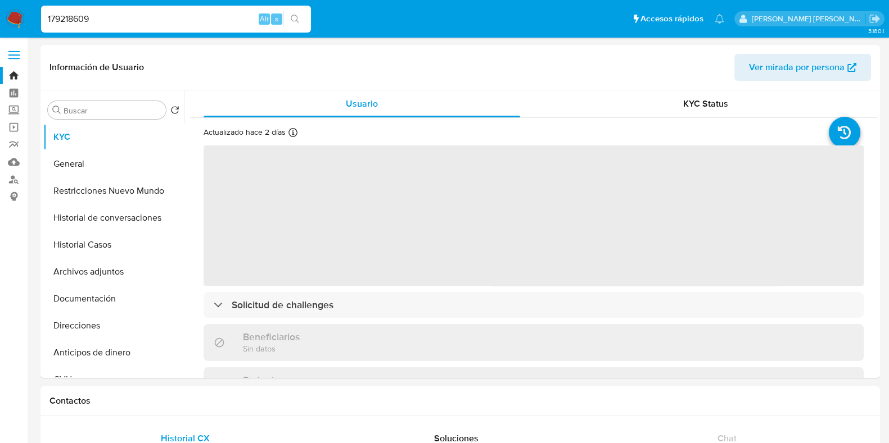
select select "10"
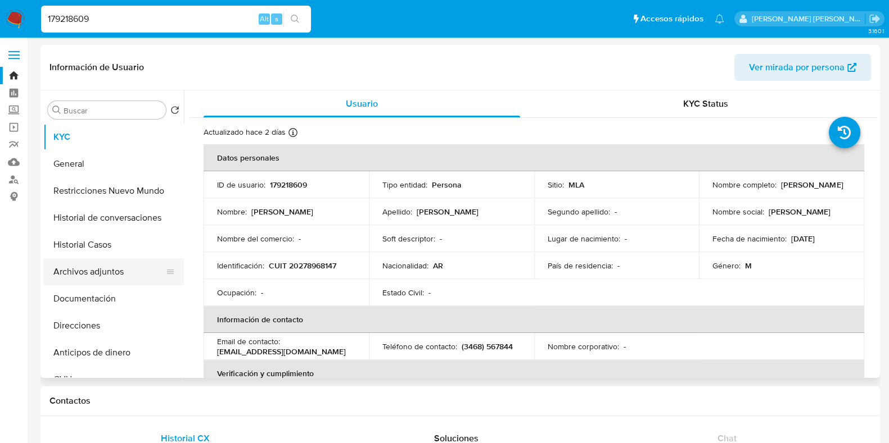
click at [115, 270] on button "Archivos adjuntos" at bounding box center [109, 272] width 132 height 27
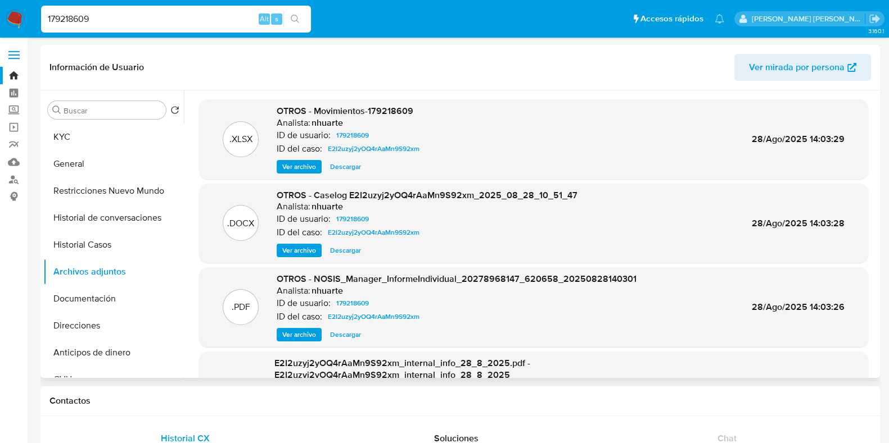
click at [303, 247] on span "Ver archivo" at bounding box center [299, 250] width 34 height 11
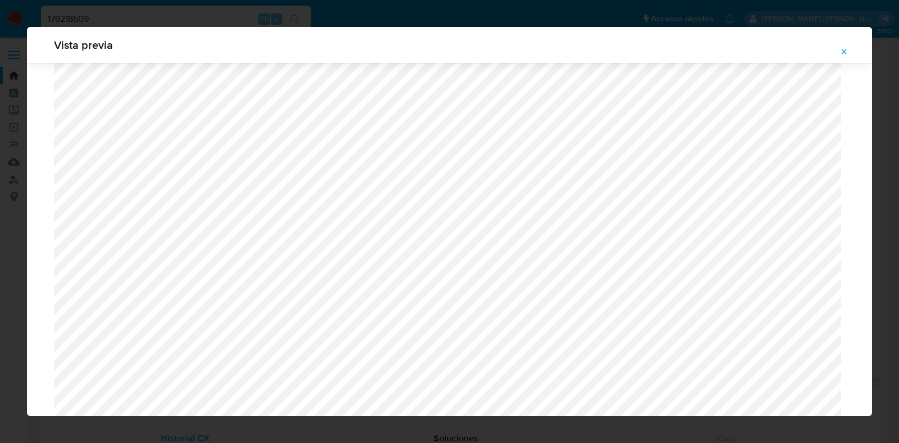
scroll to position [1105, 0]
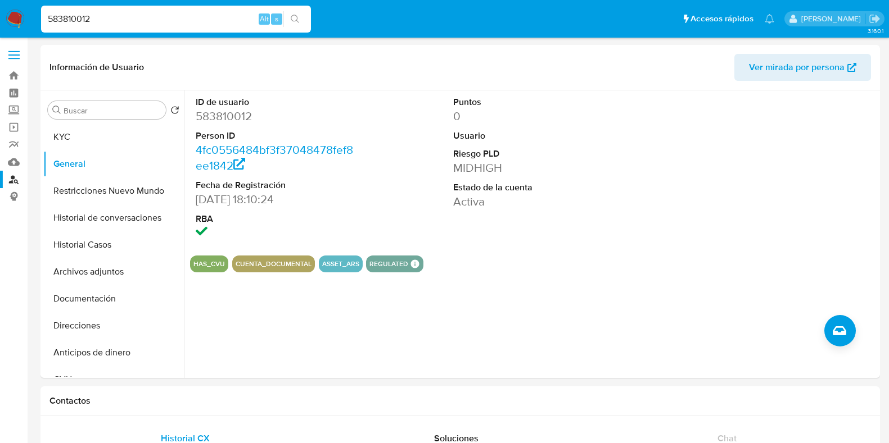
select select "10"
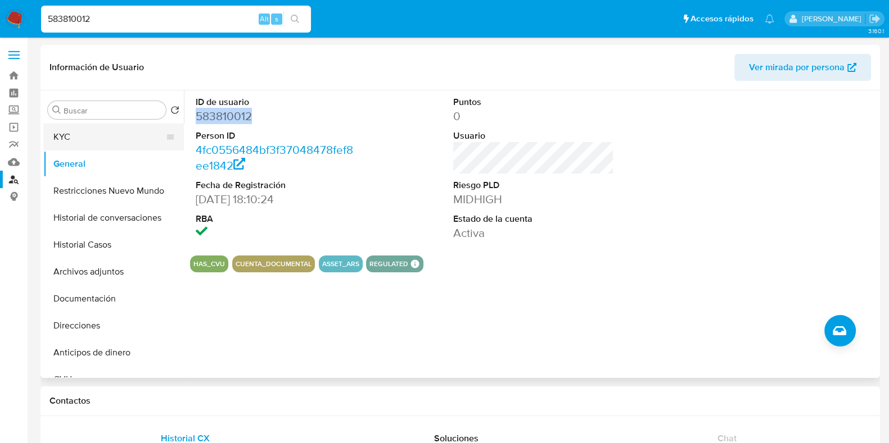
click at [124, 133] on button "KYC" at bounding box center [109, 137] width 132 height 27
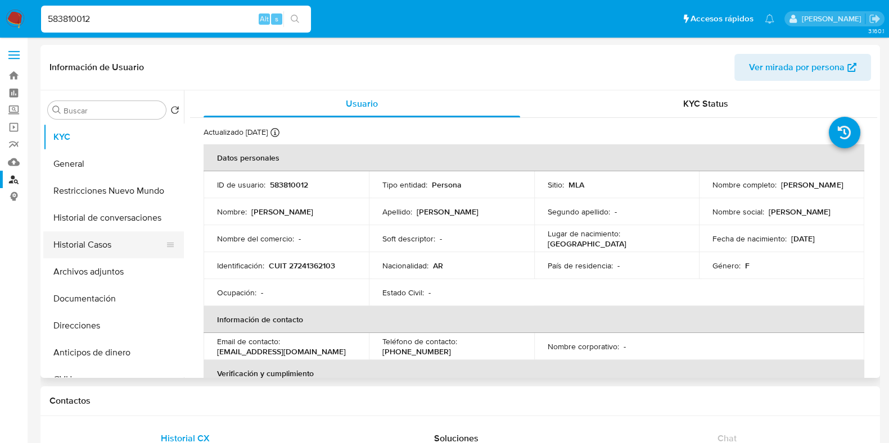
click at [132, 250] on button "Historial Casos" at bounding box center [109, 245] width 132 height 27
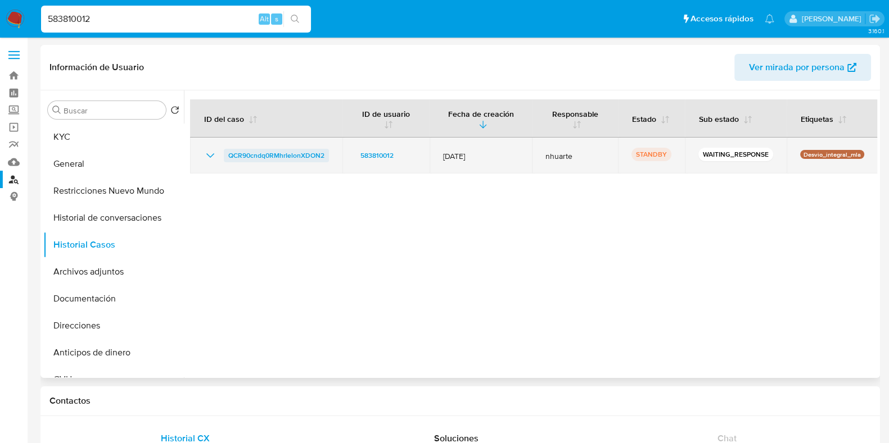
click at [291, 154] on span "QCR90cndq0RMhrIelonXDON2" at bounding box center [276, 155] width 96 height 13
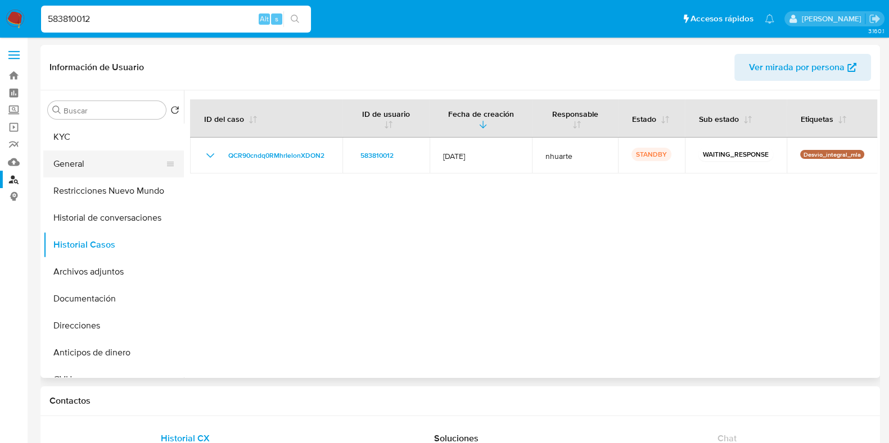
drag, startPoint x: 135, startPoint y: 156, endPoint x: 157, endPoint y: 158, distance: 22.1
click at [135, 156] on button "General" at bounding box center [109, 164] width 132 height 27
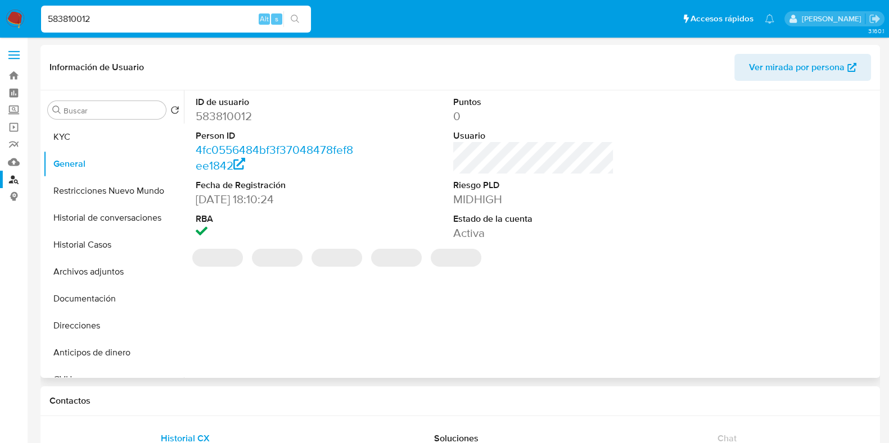
click at [239, 114] on dd "583810012" at bounding box center [276, 116] width 161 height 16
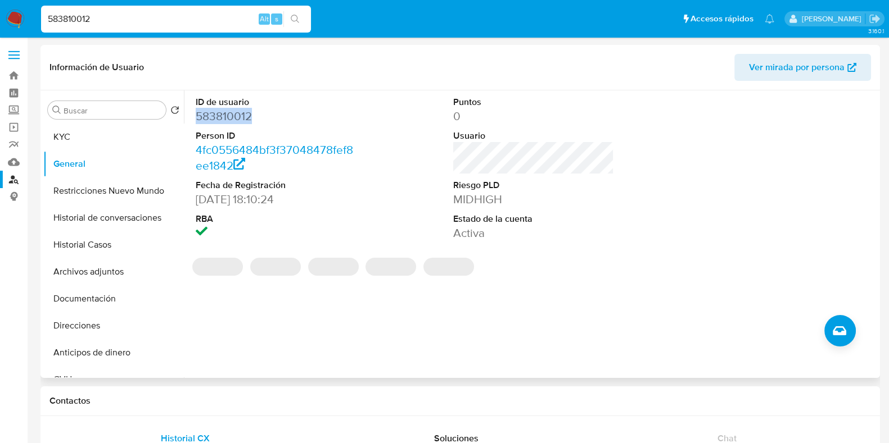
copy dd "583810012"
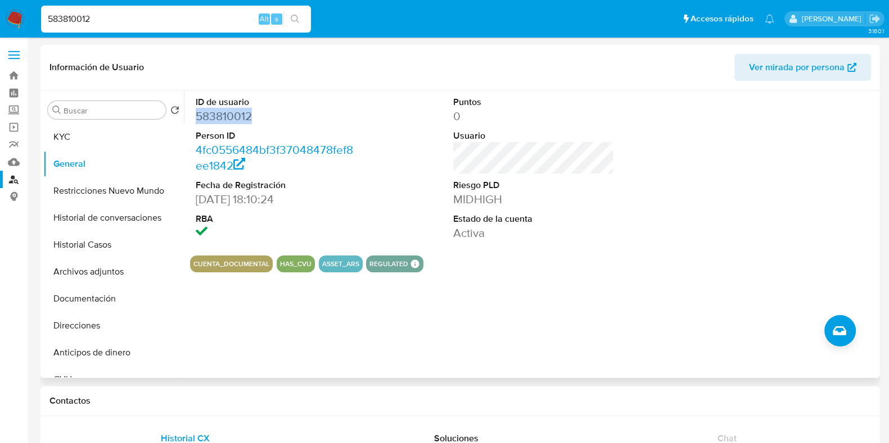
copy dd "583810012"
click at [120, 136] on button "KYC" at bounding box center [109, 137] width 132 height 27
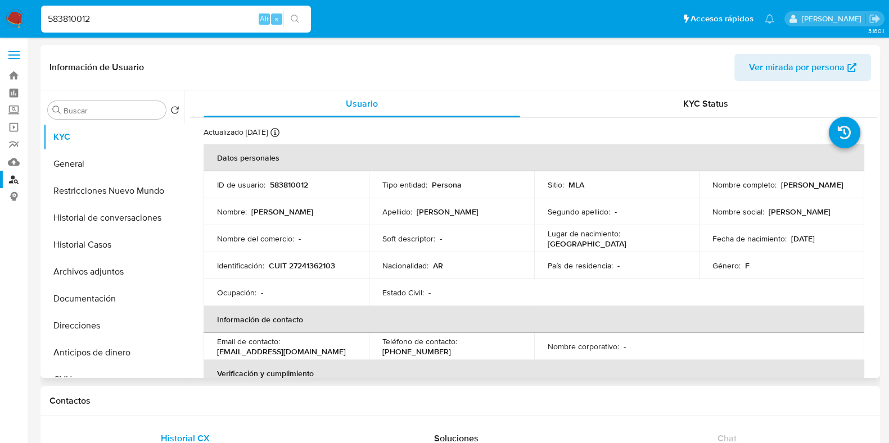
click at [314, 265] on p "CUIT 27241362103" at bounding box center [302, 266] width 66 height 10
copy p "27241362103"
click at [93, 305] on button "Documentación" at bounding box center [109, 299] width 132 height 27
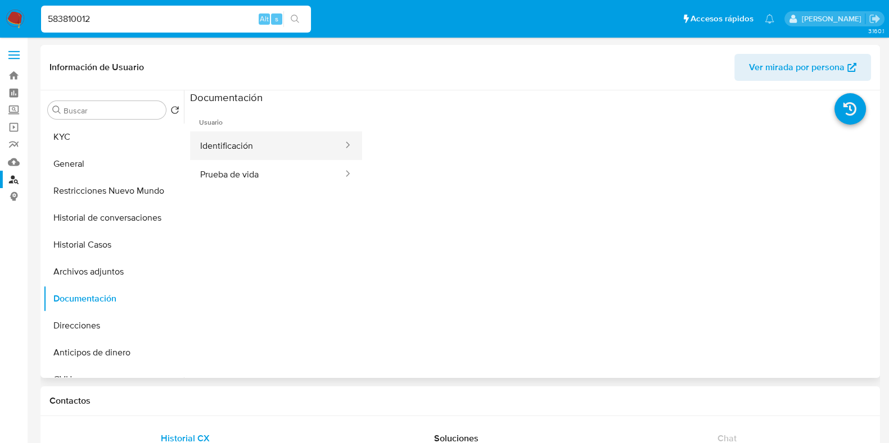
click at [288, 147] on button "Identificación" at bounding box center [267, 146] width 154 height 29
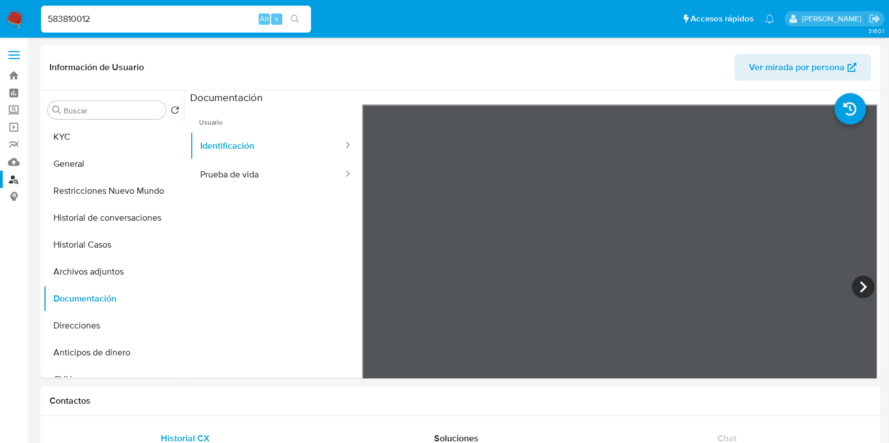
drag, startPoint x: 108, startPoint y: 21, endPoint x: 34, endPoint y: 22, distance: 74.2
click at [34, 22] on nav "Pausado Ver notificaciones 583810012 Alt s Accesos rápidos Presiona las siguien…" at bounding box center [444, 19] width 889 height 38
paste input "3794867"
type input "537948672"
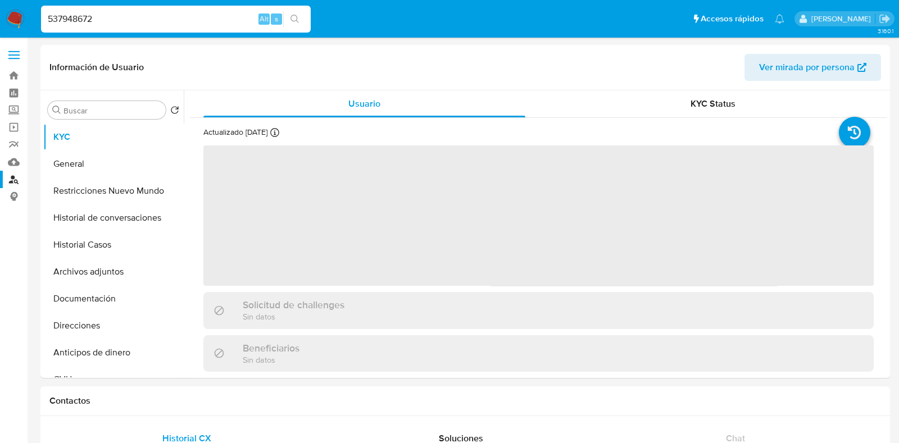
select select "10"
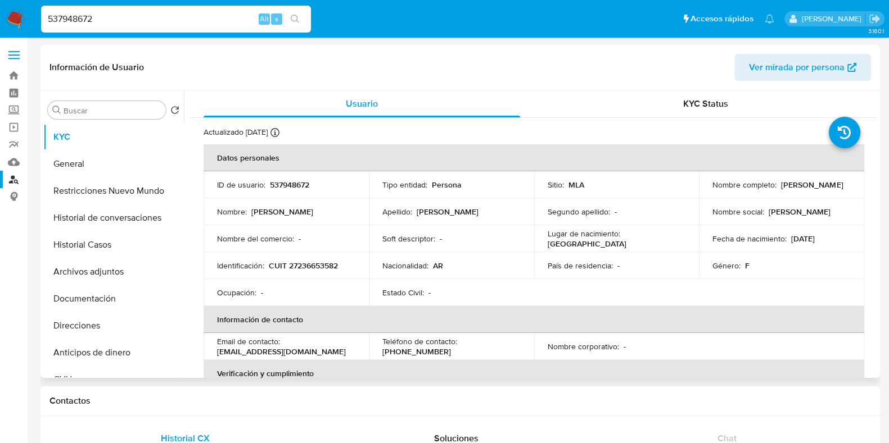
click at [281, 188] on p "537948672" at bounding box center [289, 185] width 39 height 10
copy p "537948672"
click at [125, 270] on button "Archivos adjuntos" at bounding box center [109, 272] width 132 height 27
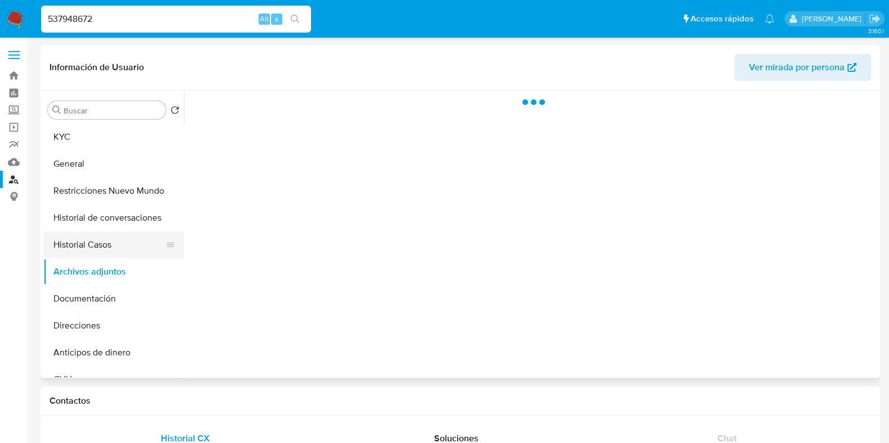
click at [121, 240] on button "Historial Casos" at bounding box center [109, 245] width 132 height 27
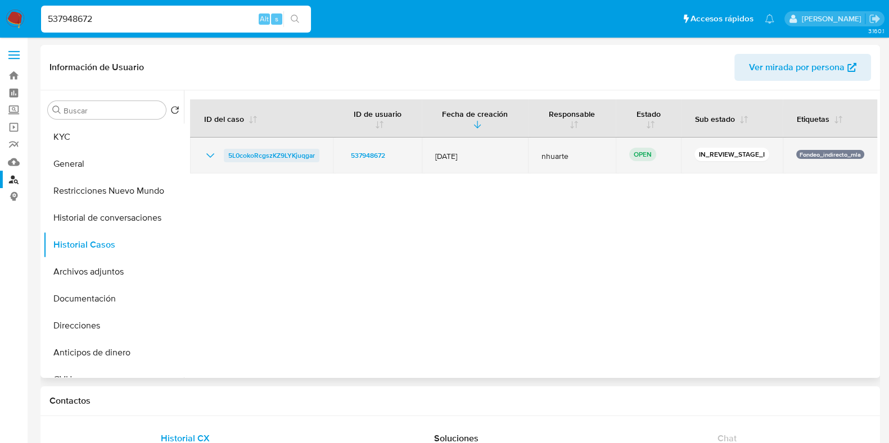
click at [295, 151] on span "5L0cokoRcgszKZ9LYKjuqgar" at bounding box center [271, 155] width 87 height 13
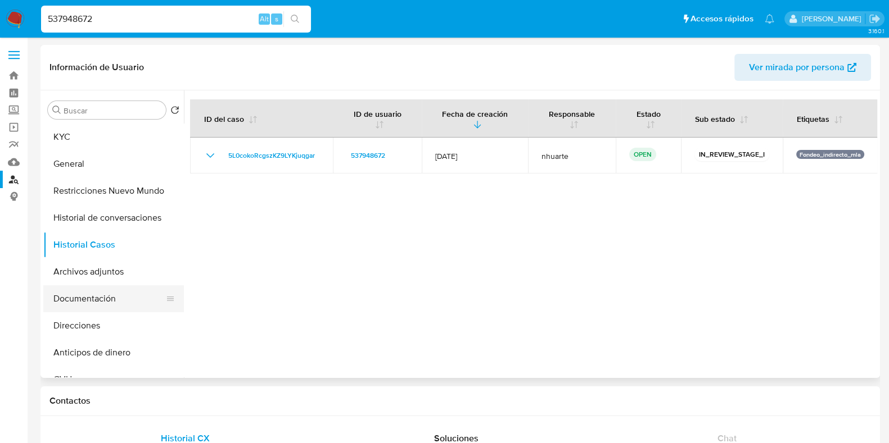
click at [84, 293] on button "Documentación" at bounding box center [109, 299] width 132 height 27
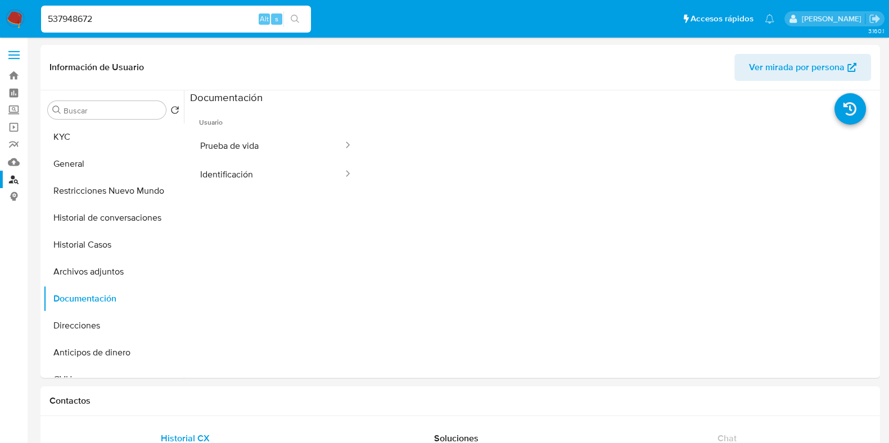
click at [261, 153] on button "Prueba de vida" at bounding box center [267, 146] width 154 height 29
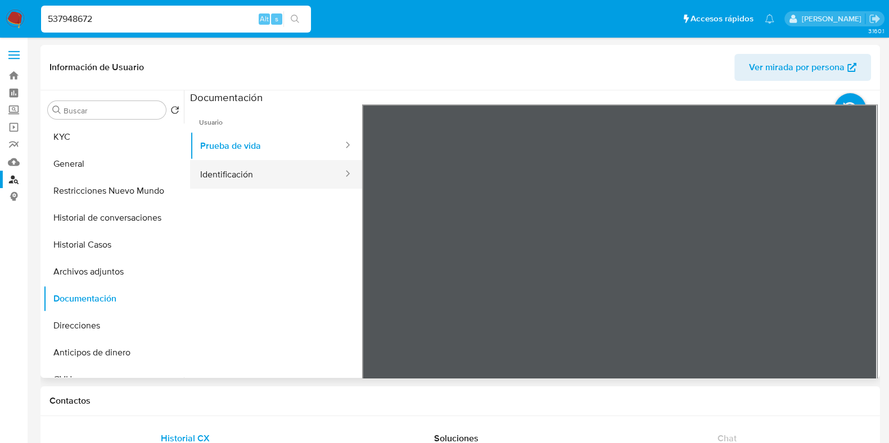
click at [242, 171] on button "Identificación" at bounding box center [267, 174] width 154 height 29
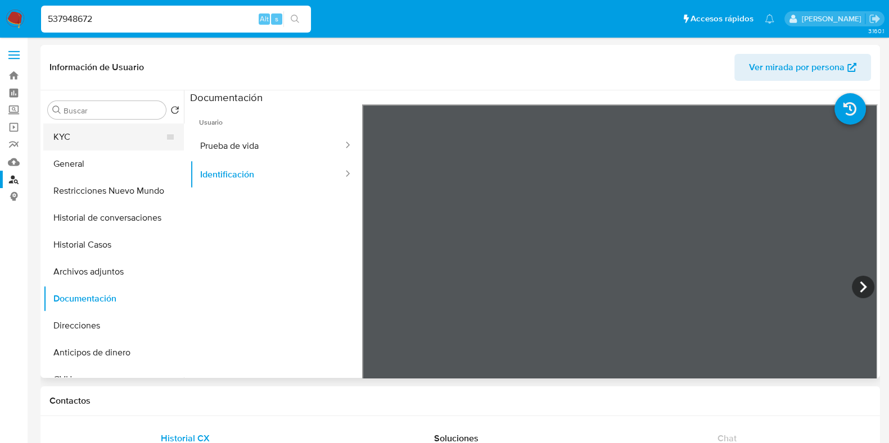
click at [119, 146] on button "KYC" at bounding box center [109, 137] width 132 height 27
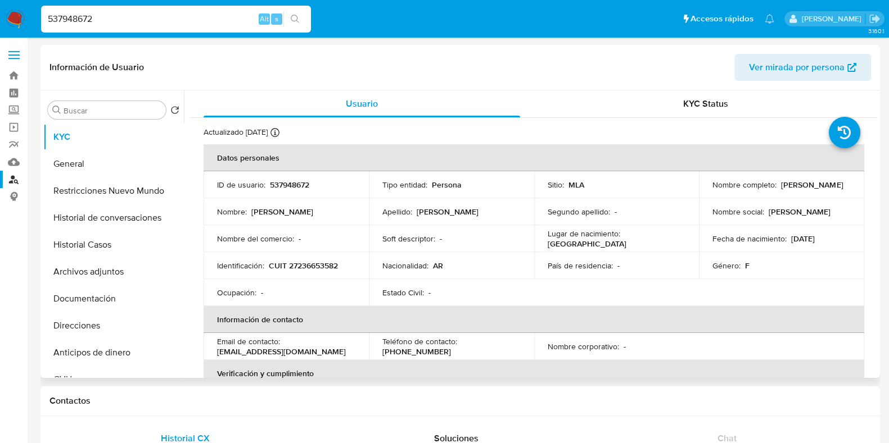
click at [318, 268] on p "CUIT 27236653582" at bounding box center [303, 266] width 69 height 10
copy p "27236653582"
click at [286, 184] on p "537948672" at bounding box center [289, 185] width 39 height 10
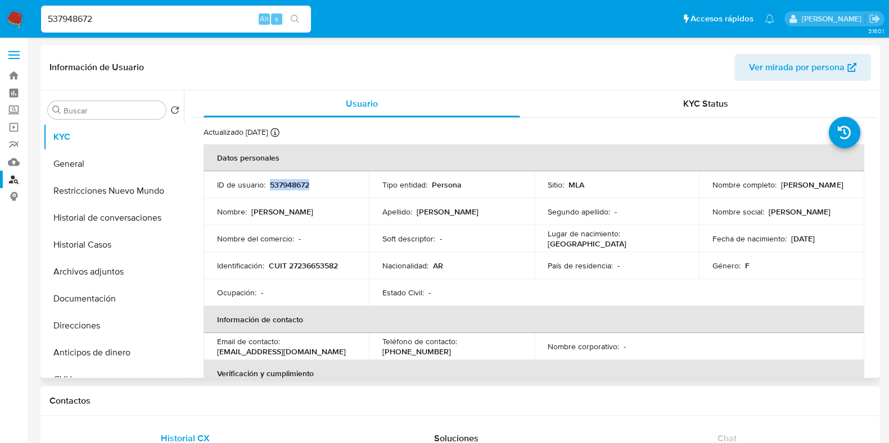
copy p "537948672"
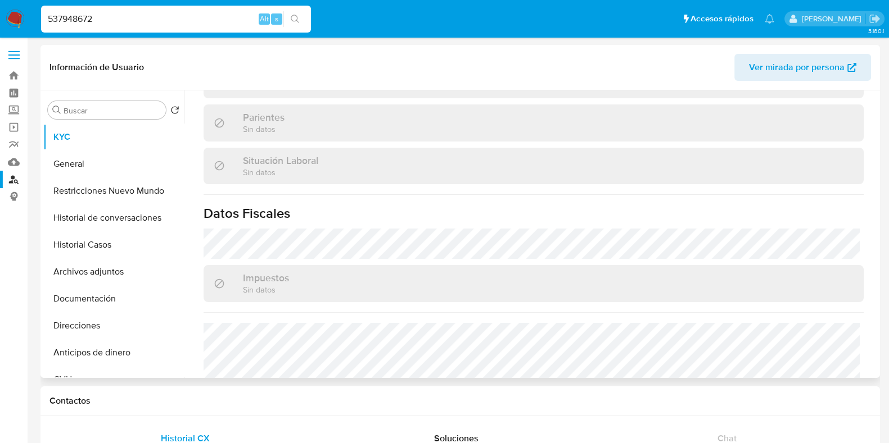
scroll to position [561, 0]
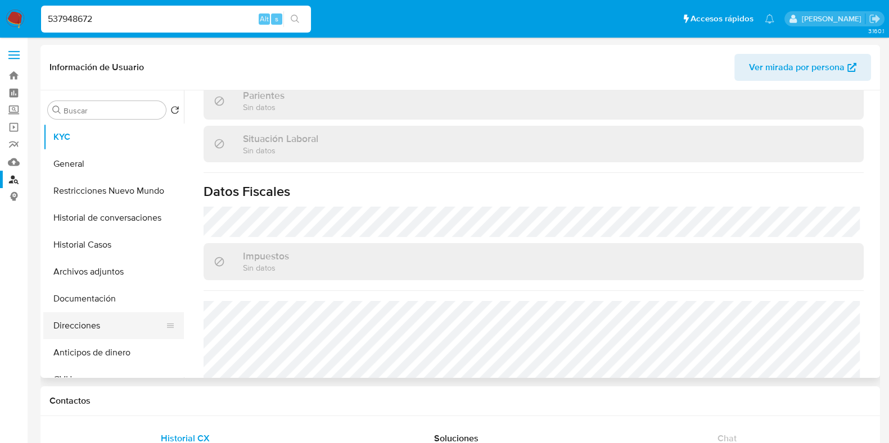
click at [105, 327] on button "Direcciones" at bounding box center [109, 325] width 132 height 27
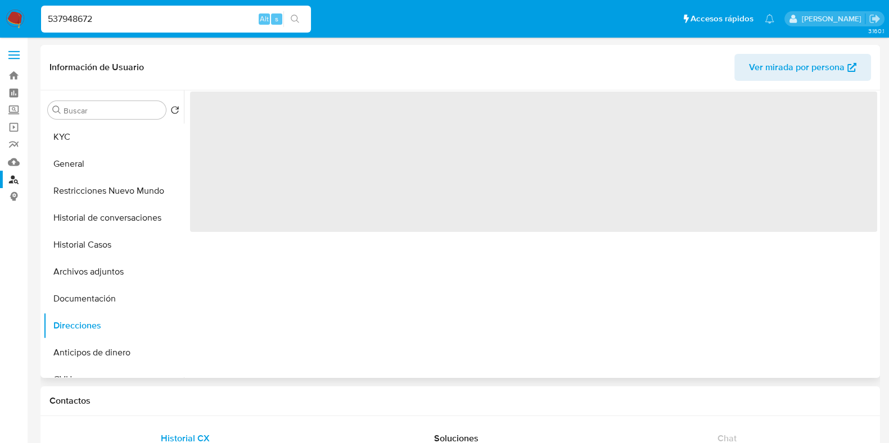
scroll to position [0, 0]
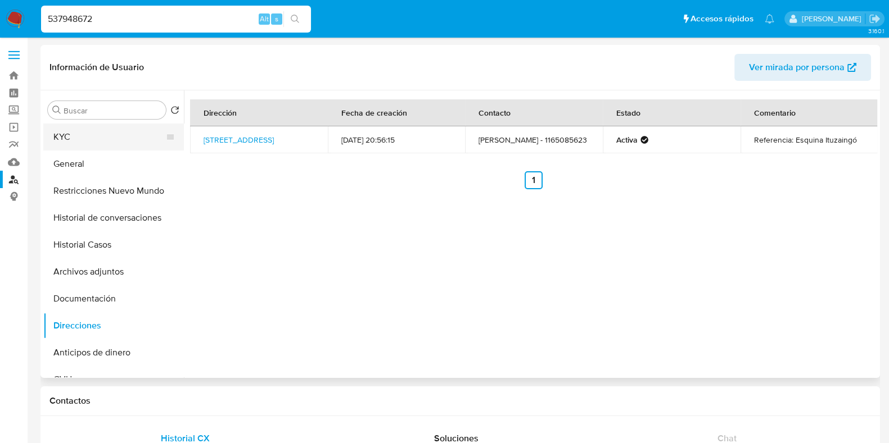
click at [147, 142] on button "KYC" at bounding box center [109, 137] width 132 height 27
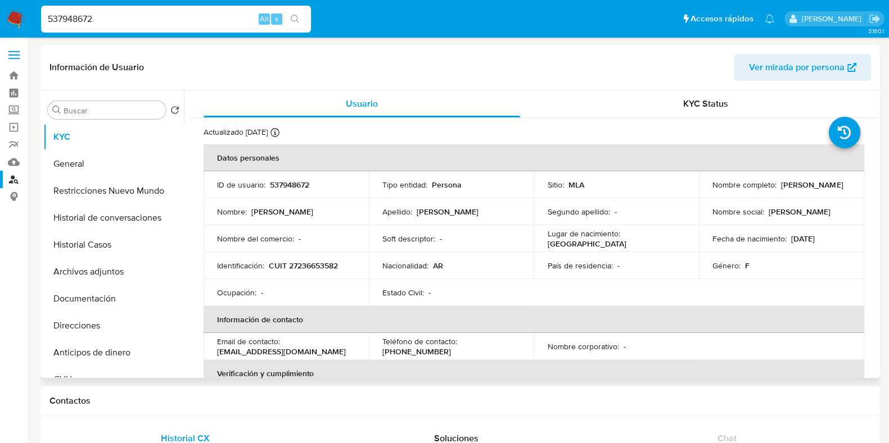
drag, startPoint x: 710, startPoint y: 187, endPoint x: 799, endPoint y: 191, distance: 88.9
click at [799, 190] on div "Nombre completo : [PERSON_NAME]" at bounding box center [781, 185] width 138 height 10
copy p "[PERSON_NAME]"
drag, startPoint x: 270, startPoint y: 264, endPoint x: 351, endPoint y: 268, distance: 81.6
click at [351, 268] on div "Identificación : CUIT 27236653582" at bounding box center [286, 266] width 138 height 10
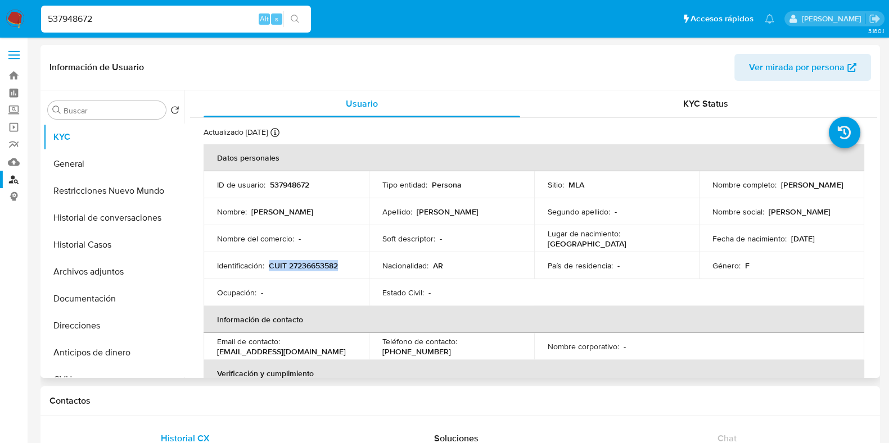
copy p "CUIT 27236653582"
click at [315, 263] on p "CUIT 27236653582" at bounding box center [303, 266] width 69 height 10
drag, startPoint x: 99, startPoint y: 20, endPoint x: 48, endPoint y: 24, distance: 51.3
click at [48, 24] on input "537948672" at bounding box center [176, 19] width 270 height 15
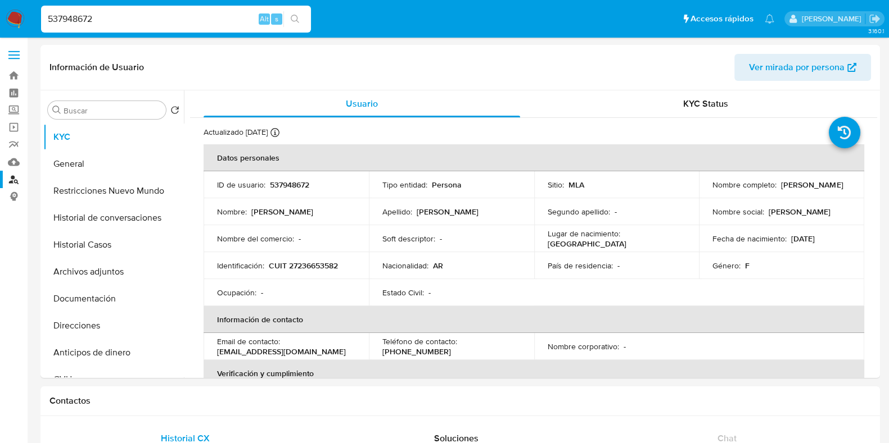
paste input "1014404259"
type input "1014404259"
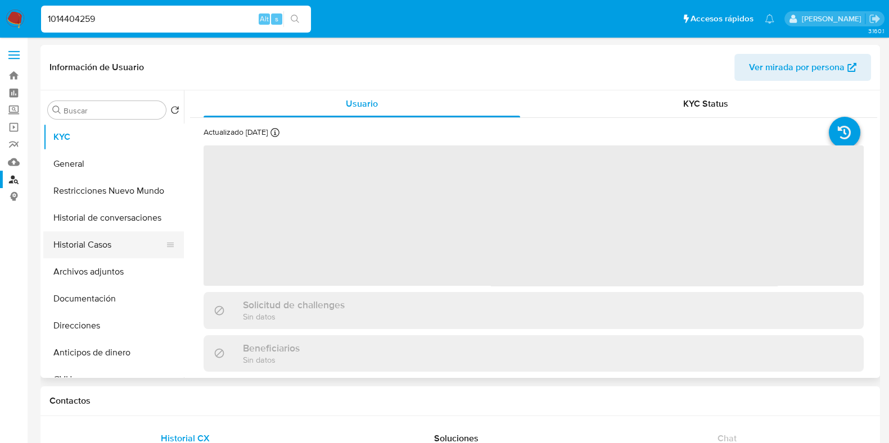
click at [101, 248] on button "Historial Casos" at bounding box center [109, 245] width 132 height 27
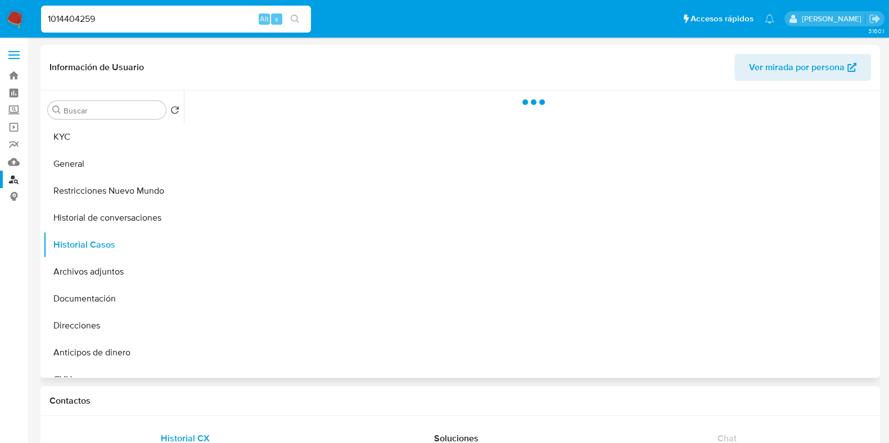
select select "10"
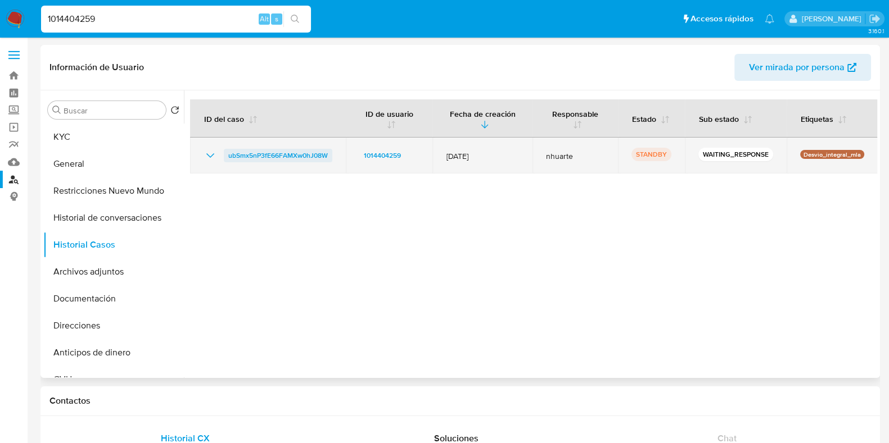
click at [298, 153] on span "ubSmx5nP3fE66FAMXw0hJ08W" at bounding box center [277, 155] width 99 height 13
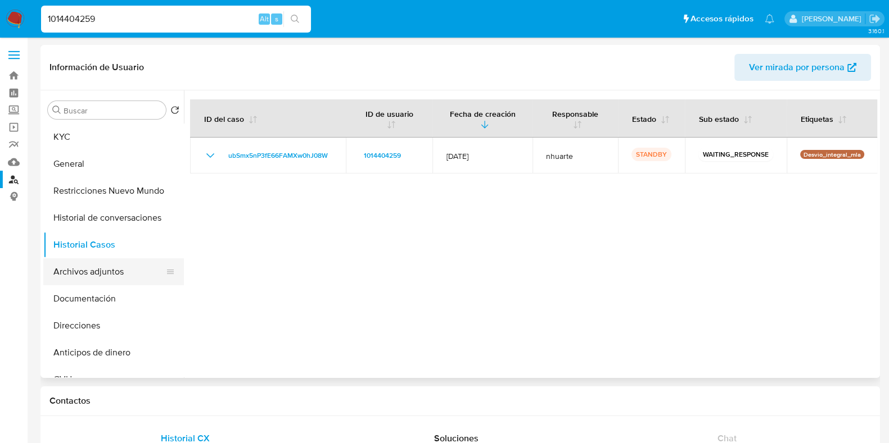
drag, startPoint x: 78, startPoint y: 297, endPoint x: 178, endPoint y: 276, distance: 102.8
click at [78, 297] on button "Documentación" at bounding box center [113, 299] width 141 height 27
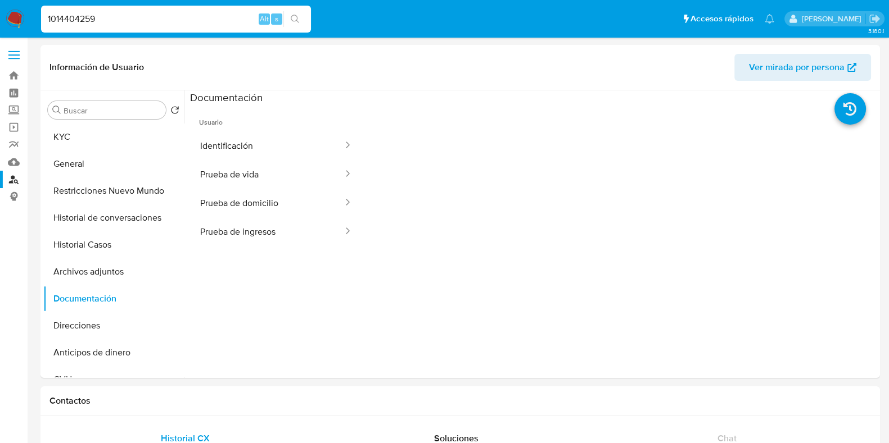
click at [302, 229] on button "Prueba de ingresos" at bounding box center [267, 232] width 154 height 29
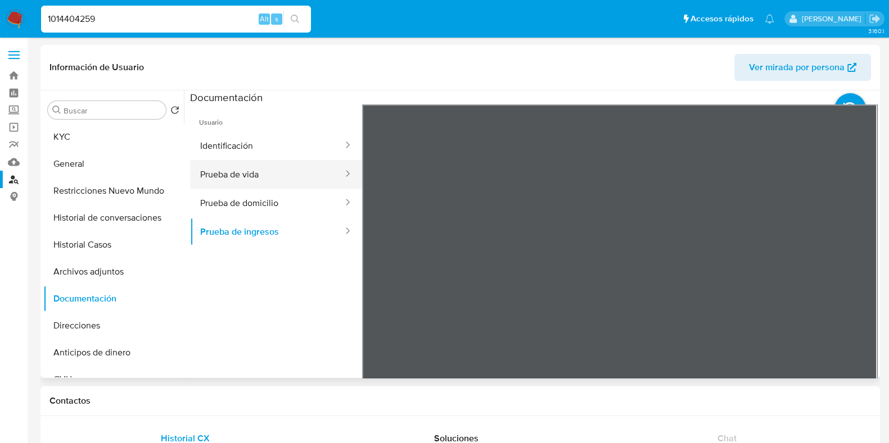
click at [244, 175] on button "Prueba de vida" at bounding box center [267, 174] width 154 height 29
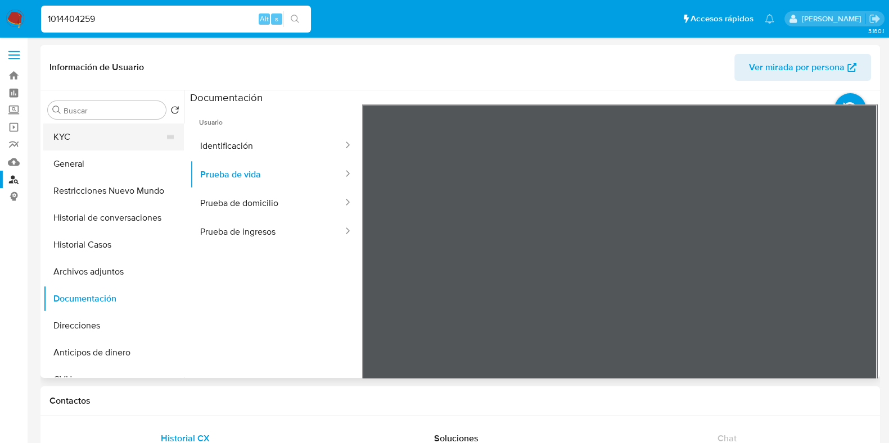
click at [61, 139] on button "KYC" at bounding box center [109, 137] width 132 height 27
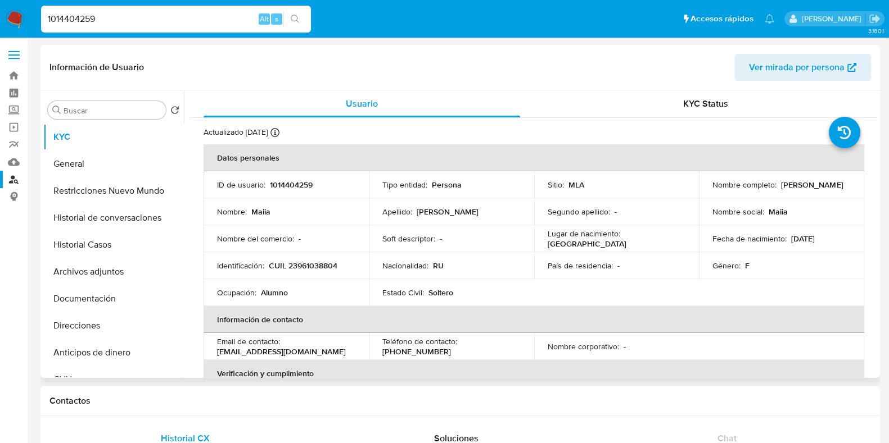
click at [323, 261] on p "CUIL 23961038804" at bounding box center [303, 266] width 69 height 10
copy p "23961038804"
click at [297, 185] on p "1014404259" at bounding box center [291, 185] width 43 height 10
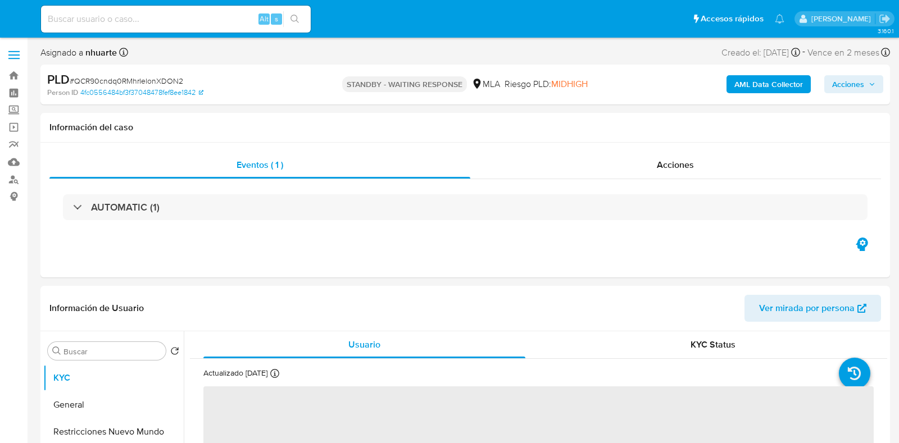
select select "10"
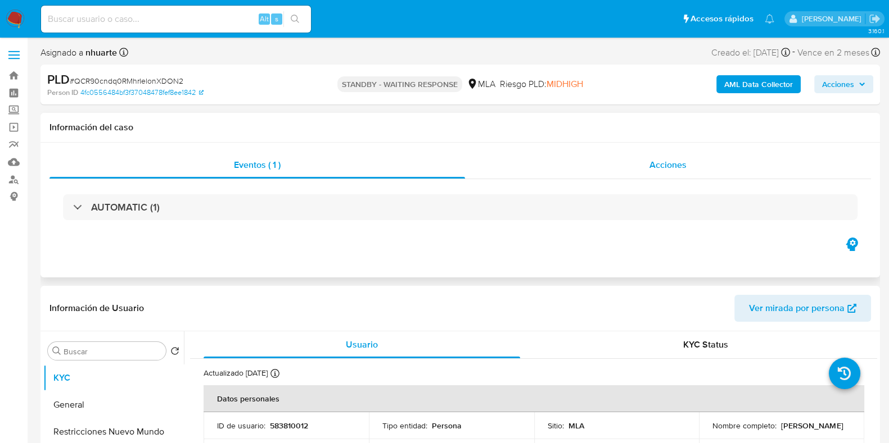
click at [653, 162] on span "Acciones" at bounding box center [667, 164] width 37 height 13
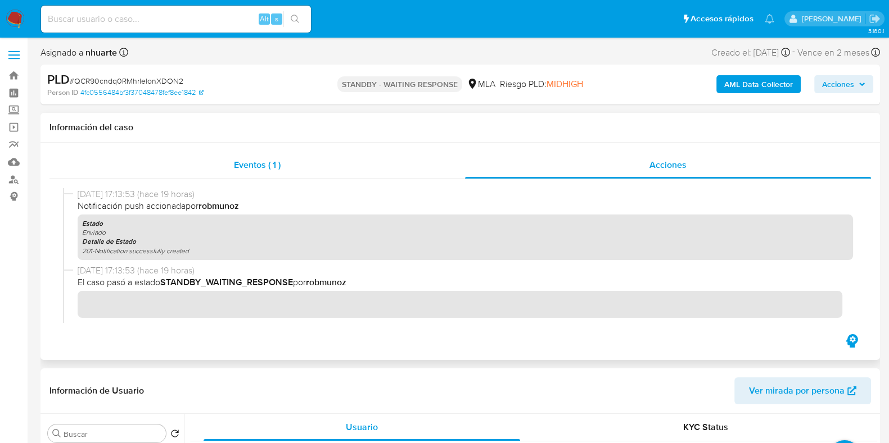
click at [270, 170] on span "Eventos ( 1 )" at bounding box center [257, 164] width 47 height 13
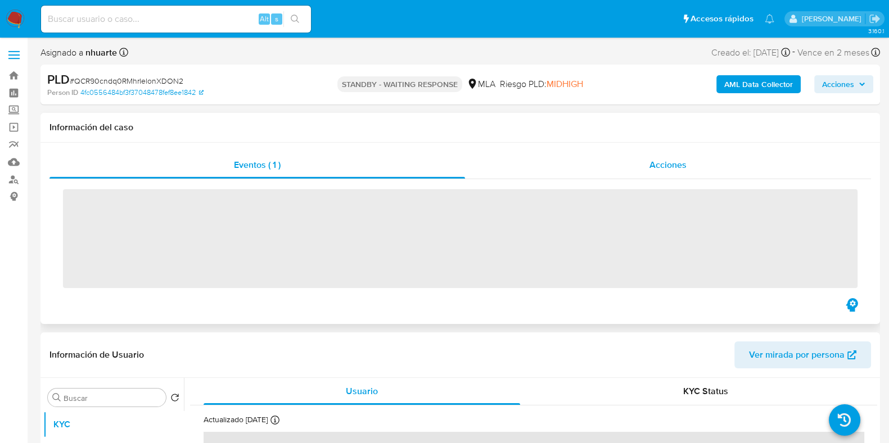
click at [670, 165] on span "Acciones" at bounding box center [667, 164] width 37 height 13
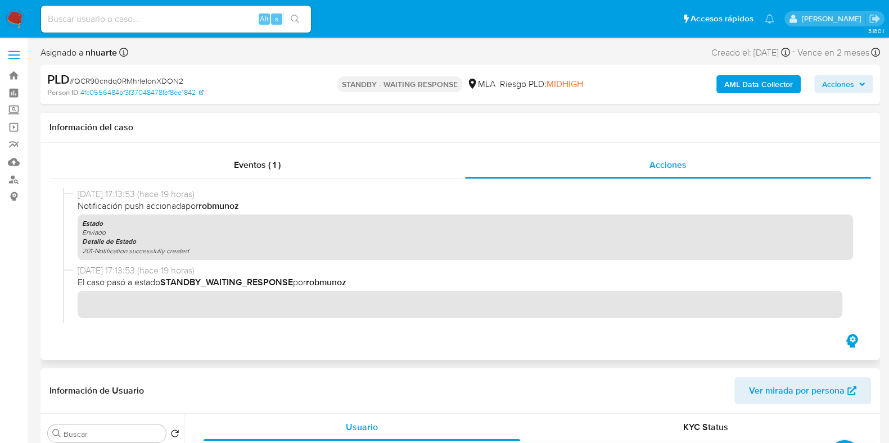
click at [237, 180] on div at bounding box center [459, 255] width 821 height 153
click at [246, 169] on span "Eventos ( 1 )" at bounding box center [257, 164] width 47 height 13
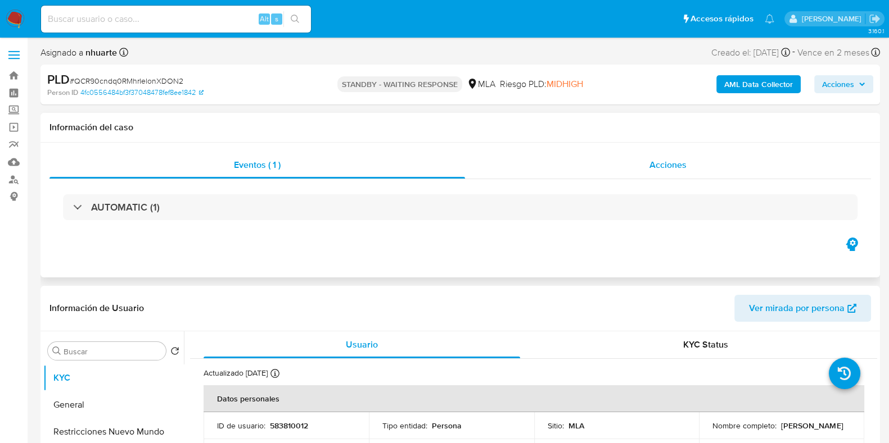
click at [665, 162] on span "Acciones" at bounding box center [667, 164] width 37 height 13
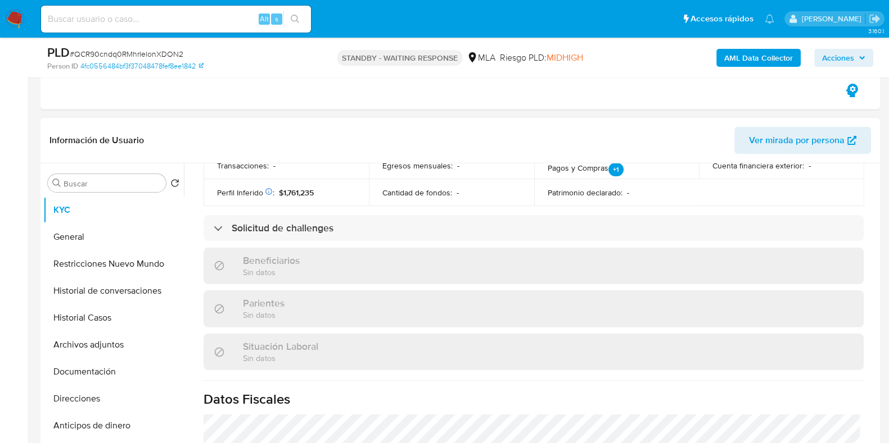
scroll to position [561, 0]
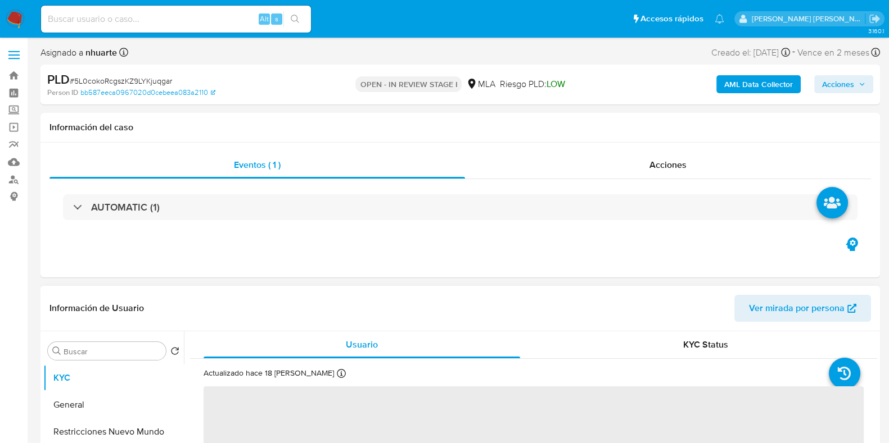
select select "10"
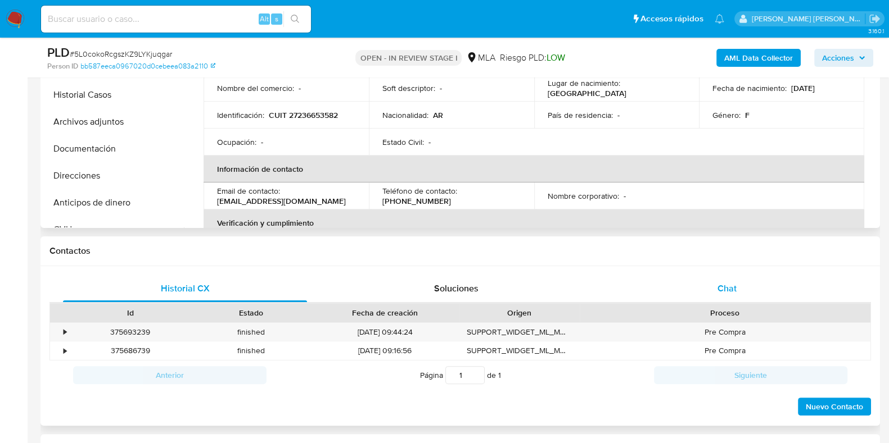
click at [711, 287] on div "Chat" at bounding box center [727, 288] width 244 height 27
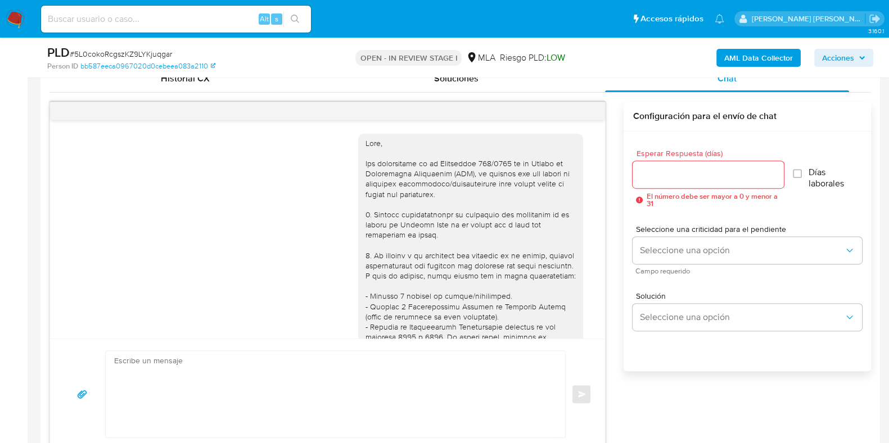
scroll to position [462, 0]
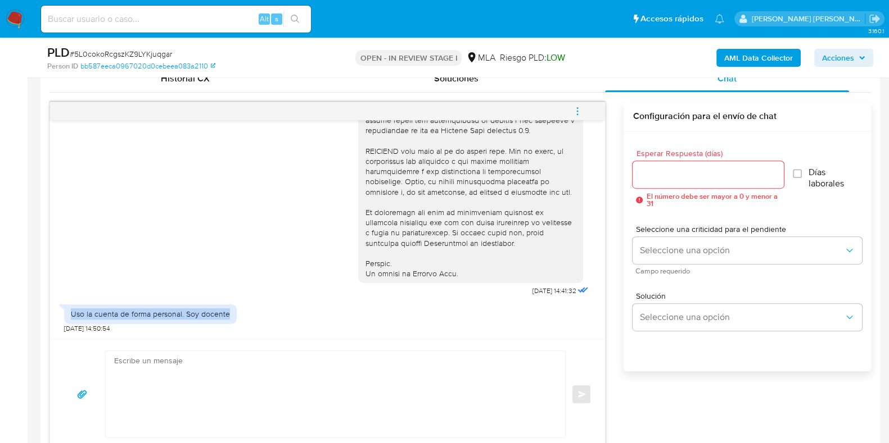
drag, startPoint x: 71, startPoint y: 310, endPoint x: 226, endPoint y: 311, distance: 155.7
click at [226, 311] on div "Uso la cuenta de forma personal. Soy docente" at bounding box center [150, 314] width 159 height 10
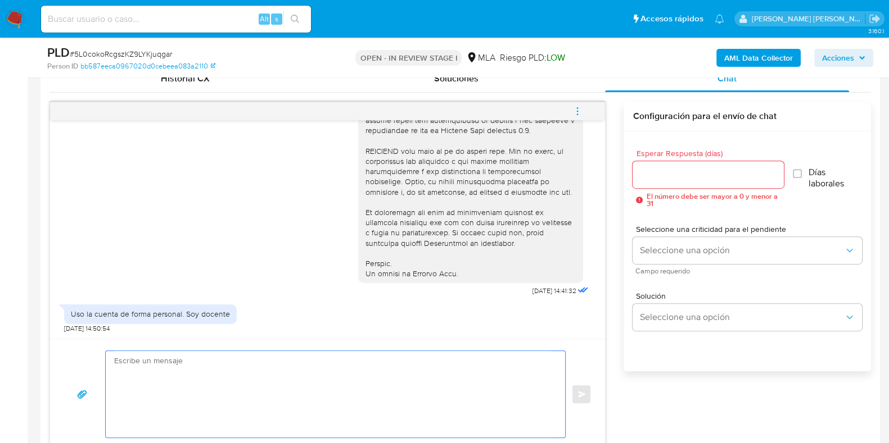
paste textarea "Hola, ¡Muchas gracias por tu respuesta! Confirmamos la recepción de la document…"
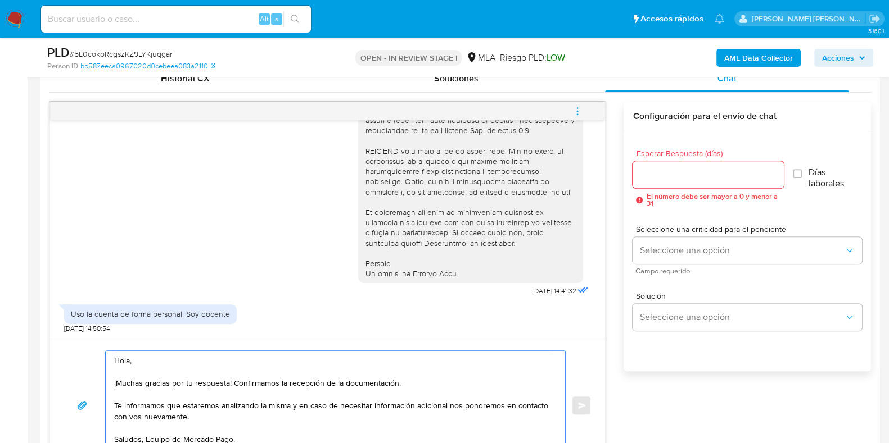
scroll to position [573, 0]
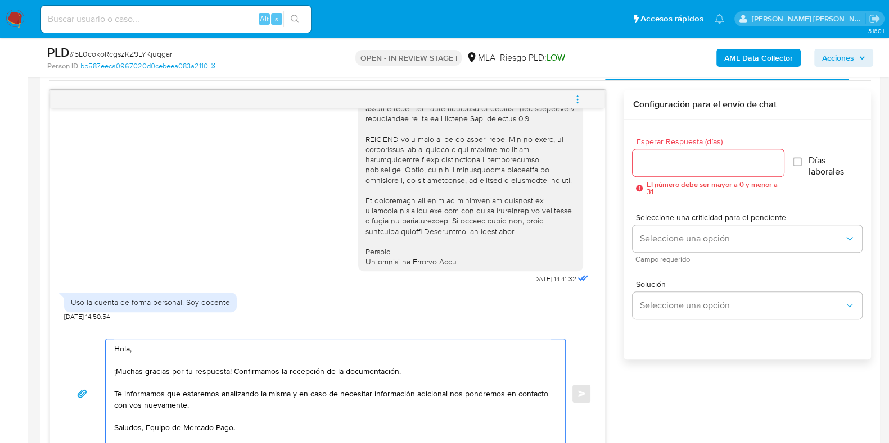
type textarea "Hola, ¡Muchas gracias por tu respuesta! Confirmamos la recepción de la document…"
click at [658, 152] on div at bounding box center [707, 162] width 151 height 27
click at [658, 160] on input "Esperar Respuesta (días)" at bounding box center [707, 163] width 151 height 15
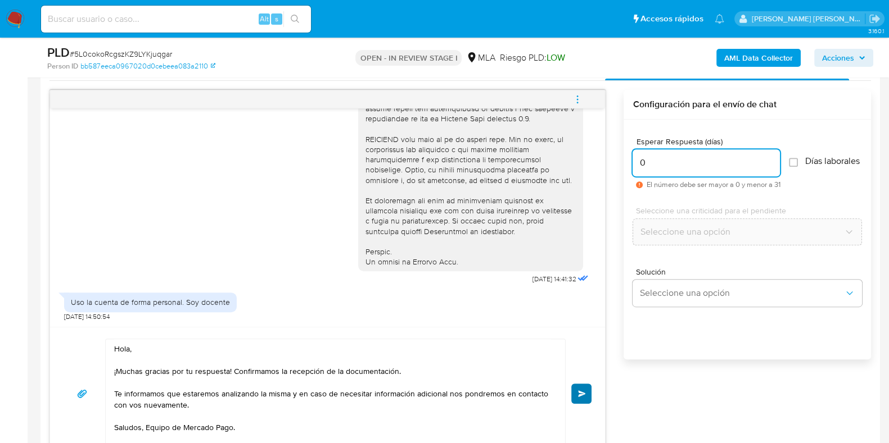
type input "0"
click at [576, 395] on button "Enviar" at bounding box center [581, 394] width 20 height 20
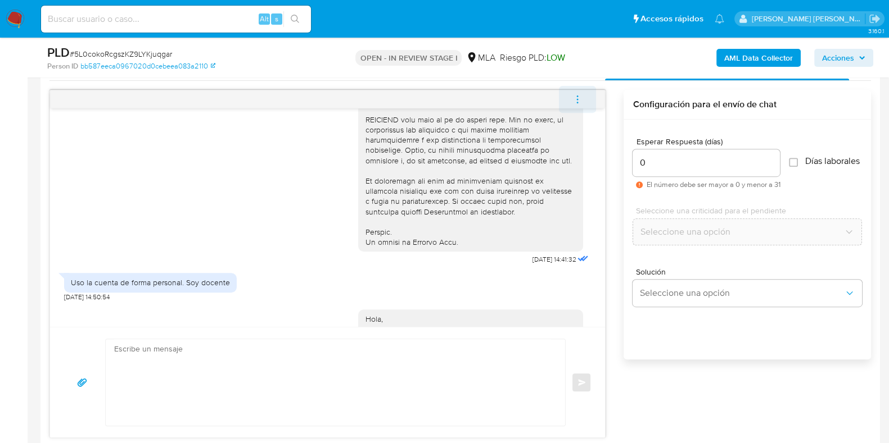
scroll to position [596, 0]
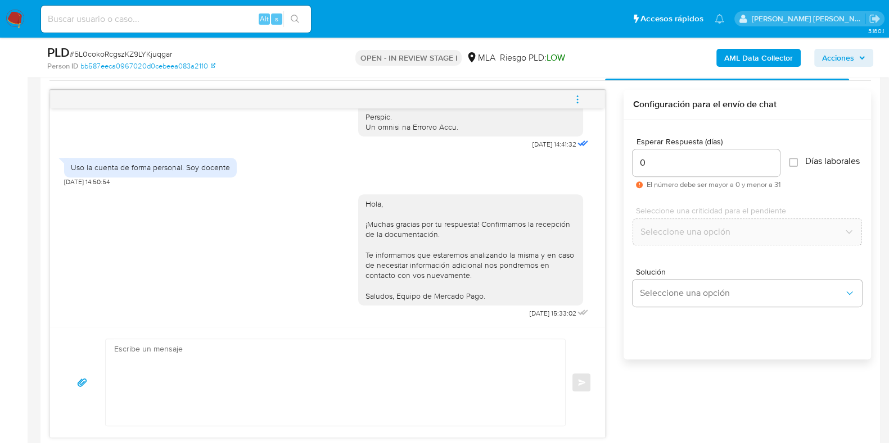
click at [578, 97] on icon "menu-action" at bounding box center [577, 99] width 10 height 10
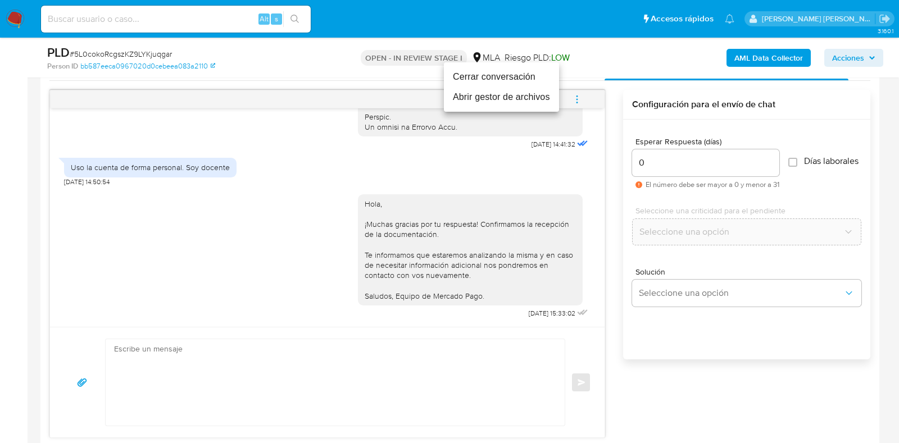
click at [531, 83] on li "Cerrar conversación" at bounding box center [501, 77] width 115 height 20
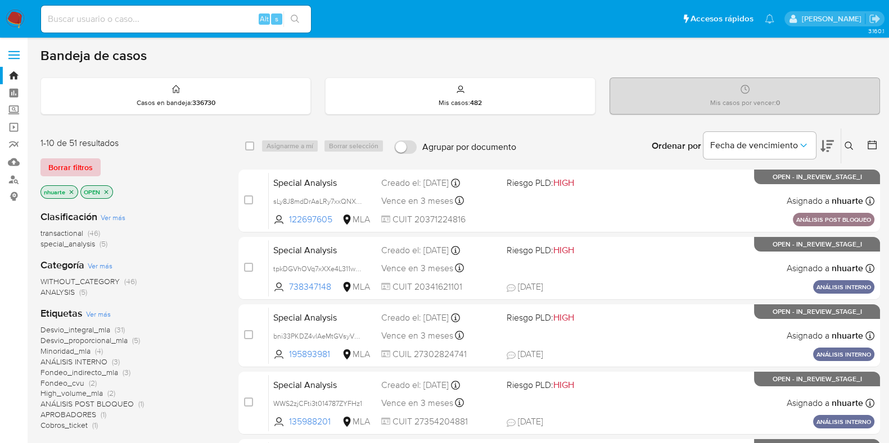
click at [70, 167] on span "Borrar filtros" at bounding box center [70, 168] width 44 height 16
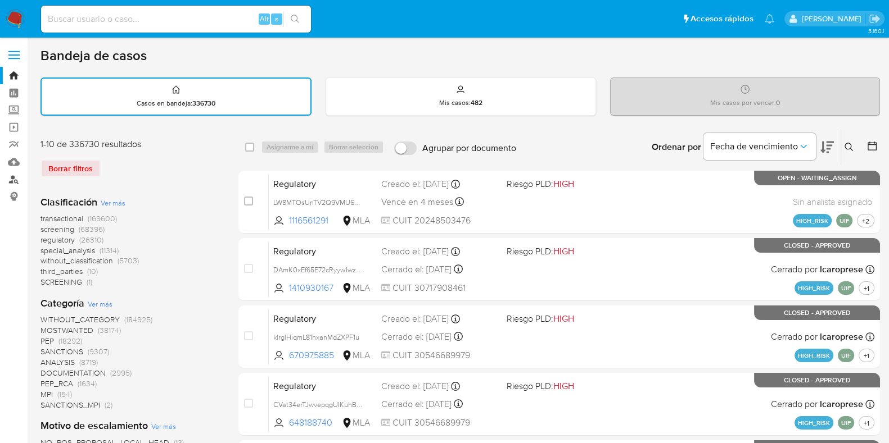
click at [16, 176] on link "Buscador de personas" at bounding box center [67, 179] width 134 height 17
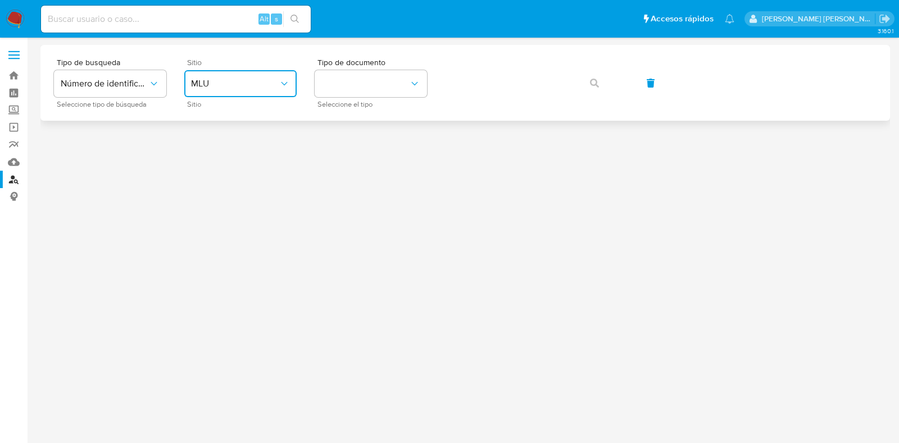
click at [268, 75] on button "MLU" at bounding box center [240, 83] width 112 height 27
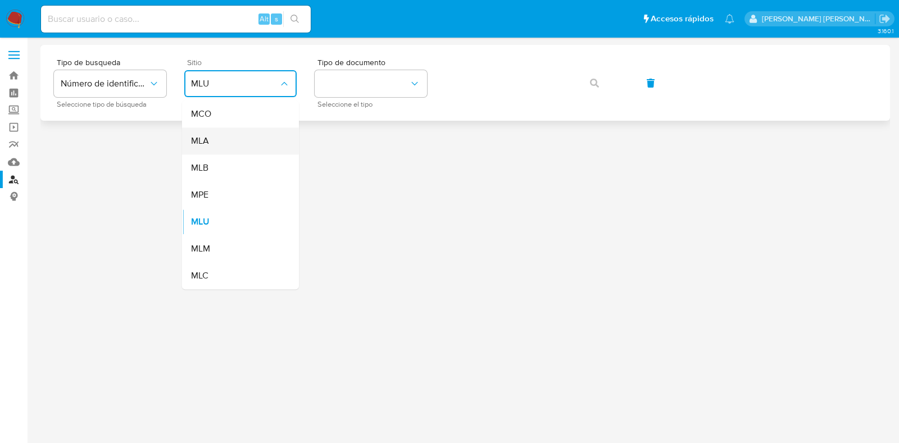
click at [253, 133] on div "MLA" at bounding box center [237, 141] width 92 height 27
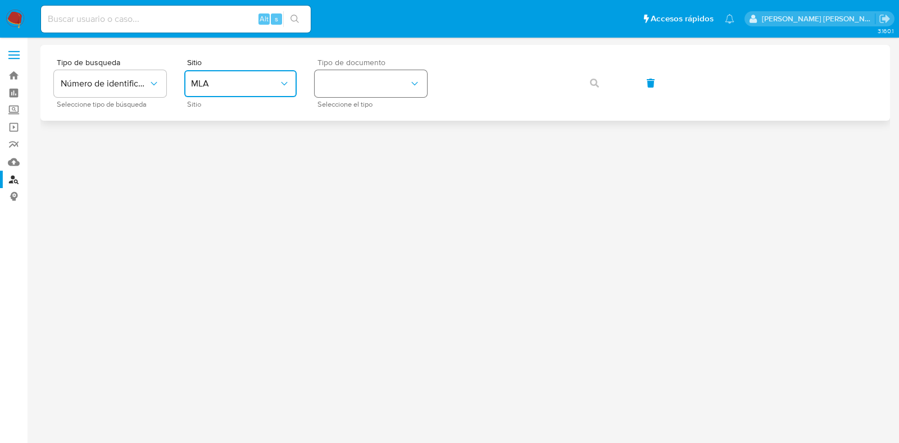
click at [343, 80] on button "identificationType" at bounding box center [371, 83] width 112 height 27
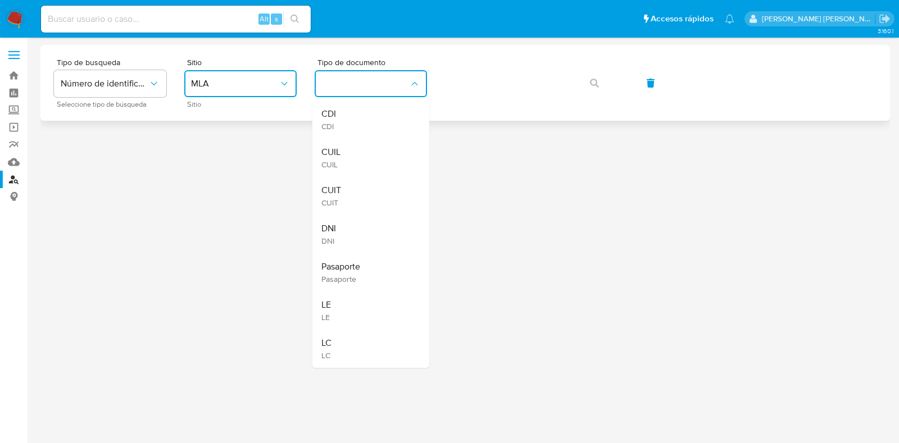
drag, startPoint x: 360, startPoint y: 159, endPoint x: 464, endPoint y: 102, distance: 119.2
click at [360, 160] on div "CUIL CUIL" at bounding box center [367, 158] width 92 height 38
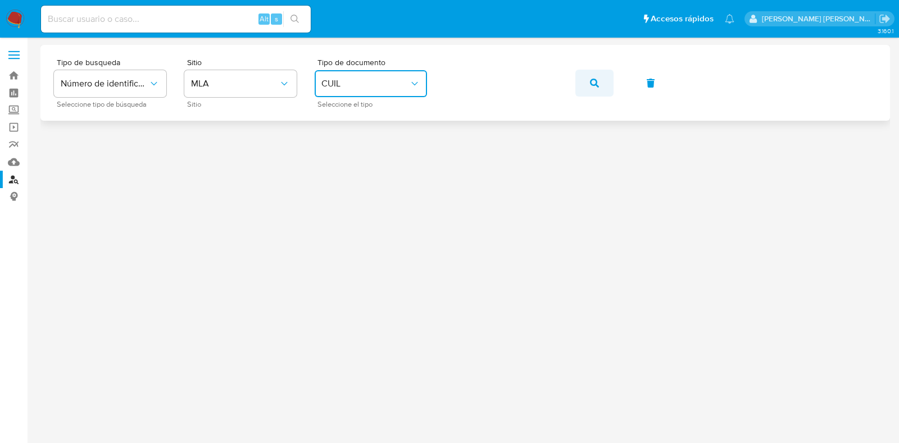
click at [595, 81] on icon "button" at bounding box center [594, 83] width 9 height 9
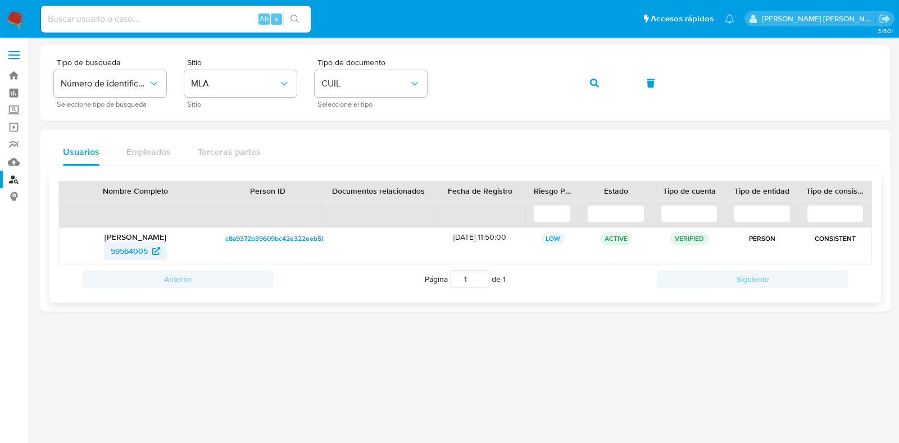
click at [133, 249] on span "59564005" at bounding box center [129, 251] width 37 height 18
click at [432, 80] on div "Tipo de busqueda Número de identificación Seleccione tipo de búsqueda Sitio MLA…" at bounding box center [465, 82] width 823 height 49
click at [599, 74] on span "button" at bounding box center [594, 83] width 9 height 25
click at [111, 244] on span "201430316" at bounding box center [129, 251] width 38 height 18
click at [596, 81] on icon "button" at bounding box center [594, 83] width 9 height 9
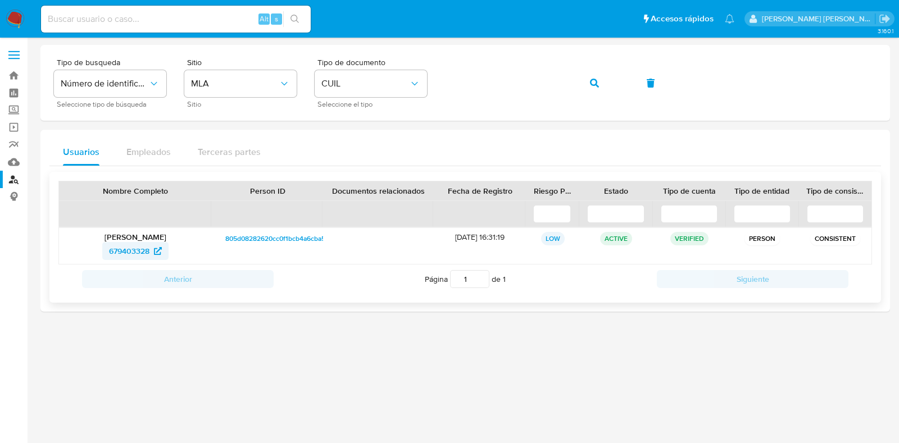
click at [150, 252] on span "679403328" at bounding box center [135, 251] width 53 height 18
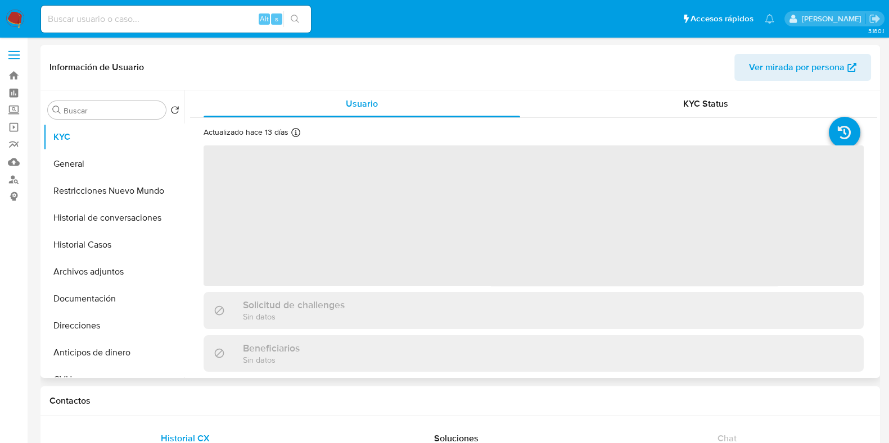
select select "10"
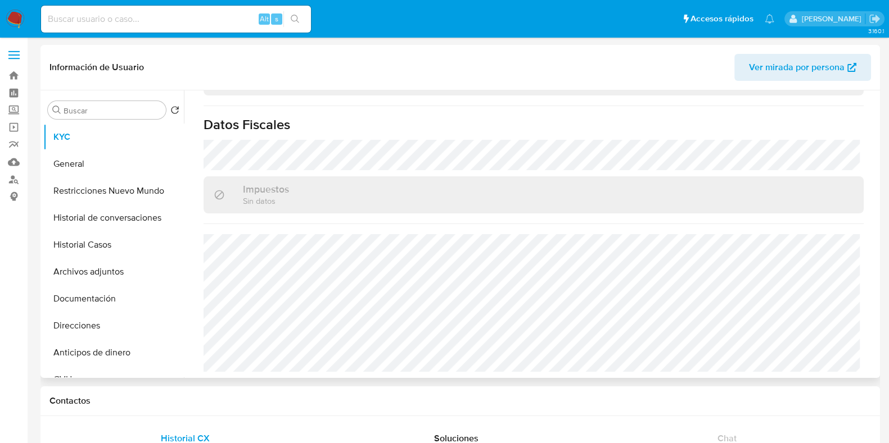
scroll to position [631, 0]
click at [107, 292] on button "Documentación" at bounding box center [109, 299] width 132 height 27
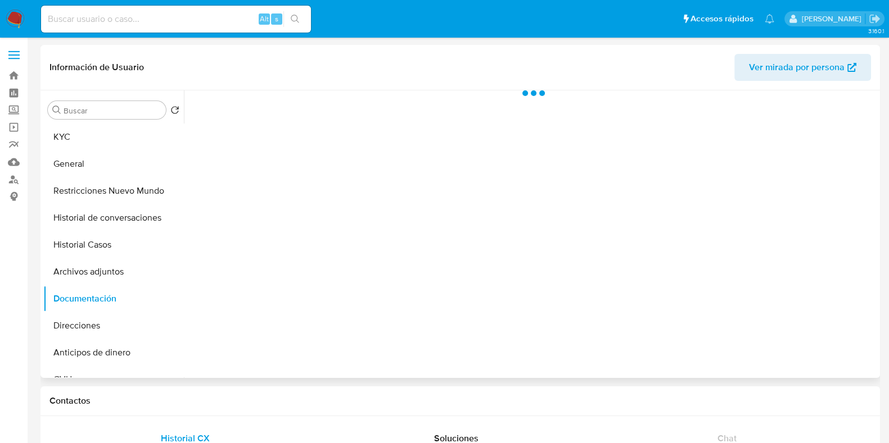
scroll to position [0, 0]
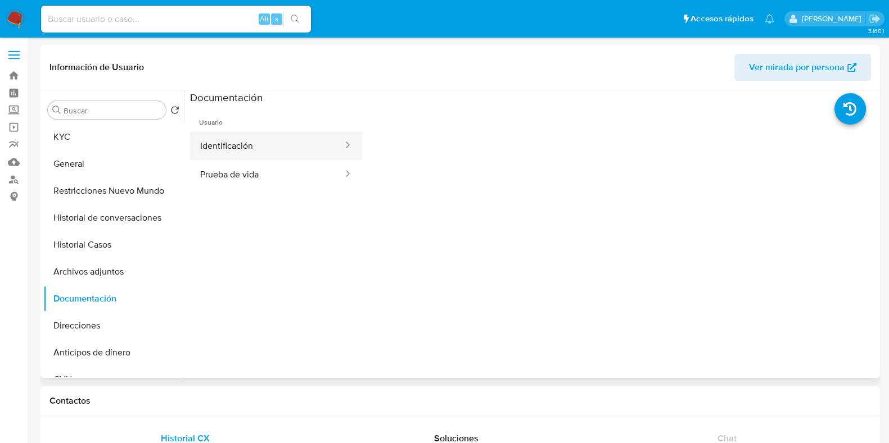
click at [265, 151] on button "Identificación" at bounding box center [267, 146] width 154 height 29
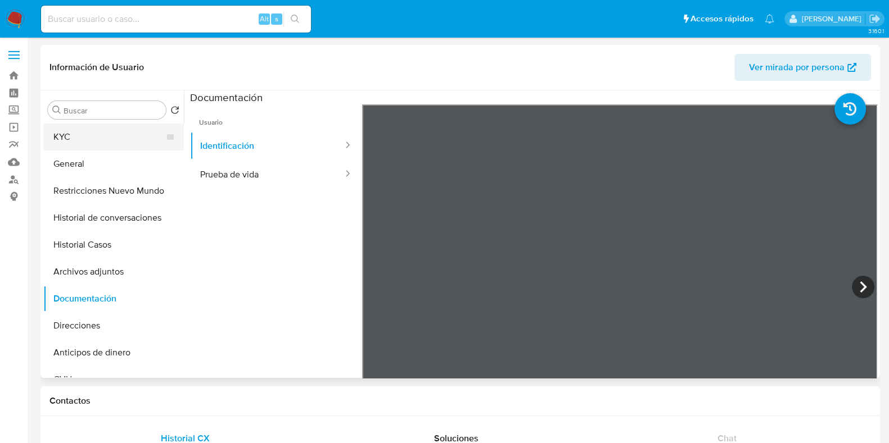
click at [87, 130] on button "KYC" at bounding box center [109, 137] width 132 height 27
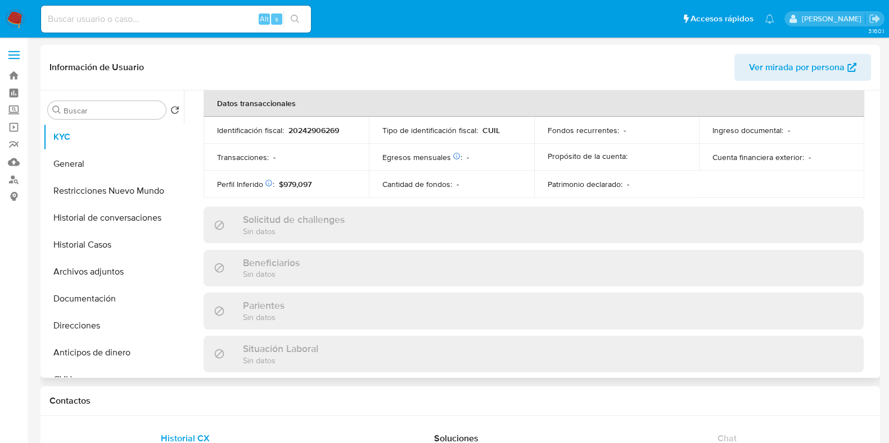
scroll to position [616, 0]
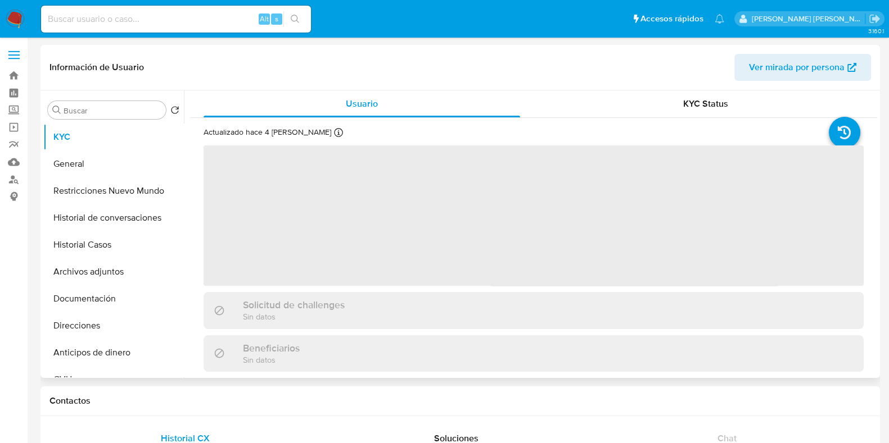
select select "10"
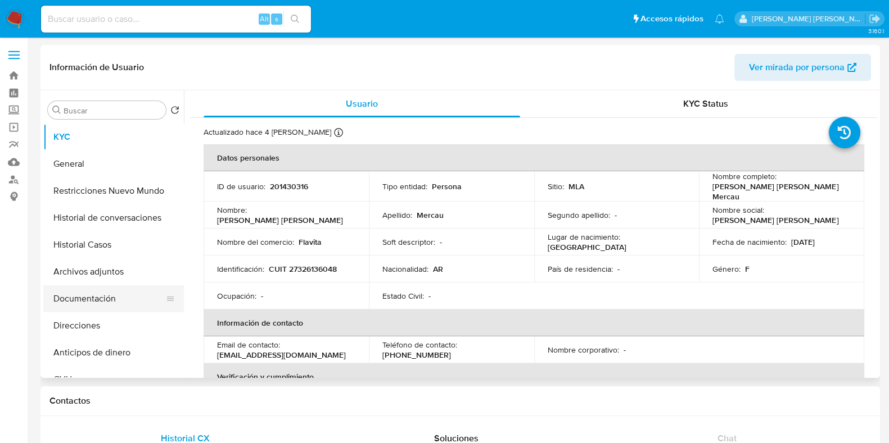
click at [110, 302] on button "Documentación" at bounding box center [109, 299] width 132 height 27
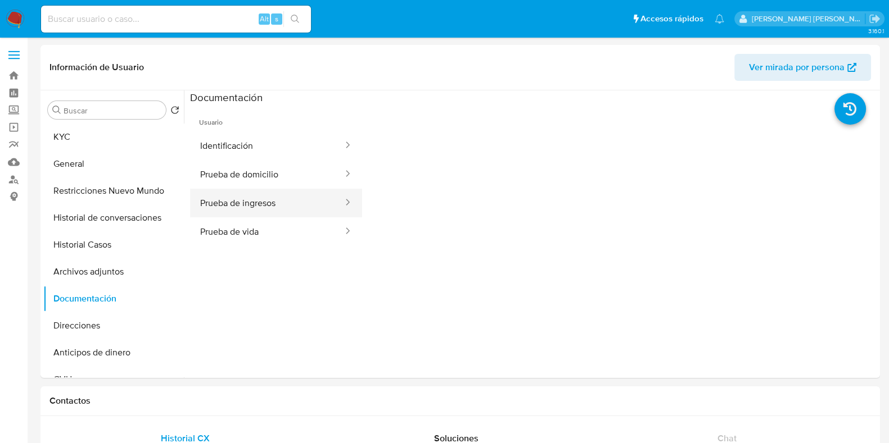
click at [264, 198] on button "Prueba de ingresos" at bounding box center [267, 203] width 154 height 29
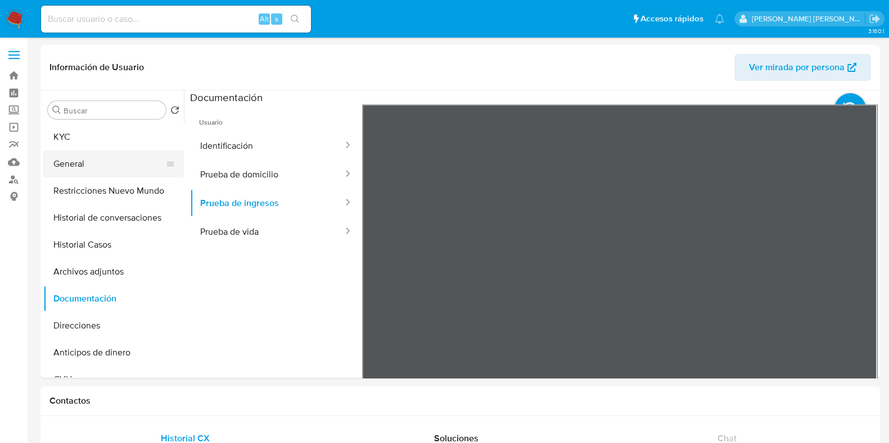
click at [105, 156] on button "General" at bounding box center [109, 164] width 132 height 27
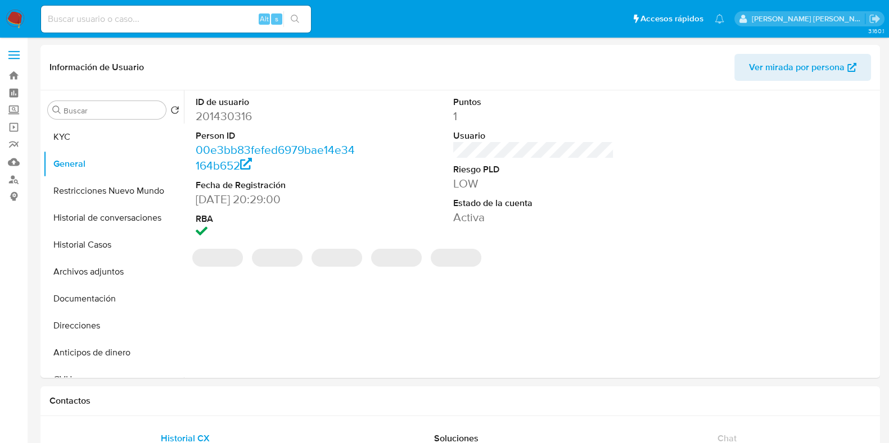
click at [230, 117] on dd "201430316" at bounding box center [276, 116] width 161 height 16
copy dd "201430316"
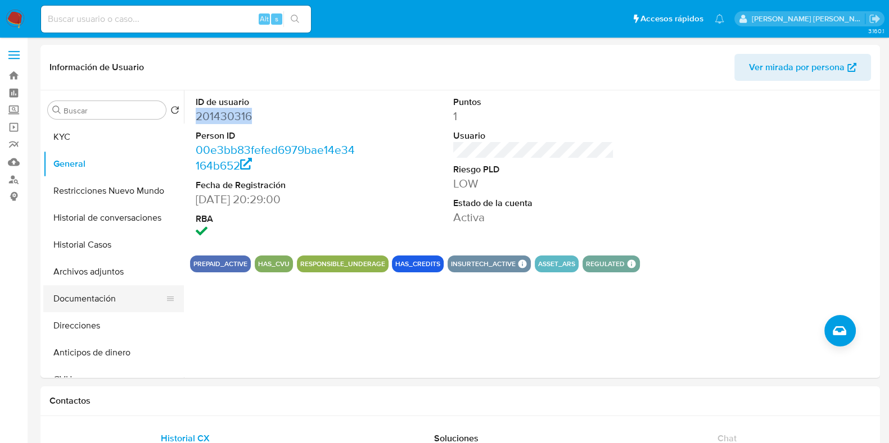
click at [98, 300] on button "Documentación" at bounding box center [109, 299] width 132 height 27
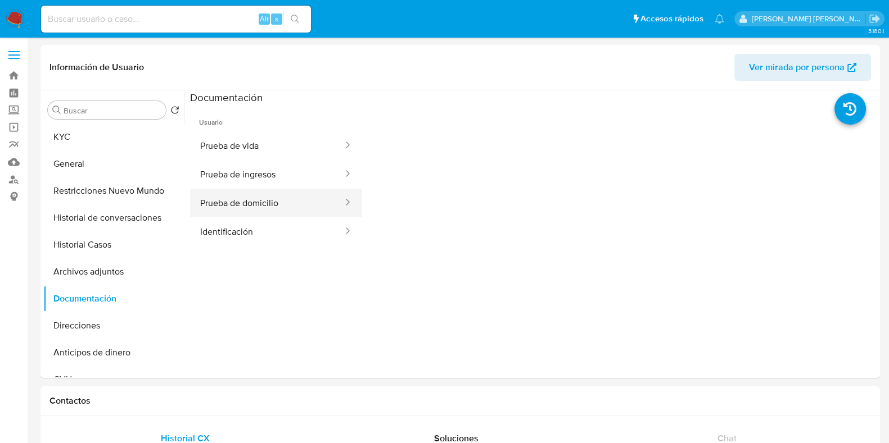
click at [267, 201] on button "Prueba de domicilio" at bounding box center [267, 203] width 154 height 29
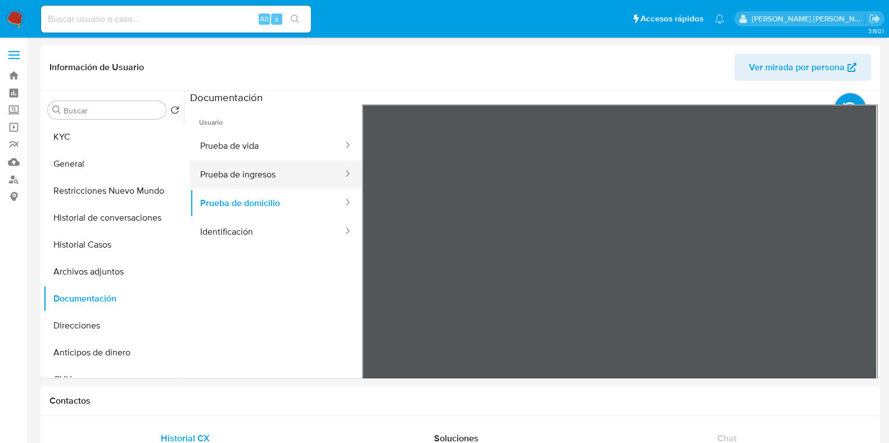
click at [265, 176] on button "Prueba de ingresos" at bounding box center [267, 174] width 154 height 29
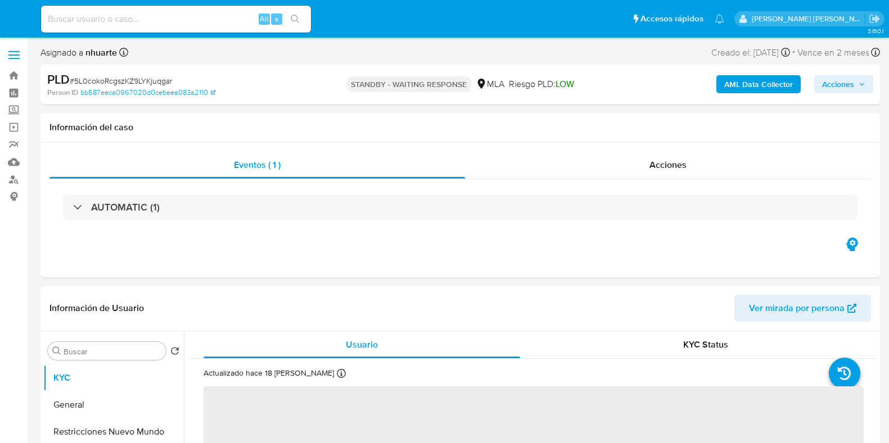
select select "10"
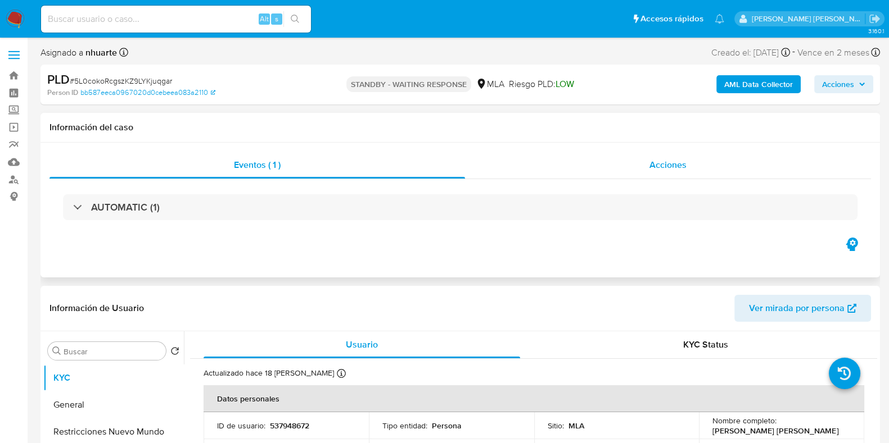
click at [669, 165] on span "Acciones" at bounding box center [667, 164] width 37 height 13
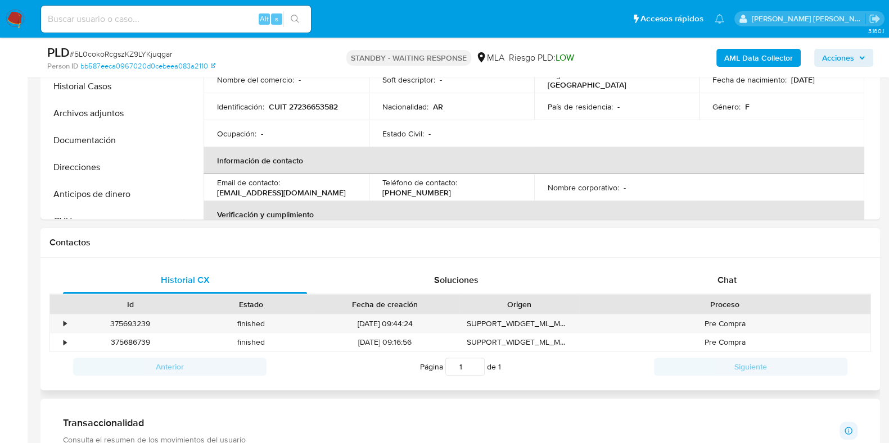
scroll to position [422, 0]
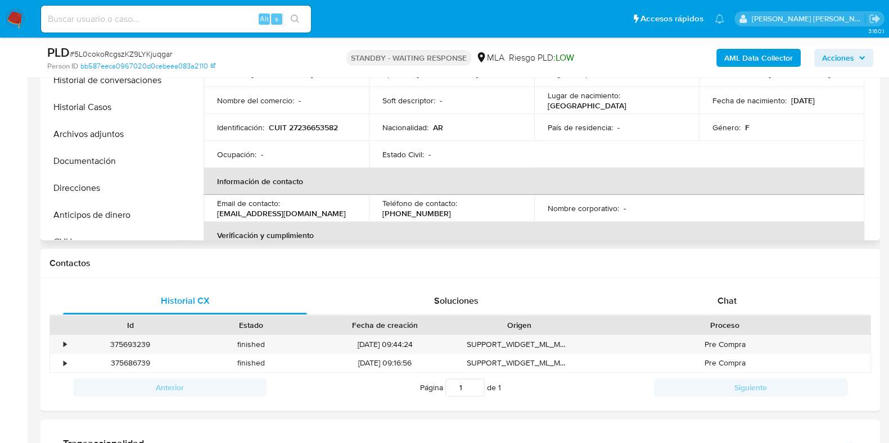
click at [727, 229] on th "Verificación y cumplimiento" at bounding box center [533, 235] width 660 height 27
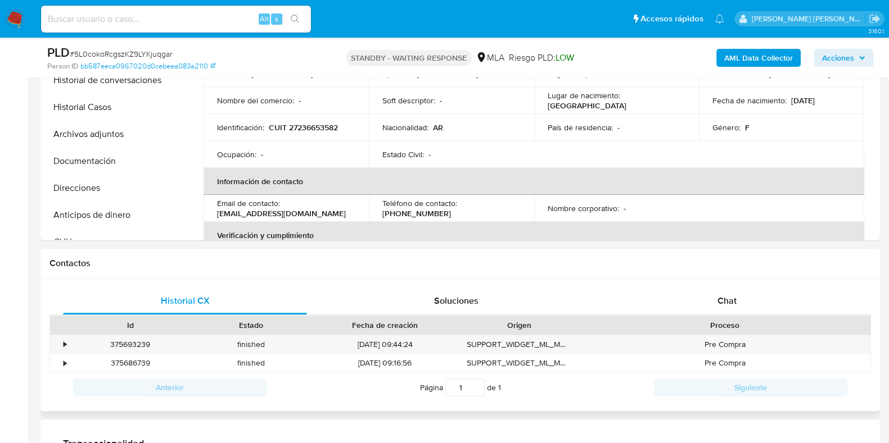
click at [722, 286] on div "Historial CX Soluciones Chat Id Estado Fecha de creación Origen Proceso • 37569…" at bounding box center [459, 345] width 839 height 133
click at [727, 293] on div "Chat" at bounding box center [727, 301] width 244 height 27
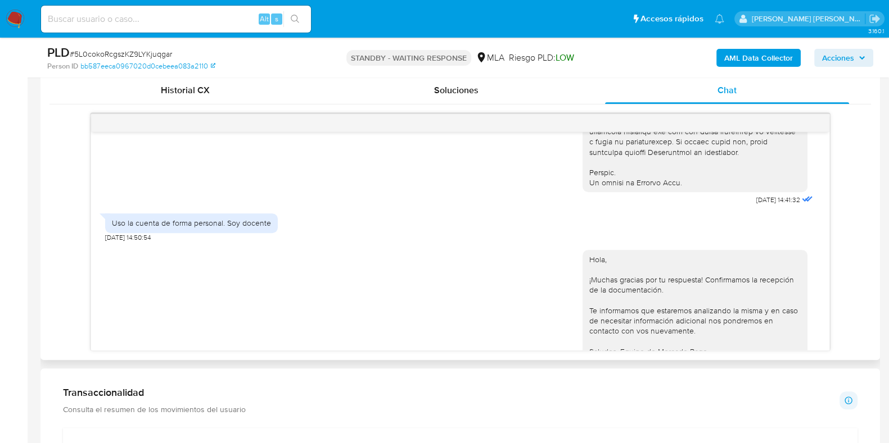
scroll to position [526, 0]
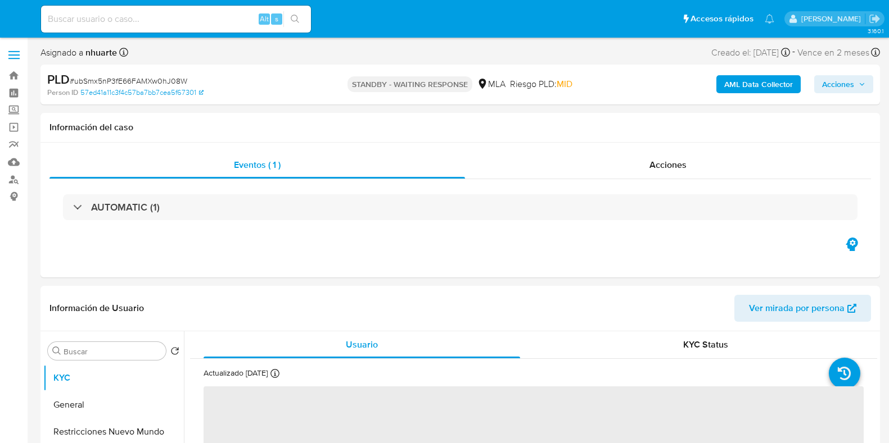
select select "10"
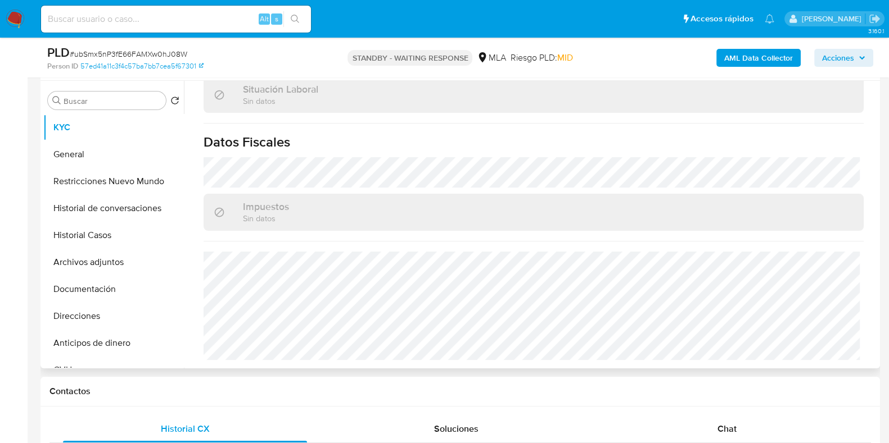
scroll to position [591, 0]
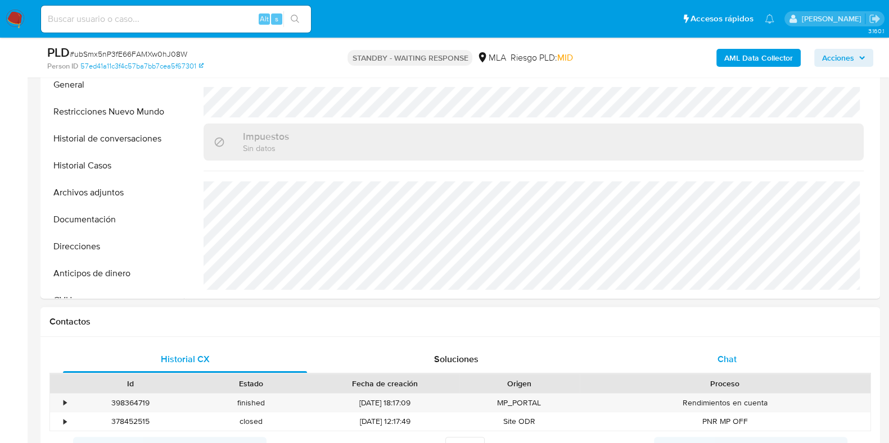
click at [731, 365] on div "Chat" at bounding box center [727, 359] width 244 height 27
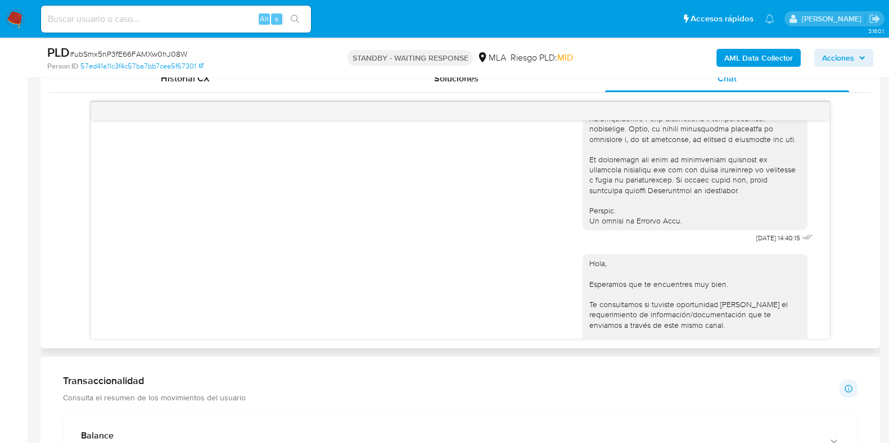
scroll to position [454, 0]
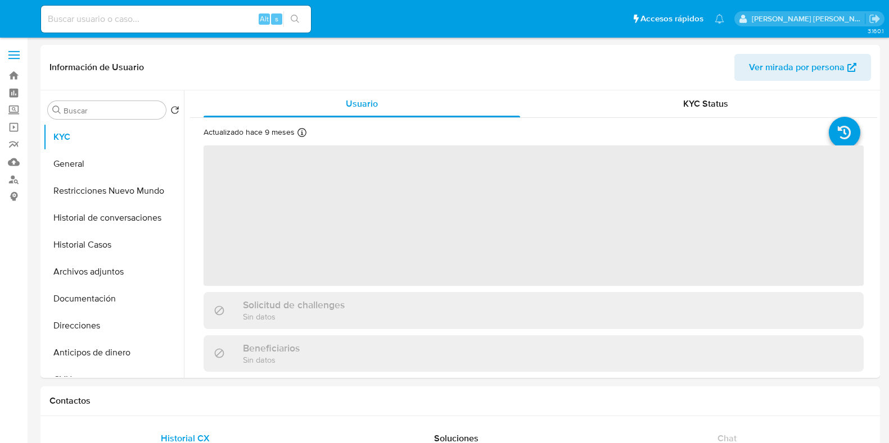
select select "10"
